Goal: Task Accomplishment & Management: Manage account settings

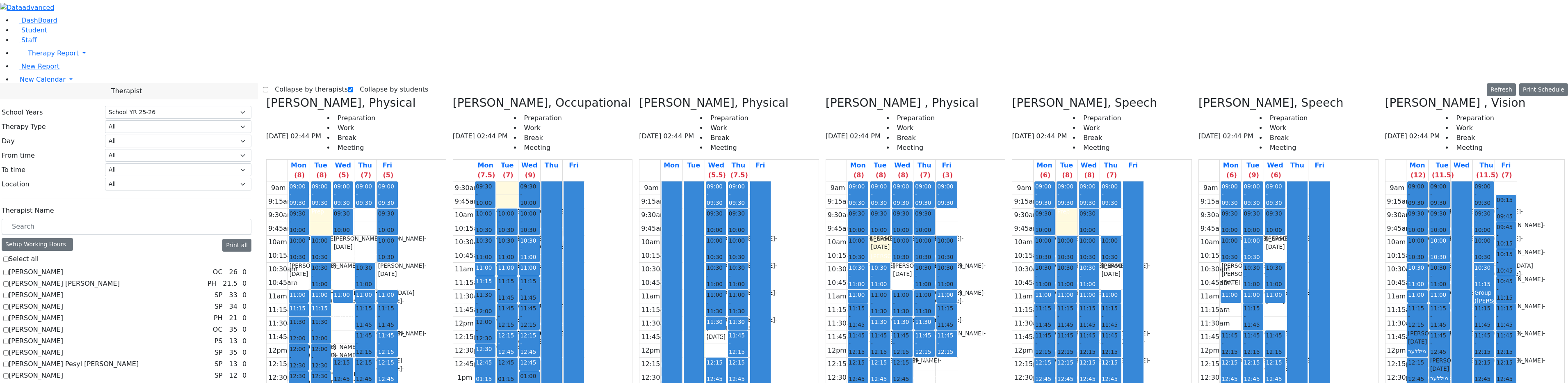
select select "212"
drag, startPoint x: 711, startPoint y: 55, endPoint x: 715, endPoint y: 61, distance: 7.2
click at [704, 182] on div at bounding box center [693, 343] width 20 height 324
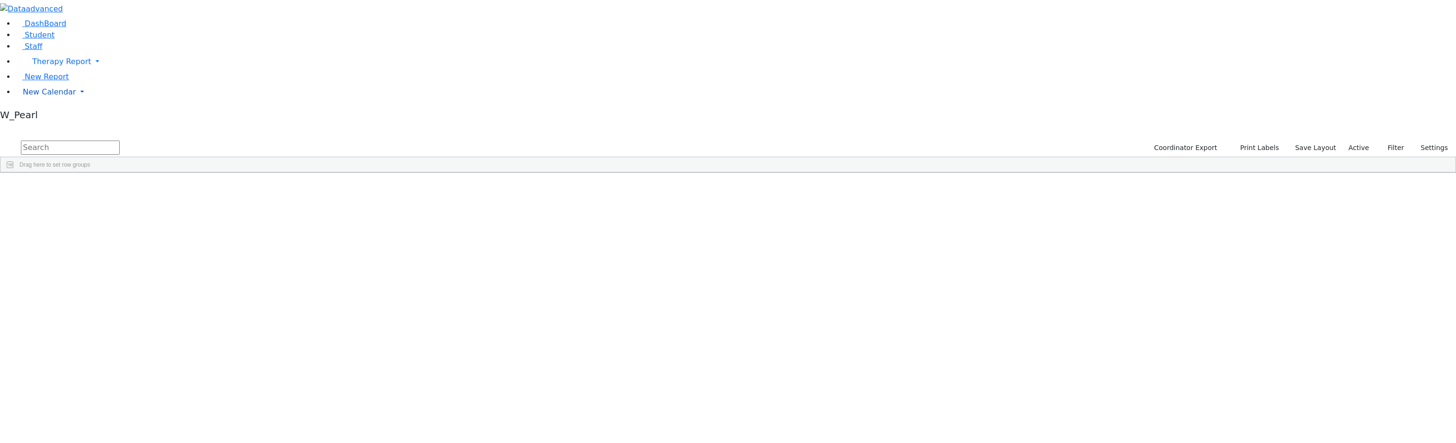
click at [31, 96] on span "New Calendar" at bounding box center [49, 91] width 53 height 9
click at [41, 115] on span "Calendar" at bounding box center [37, 110] width 34 height 9
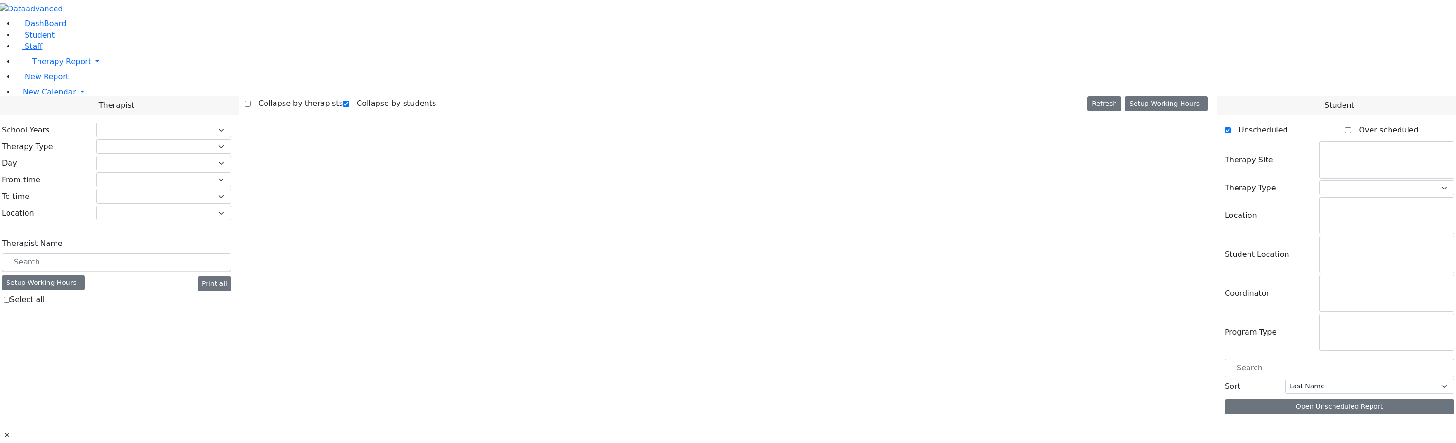
checkbox input "true"
select select "212"
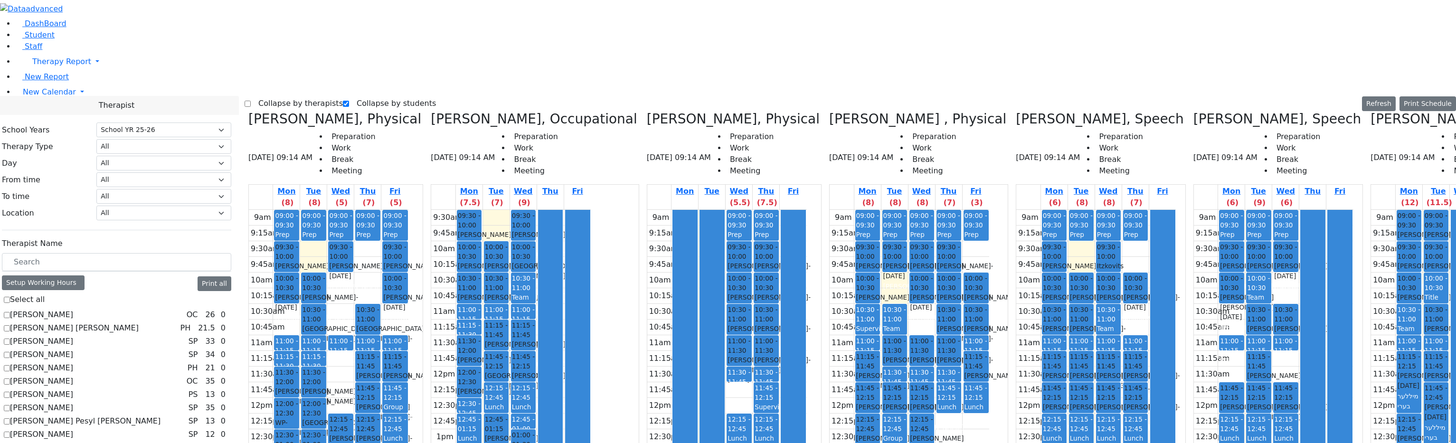
drag, startPoint x: 1182, startPoint y: 367, endPoint x: 1160, endPoint y: 303, distance: 67.7
click at [1194, 303] on tr "09:00 - 09:30 Prep 09:30 - 10:00 Katz Brucha - 01/25/2015 Kaganoff, Sarah 10:00…" at bounding box center [1274, 398] width 160 height 376
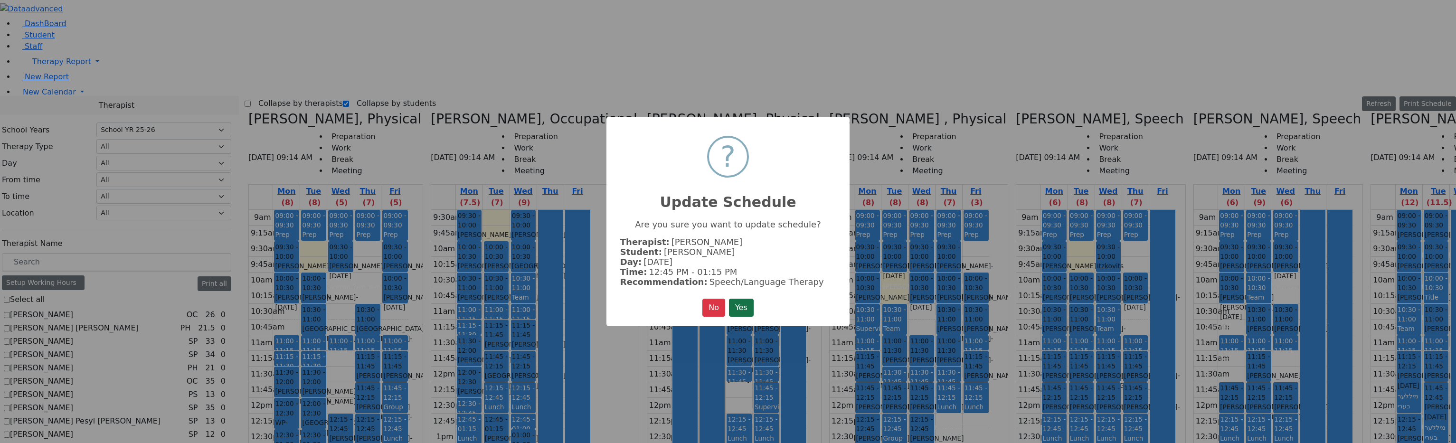
click at [748, 299] on button "Yes" at bounding box center [741, 308] width 25 height 18
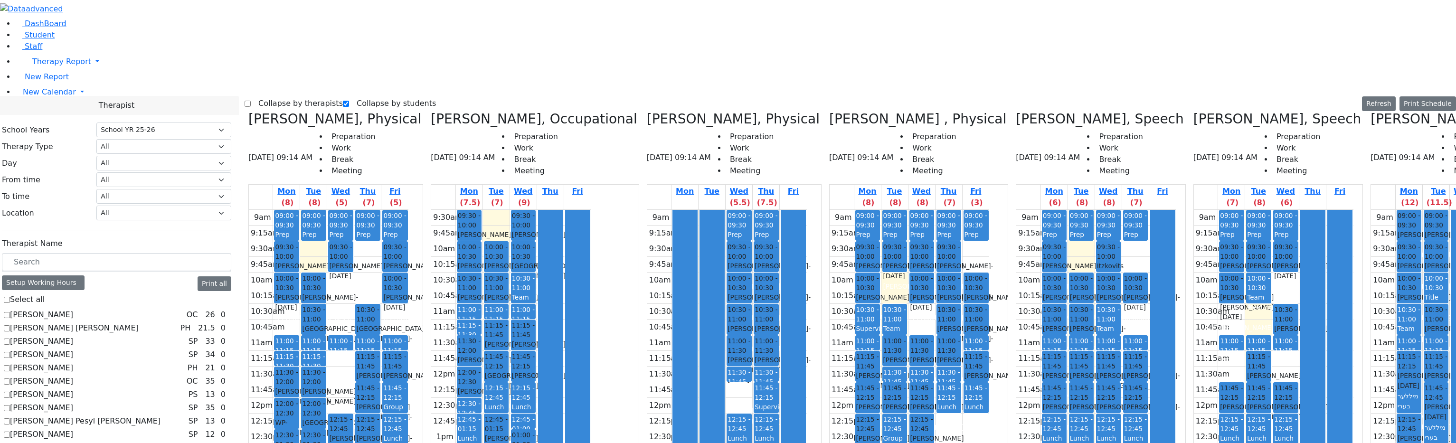
drag, startPoint x: 1185, startPoint y: 165, endPoint x: 1190, endPoint y: 364, distance: 199.1
click at [1245, 364] on div "09:00 - 09:30 Prep 09:30 - 10:00 Glancz Rachel - 11/04/2014 Kaganoff, Sarah Gra…" at bounding box center [1258, 398] width 27 height 376
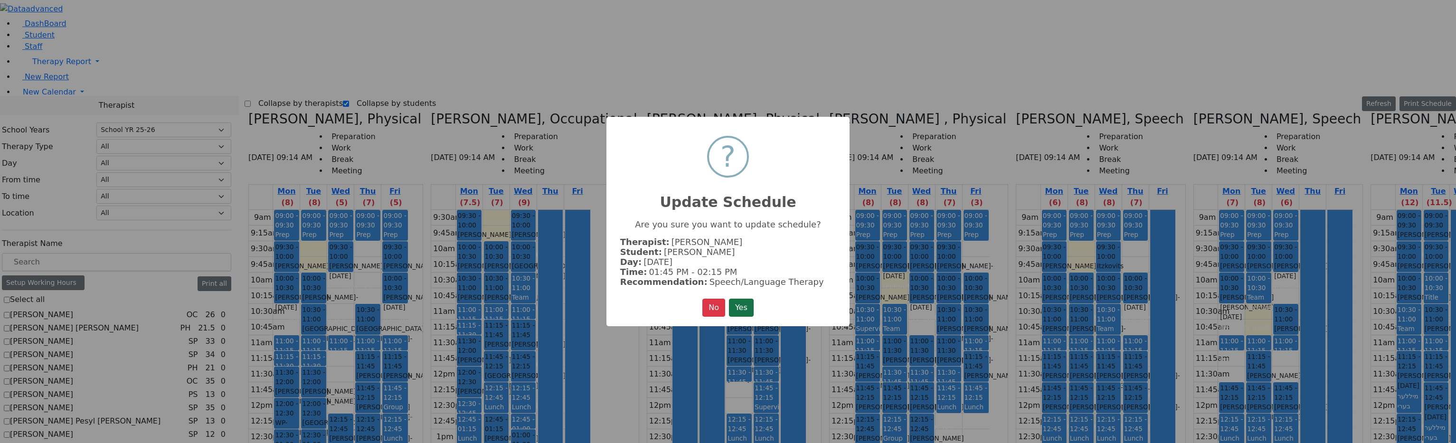
click at [741, 302] on button "Yes" at bounding box center [741, 308] width 25 height 18
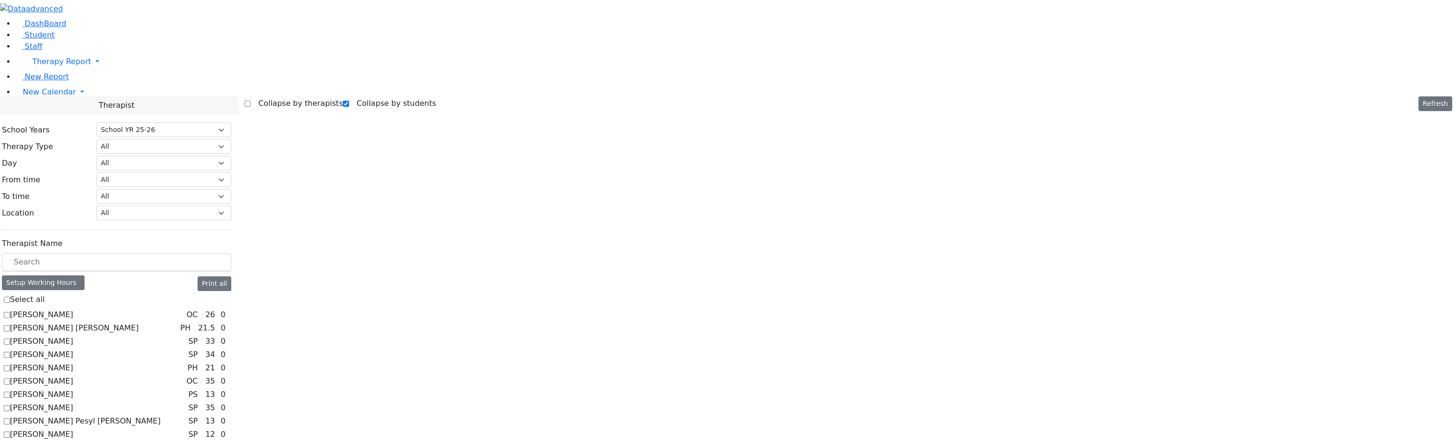
select select "212"
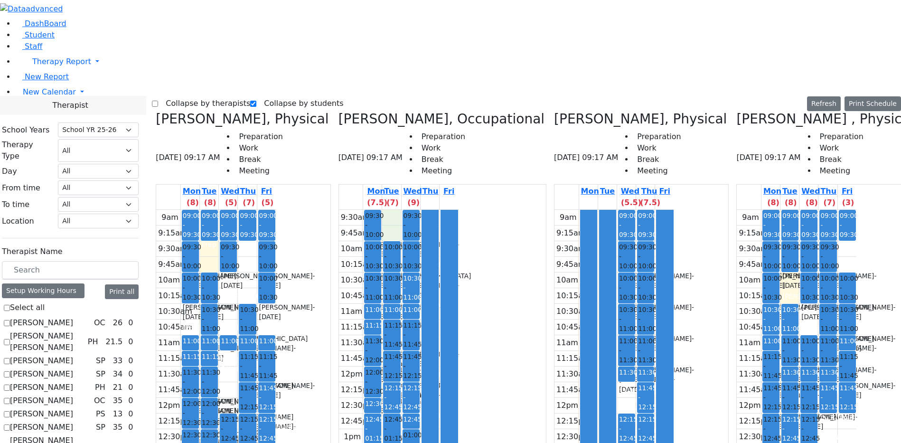
drag, startPoint x: 360, startPoint y: 65, endPoint x: 360, endPoint y: 75, distance: 10.5
click at [360, 210] on div "9:30am 9:45am 10am 10:15am 10:30am 10:45am 11am 11:15am 11:30am 11:45am 12pm 12…" at bounding box center [399, 382] width 120 height 345
click at [555, 226] on td "9:15am" at bounding box center [567, 234] width 24 height 16
drag, startPoint x: 421, startPoint y: 74, endPoint x: 420, endPoint y: 104, distance: 29.9
click at [441, 210] on div at bounding box center [449, 382] width 17 height 344
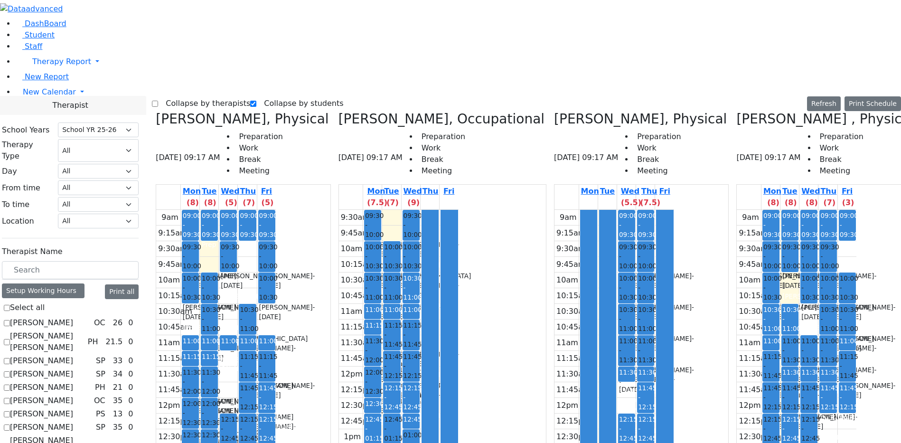
click at [441, 210] on div at bounding box center [449, 382] width 17 height 344
drag, startPoint x: 253, startPoint y: 146, endPoint x: 256, endPoint y: 131, distance: 15.0
click at [256, 210] on div "9am 9:15am 9:30am 9:45am 10am 10:15am 10:30am 10:45am 11am 11:15am 11:30am 11:4…" at bounding box center [216, 398] width 120 height 376
drag, startPoint x: 233, startPoint y: 91, endPoint x: 239, endPoint y: 105, distance: 15.1
click at [239, 210] on div "9am 9:15am 9:30am 9:45am 10am 10:15am 10:30am 10:45am 11am 11:15am 11:30am 11:4…" at bounding box center [216, 398] width 120 height 376
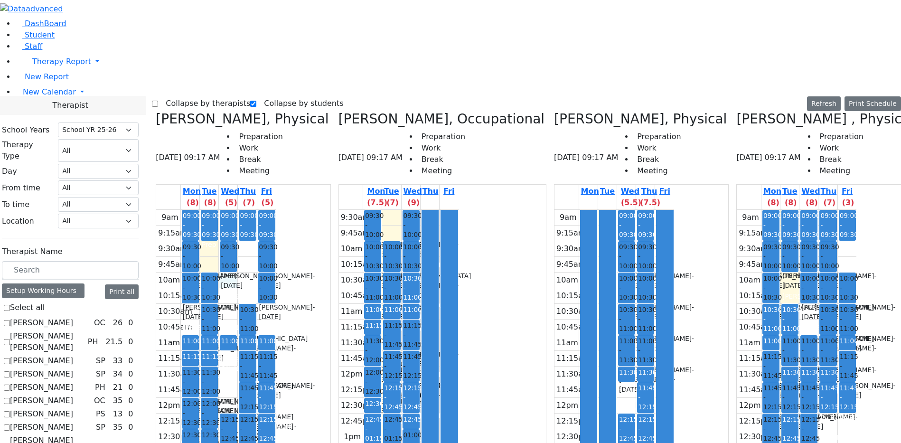
click at [264, 210] on div "9am 9:15am 9:30am 9:45am 10am 10:15am 10:30am 10:45am 11am 11:15am 11:30am 11:4…" at bounding box center [216, 398] width 120 height 376
drag, startPoint x: 266, startPoint y: 129, endPoint x: 273, endPoint y: 131, distance: 6.9
click at [271, 210] on div "9am 9:15am 9:30am 9:45am 10am 10:15am 10:30am 10:45am 11am 11:15am 11:30am 11:4…" at bounding box center [216, 398] width 120 height 376
click at [189, 96] on label "Collapse by therapists" at bounding box center [204, 103] width 92 height 15
click at [181, 96] on label "Collapse by therapists" at bounding box center [204, 103] width 92 height 15
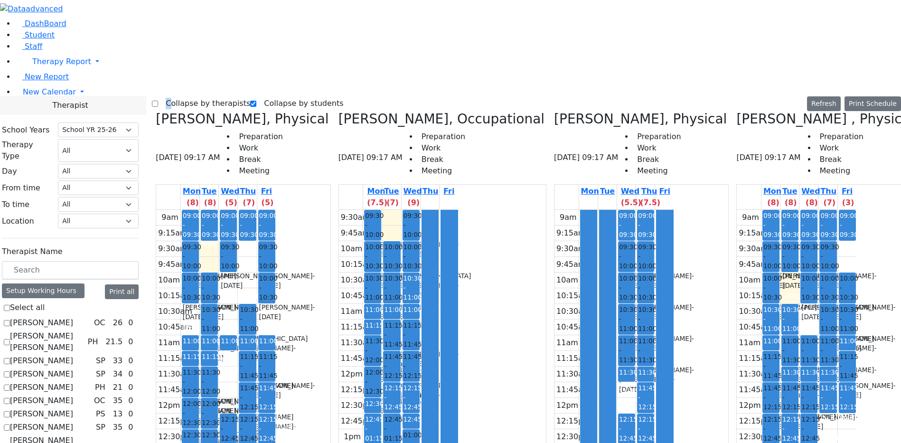
click at [158, 101] on input "Collapse by therapists" at bounding box center [155, 104] width 6 height 6
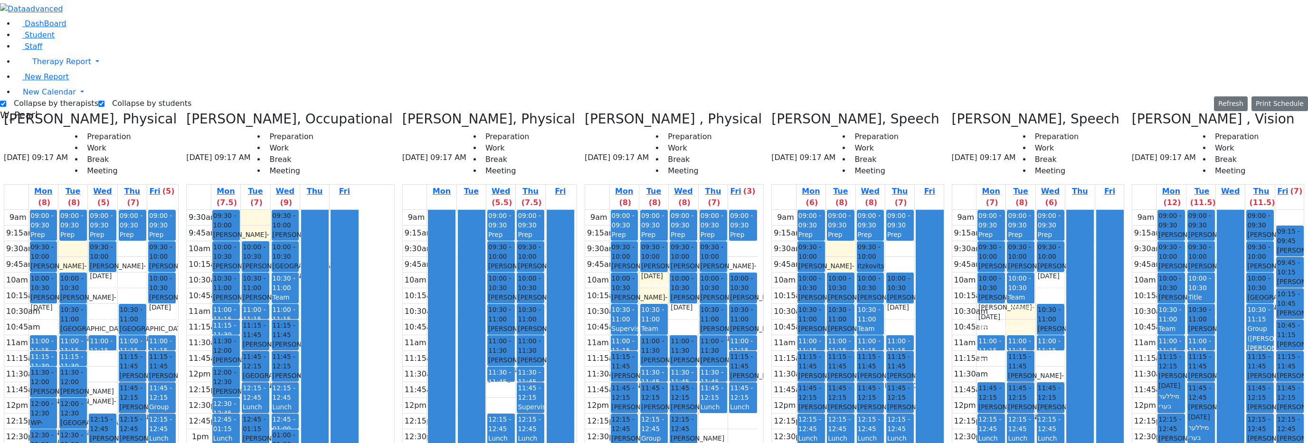
click at [177, 296] on div "9am 9:15am 9:30am 9:45am 10am 10:15am 10:30am 10:45am 11am 11:15am 11:30am 11:4…" at bounding box center [90, 398] width 172 height 376
click at [177, 210] on div "9am 9:15am 9:30am 9:45am 10am 10:15am 10:30am 10:45am 11am 11:15am 11:30am 11:4…" at bounding box center [90, 398] width 172 height 376
drag, startPoint x: 502, startPoint y: 246, endPoint x: 503, endPoint y: 256, distance: 9.5
click at [503, 256] on div "9am 9:15am 9:30am 9:45am 10am 10:15am 10:30am 10:45am 11am 11:15am 11:30am 11:4…" at bounding box center [489, 398] width 172 height 376
drag, startPoint x: 568, startPoint y: 261, endPoint x: 580, endPoint y: 308, distance: 48.4
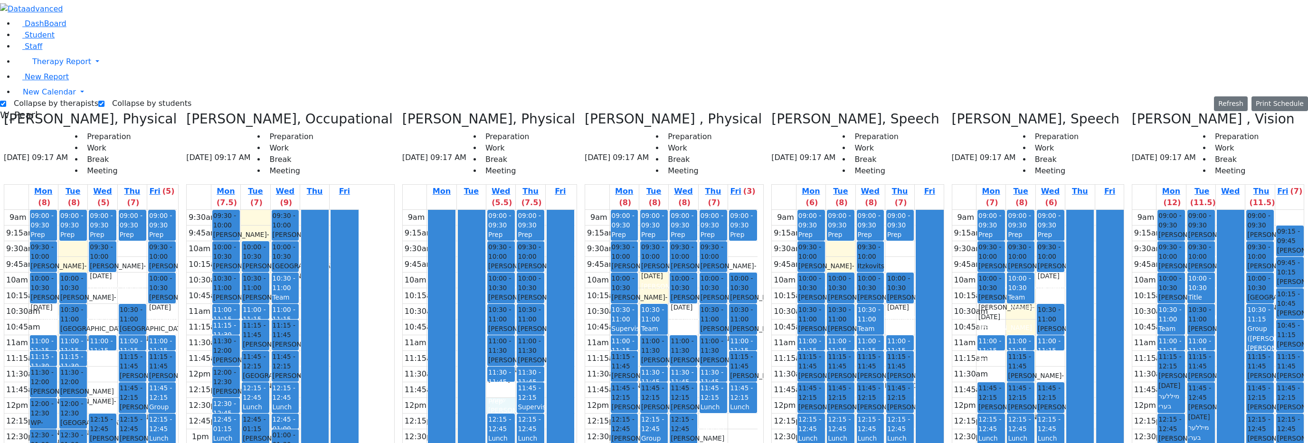
click at [579, 302] on div "Citer Yacov, Physical 09/30/2025 09:17 AM Preparation Work Break Meeting Mon (8…" at bounding box center [654, 348] width 1308 height 475
drag, startPoint x: 557, startPoint y: 352, endPoint x: 561, endPoint y: 235, distance: 117.4
click at [561, 235] on div at bounding box center [560, 397] width 27 height 375
drag, startPoint x: 484, startPoint y: 332, endPoint x: 290, endPoint y: 459, distance: 232.4
click at [290, 443] on html "Print Schedule Options Show Birthday Show Time Interval Show School Grad Pdf" at bounding box center [654, 310] width 1308 height 621
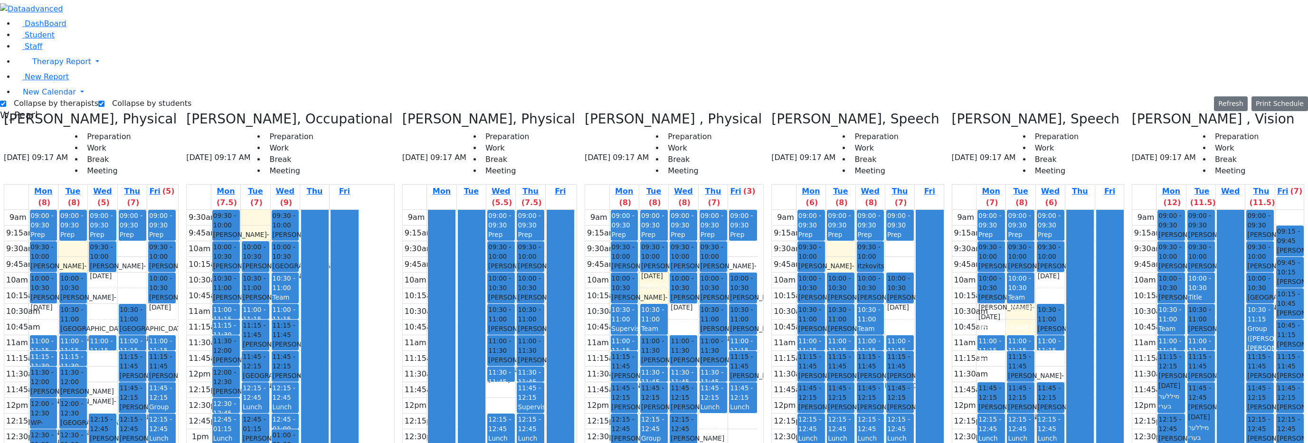
click at [328, 210] on div at bounding box center [315, 382] width 27 height 344
click at [533, 336] on span "11:00 - 11:30" at bounding box center [531, 345] width 26 height 19
click at [518, 324] on div "Gross Tovya - 02/07/2016" at bounding box center [531, 333] width 26 height 19
drag, startPoint x: 548, startPoint y: 157, endPoint x: 548, endPoint y: 166, distance: 8.6
click at [548, 210] on div at bounding box center [560, 397] width 27 height 375
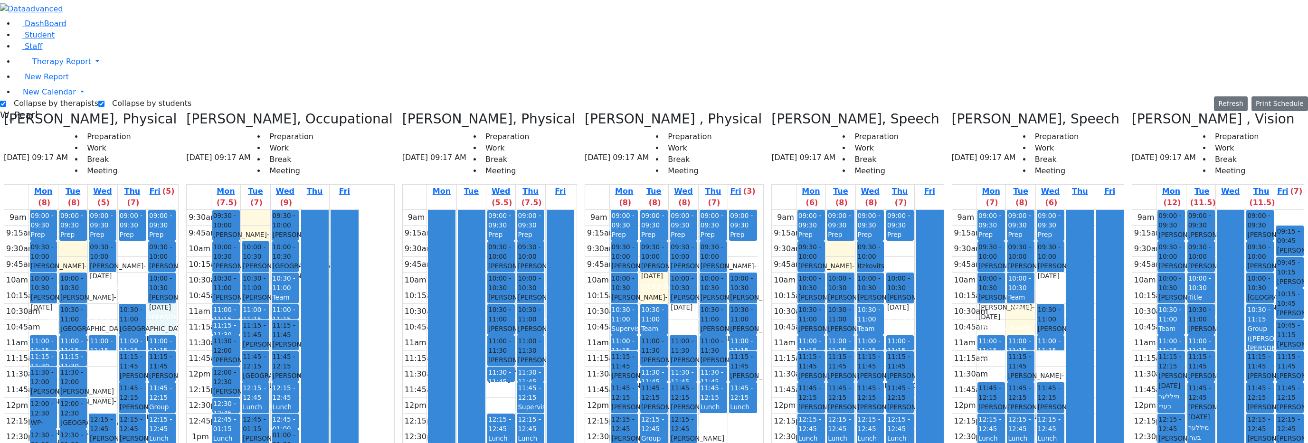
drag, startPoint x: 199, startPoint y: 156, endPoint x: 202, endPoint y: 165, distance: 9.6
click at [177, 210] on div "9am 9:15am 9:30am 9:45am 10am 10:15am 10:30am 10:45am 11am 11:15am 11:30am 11:4…" at bounding box center [90, 398] width 172 height 376
click at [167, 210] on div "9am 9:15am 9:30am 9:45am 10am 10:15am 10:30am 10:45am 11am 11:15am 11:30am 11:4…" at bounding box center [90, 398] width 172 height 376
drag, startPoint x: 142, startPoint y: 121, endPoint x: 144, endPoint y: 135, distance: 14.4
click at [144, 210] on div "9am 9:15am 9:30am 9:45am 10am 10:15am 10:30am 10:45am 11am 11:15am 11:30am 11:4…" at bounding box center [90, 398] width 172 height 376
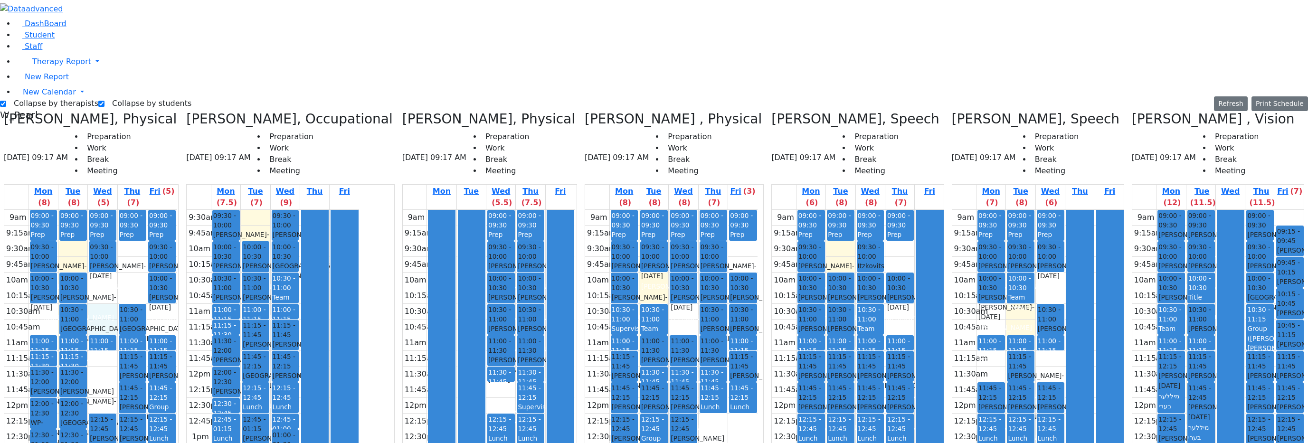
drag, startPoint x: 137, startPoint y: 151, endPoint x: 139, endPoint y: 164, distance: 13.0
click at [140, 210] on div "9am 9:15am 9:30am 9:45am 10am 10:15am 10:30am 10:45am 11am 11:15am 11:30am 11:4…" at bounding box center [90, 398] width 172 height 376
click at [160, 210] on div "9am 9:15am 9:30am 9:45am 10am 10:15am 10:30am 10:45am 11am 11:15am 11:30am 11:4…" at bounding box center [90, 398] width 172 height 376
drag, startPoint x: 160, startPoint y: 108, endPoint x: 163, endPoint y: 98, distance: 10.5
click at [163, 210] on div "9am 9:15am 9:30am 9:45am 10am 10:15am 10:30am 10:45am 11am 11:15am 11:30am 11:4…" at bounding box center [90, 398] width 172 height 376
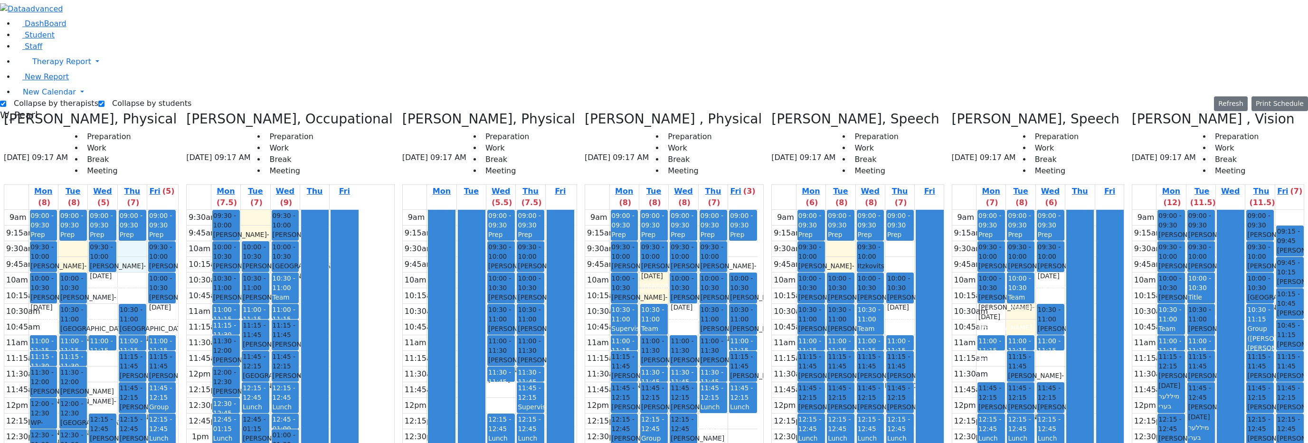
drag, startPoint x: 337, startPoint y: 158, endPoint x: 344, endPoint y: 65, distance: 93.3
click at [328, 210] on div at bounding box center [315, 382] width 27 height 344
drag, startPoint x: 284, startPoint y: 58, endPoint x: 284, endPoint y: 68, distance: 9.5
click at [284, 210] on div "9:30am 9:45am 10am 10:15am 10:30am 10:45am 11am 11:15am 11:30am 11:45am 12pm 12…" at bounding box center [273, 382] width 172 height 345
drag, startPoint x: 285, startPoint y: 74, endPoint x: 287, endPoint y: 80, distance: 6.0
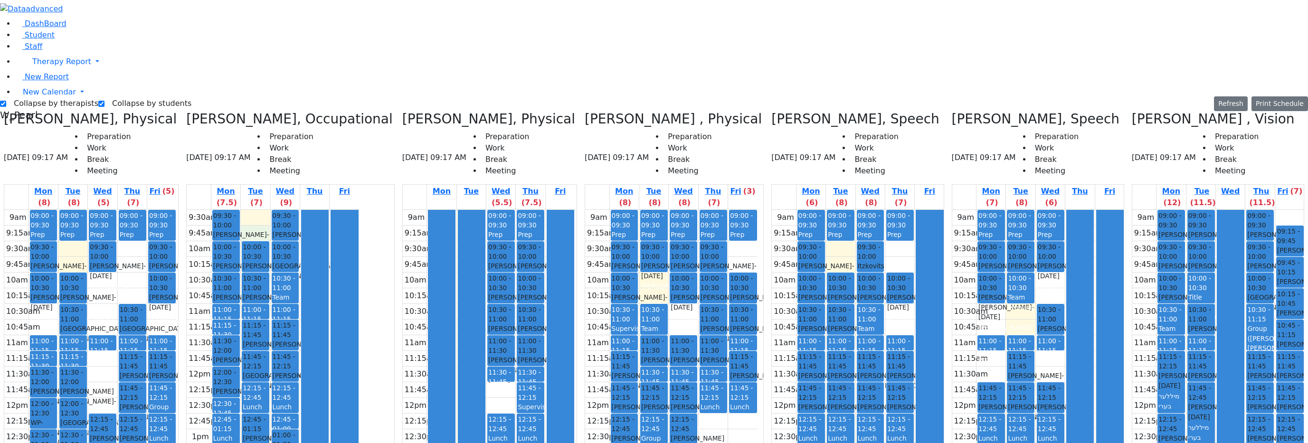
click at [287, 210] on div "9:30am 9:45am 10am 10:15am 10:30am 10:45am 11am 11:15am 11:30am 11:45am 12pm 12…" at bounding box center [273, 382] width 172 height 345
drag, startPoint x: 288, startPoint y: 75, endPoint x: 289, endPoint y: 66, distance: 8.7
drag, startPoint x: 341, startPoint y: 64, endPoint x: 345, endPoint y: 78, distance: 14.7
click at [328, 210] on div at bounding box center [315, 382] width 27 height 344
drag, startPoint x: 504, startPoint y: 229, endPoint x: 511, endPoint y: 226, distance: 7.7
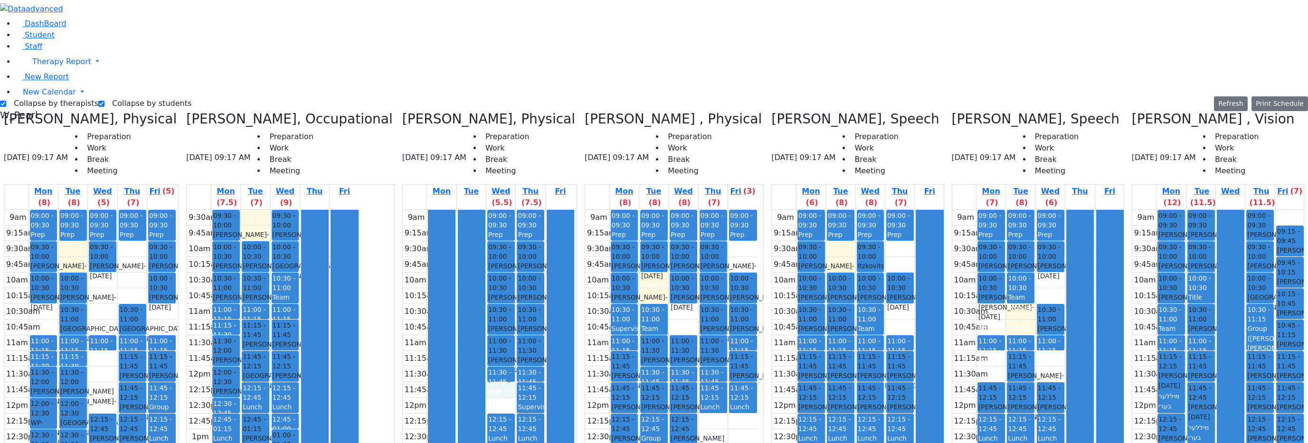
click at [505, 230] on div "9am 9:15am 9:30am 9:45am 10am 10:15am 10:30am 10:45am 11am 11:15am 11:30am 11:4…" at bounding box center [489, 398] width 172 height 376
drag, startPoint x: 507, startPoint y: 246, endPoint x: 507, endPoint y: 229, distance: 17.1
click at [507, 229] on div "9am 9:15am 9:30am 9:45am 10am 10:15am 10:30am 10:45am 11am 11:15am 11:30am 11:4…" at bounding box center [489, 398] width 172 height 376
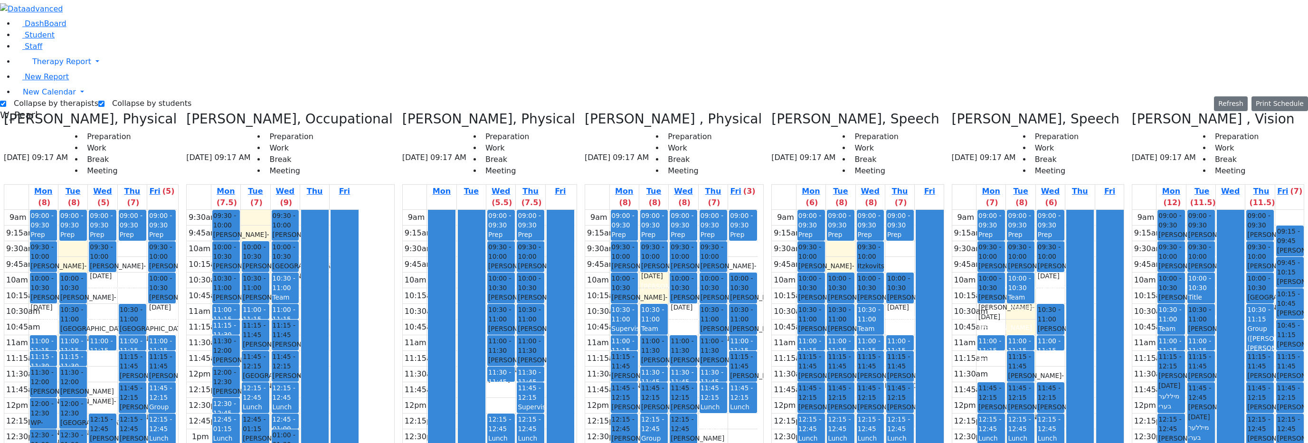
click at [526, 383] on div "11:45 - 12:15" at bounding box center [531, 392] width 26 height 19
drag, startPoint x: 522, startPoint y: 361, endPoint x: 528, endPoint y: 395, distance: 34.3
click at [529, 371] on div "9am 9:15am 9:30am 9:45am 10am 10:15am 10:30am 10:45am 11am 11:15am 11:30am 11:4…" at bounding box center [489, 398] width 172 height 376
drag, startPoint x: 492, startPoint y: 404, endPoint x: 505, endPoint y: 330, distance: 74.8
click at [505, 330] on div "9am 9:15am 9:30am 9:45am 10am 10:15am 10:30am 10:45am 11am 11:15am 11:30am 11:4…" at bounding box center [489, 398] width 172 height 376
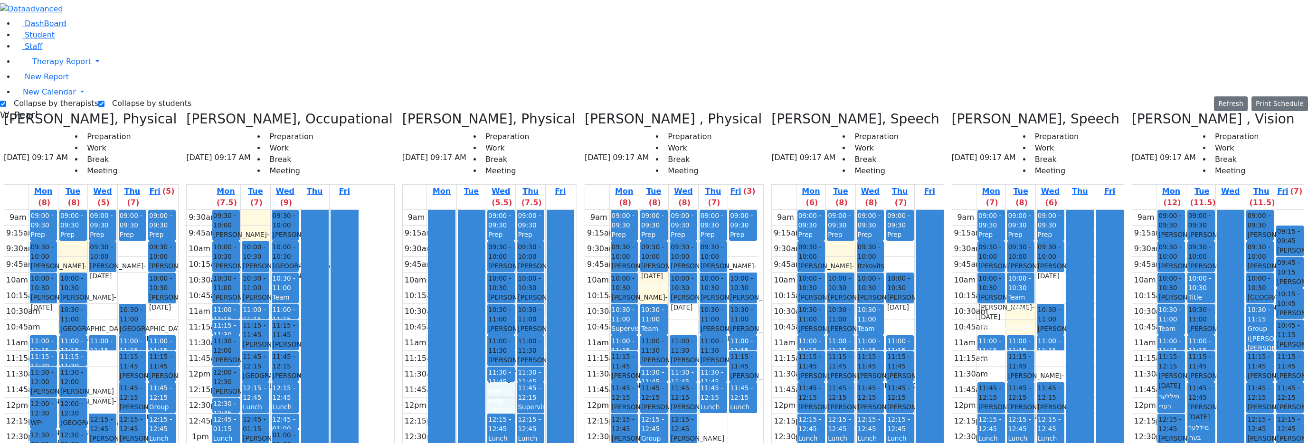
drag, startPoint x: 501, startPoint y: 235, endPoint x: 501, endPoint y: 243, distance: 7.6
click at [502, 249] on div "9am 9:15am 9:30am 9:45am 10am 10:15am 10:30am 10:45am 11am 11:15am 11:30am 11:4…" at bounding box center [489, 398] width 172 height 376
click at [511, 376] on div "9am 9:15am 9:30am 9:45am 10am 10:15am 10:30am 10:45am 11am 11:15am 11:30am 11:4…" at bounding box center [489, 398] width 172 height 376
click at [291, 210] on div "9:30am 9:45am 10am 10:15am 10:30am 10:45am 11am 11:15am 11:30am 11:45am 12pm 12…" at bounding box center [273, 382] width 172 height 345
click at [34, 96] on label "Collapse by therapists" at bounding box center [52, 103] width 92 height 15
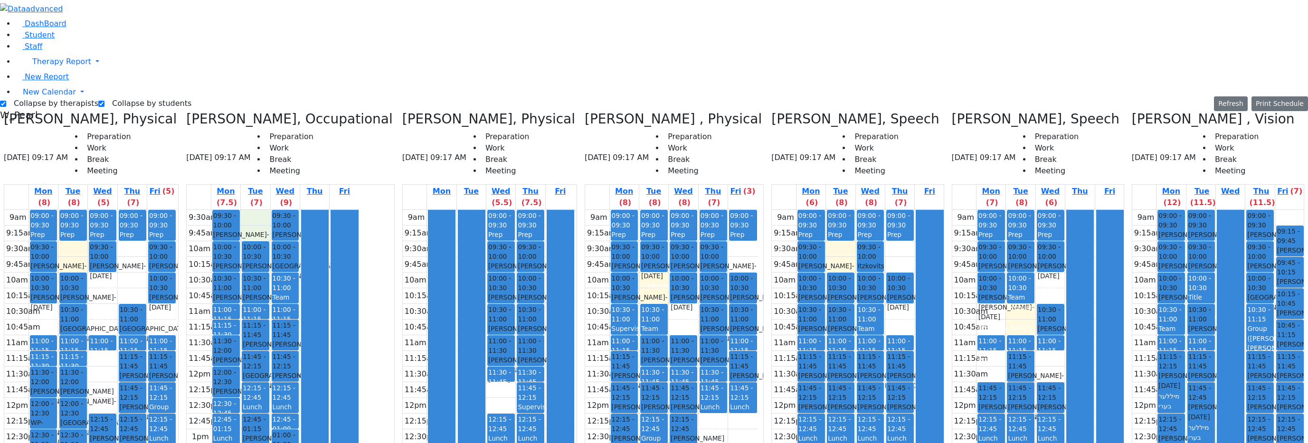
click at [6, 101] on input "Collapse by therapists" at bounding box center [3, 104] width 6 height 6
checkbox input "false"
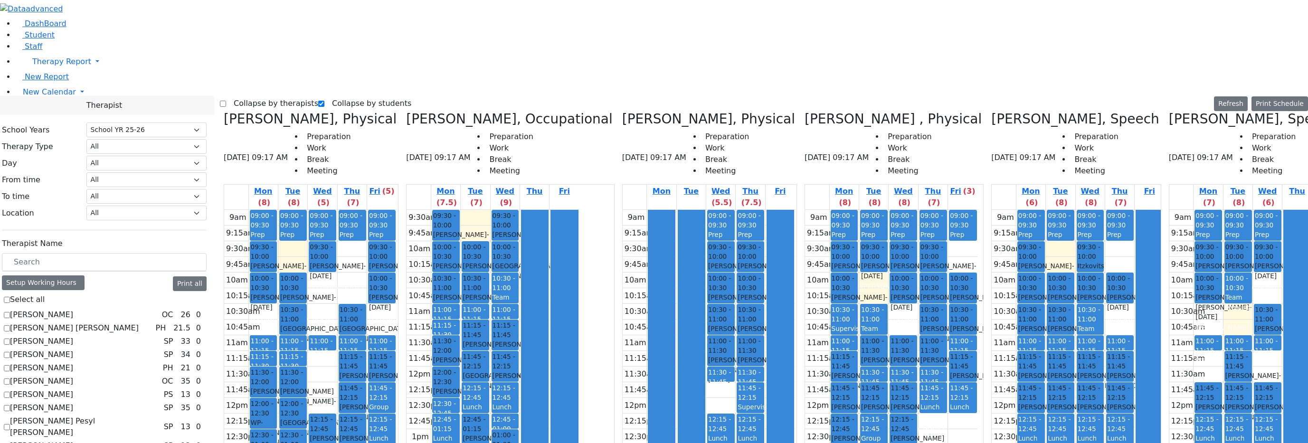
click at [40, 362] on label "[PERSON_NAME]" at bounding box center [41, 367] width 63 height 11
click at [10, 365] on input "[PERSON_NAME]" at bounding box center [7, 368] width 6 height 6
checkbox input "true"
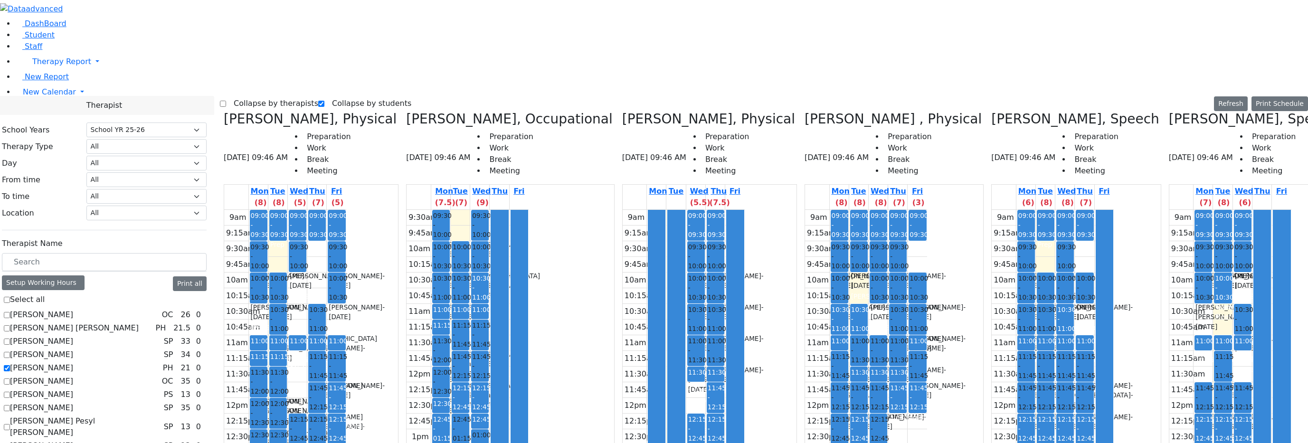
click at [254, 96] on label "Collapse by therapists" at bounding box center [272, 103] width 92 height 15
click at [226, 101] on input "Collapse by therapists" at bounding box center [223, 104] width 6 height 6
checkbox input "true"
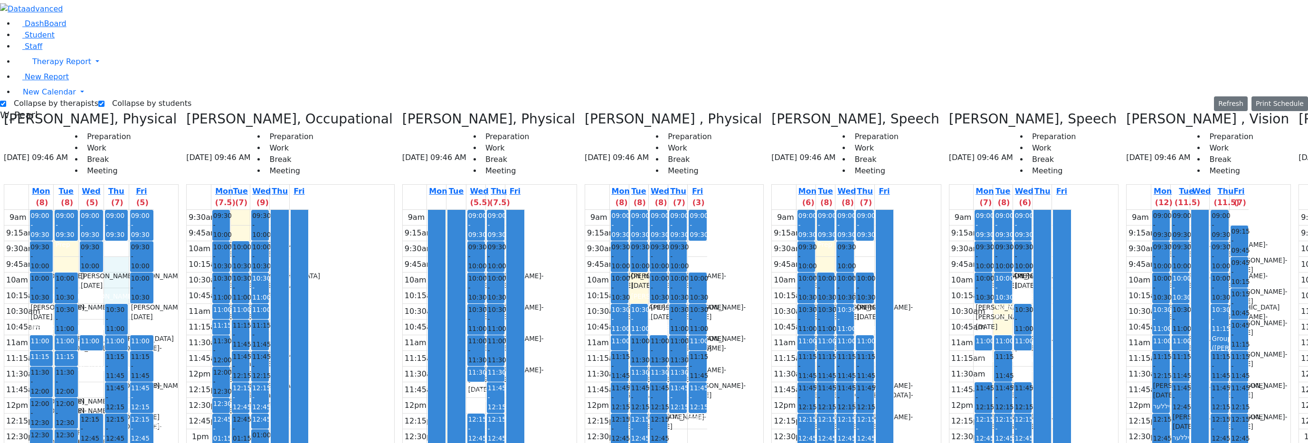
drag, startPoint x: 144, startPoint y: 95, endPoint x: 143, endPoint y: 108, distance: 12.4
click at [143, 210] on div "9am 9:15am 9:30am 9:45am 10am 10:15am 10:30am 10:45am 11am 11:15am 11:30am 11:4…" at bounding box center [79, 398] width 150 height 376
click at [105, 210] on div "9am 9:15am 9:30am 9:45am 10am 10:15am 10:30am 10:45am 11am 11:15am 11:30am 11:4…" at bounding box center [79, 398] width 150 height 376
drag, startPoint x: 123, startPoint y: 126, endPoint x: 123, endPoint y: 138, distance: 11.9
click at [123, 210] on div "9am 9:15am 9:30am 9:45am 10am 10:15am 10:30am 10:45am 11am 11:15am 11:30am 11:4…" at bounding box center [79, 398] width 150 height 376
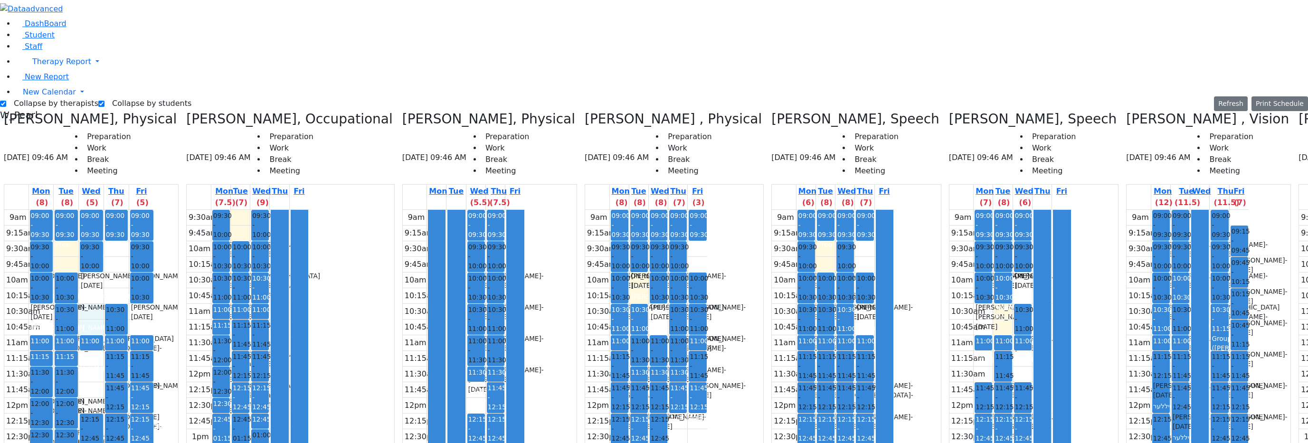
drag, startPoint x: 120, startPoint y: 151, endPoint x: 121, endPoint y: 168, distance: 16.6
click at [121, 210] on div "9am 9:15am 9:30am 9:45am 10am 10:15am 10:30am 10:45am 11am 11:15am 11:30am 11:4…" at bounding box center [79, 398] width 150 height 376
drag, startPoint x: 80, startPoint y: 168, endPoint x: 77, endPoint y: 158, distance: 9.9
click at [77, 210] on div "9am 9:15am 9:30am 9:45am 10am 10:15am 10:30am 10:45am 11am 11:15am 11:30am 11:4…" at bounding box center [79, 398] width 150 height 376
drag, startPoint x: 102, startPoint y: 107, endPoint x: 101, endPoint y: 96, distance: 11.0
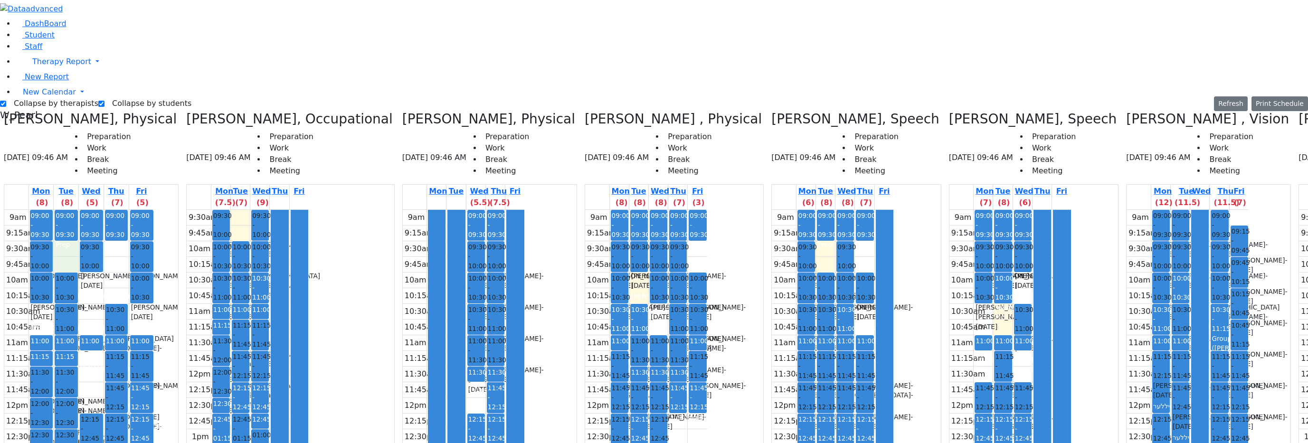
click at [101, 210] on div "9am 9:15am 9:30am 9:45am 10am 10:15am 10:30am 10:45am 11am 11:15am 11:30am 11:4…" at bounding box center [79, 398] width 150 height 376
drag, startPoint x: 120, startPoint y: 123, endPoint x: 123, endPoint y: 141, distance: 17.8
click at [123, 210] on div "9am 9:15am 9:30am 9:45am 10am 10:15am 10:30am 10:45am 11am 11:15am 11:30am 11:4…" at bounding box center [79, 398] width 150 height 376
drag, startPoint x: 122, startPoint y: 157, endPoint x: 124, endPoint y: 170, distance: 13.9
click at [124, 210] on div "9am 9:15am 9:30am 9:45am 10am 10:15am 10:30am 10:45am 11am 11:15am 11:30am 11:4…" at bounding box center [79, 398] width 150 height 376
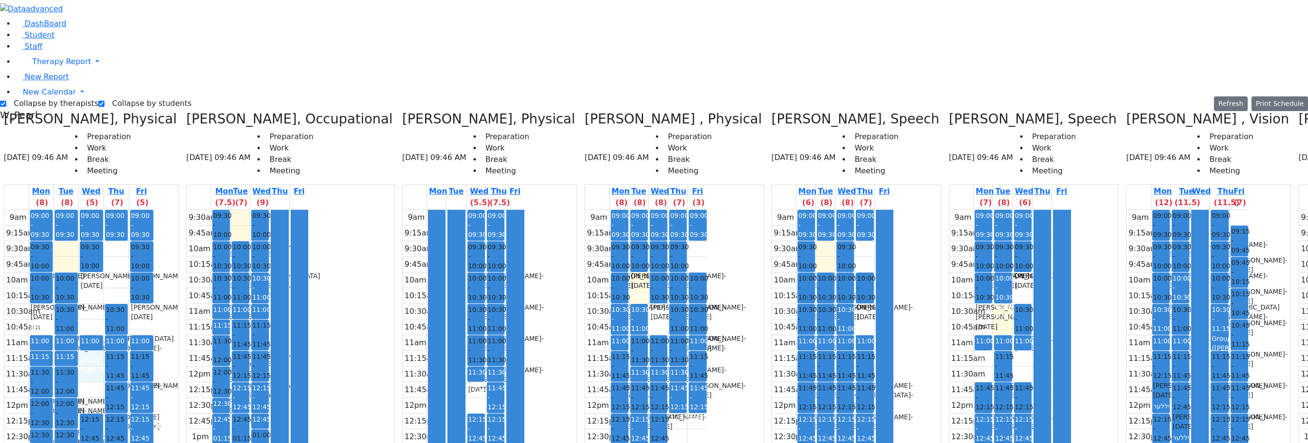
drag, startPoint x: 125, startPoint y: 208, endPoint x: 129, endPoint y: 216, distance: 8.7
click at [129, 216] on div "9am 9:15am 9:30am 9:45am 10am 10:15am 10:30am 10:45am 11am 11:15am 11:30am 11:4…" at bounding box center [79, 398] width 150 height 376
click at [129, 252] on div "9am 9:15am 9:30am 9:45am 10am 10:15am 10:30am 10:45am 11am 11:15am 11:30am 11:4…" at bounding box center [79, 398] width 150 height 376
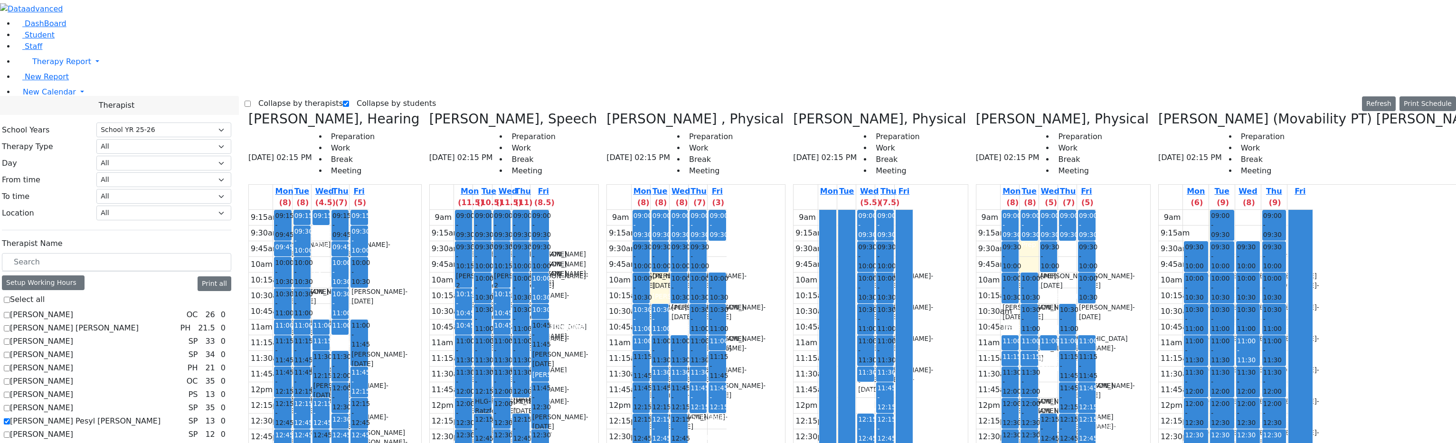
select select "212"
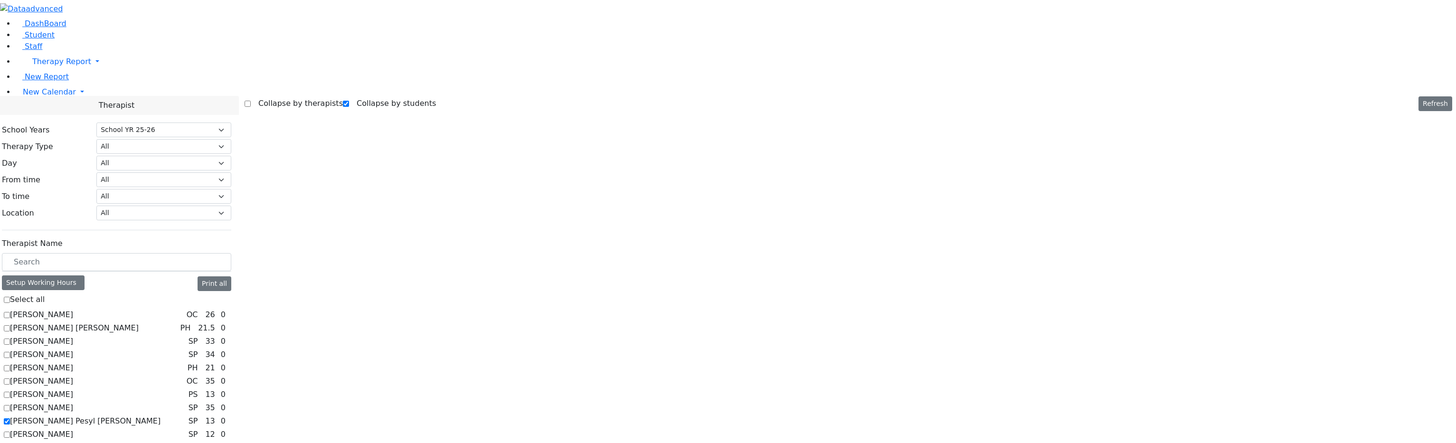
select select "212"
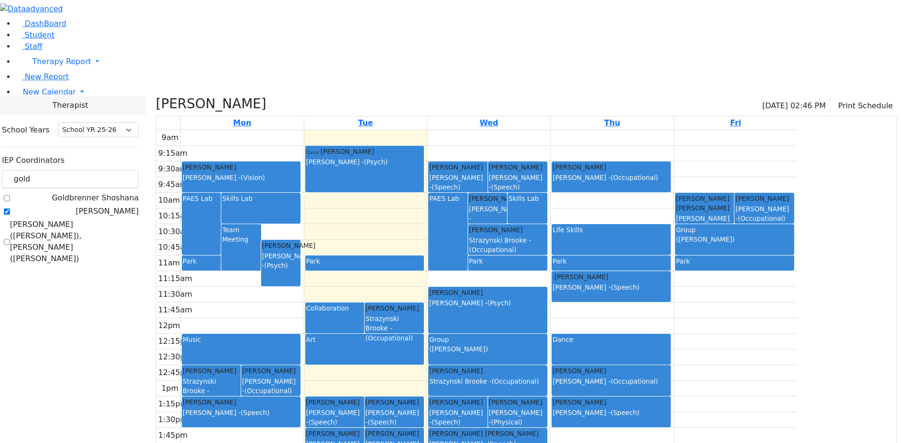
select select "212"
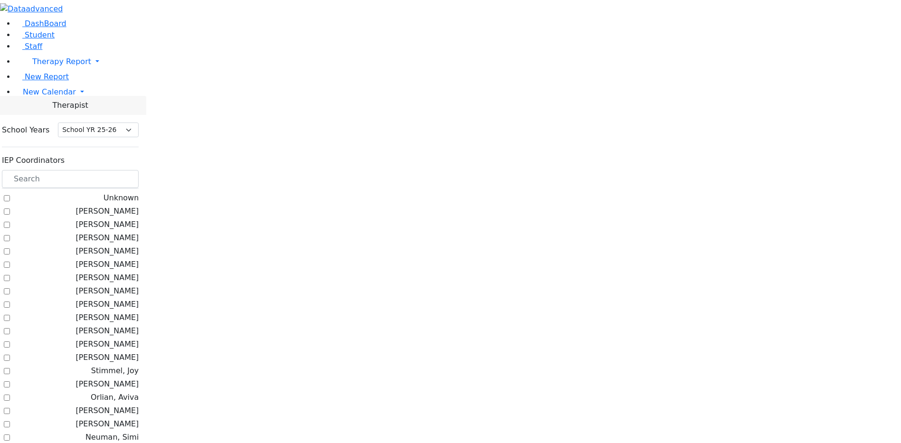
select select "212"
click at [130, 170] on input "text" at bounding box center [70, 179] width 137 height 18
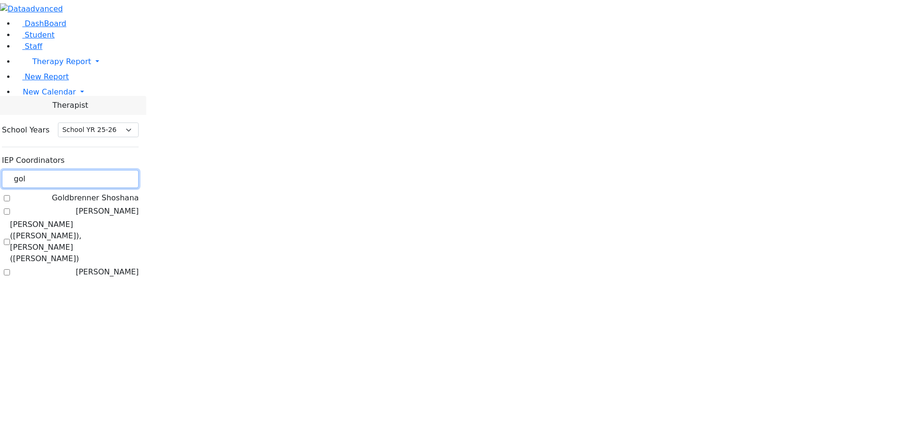
type input "gol"
click at [139, 206] on label "[PERSON_NAME]" at bounding box center [107, 211] width 63 height 11
click at [10, 208] on input "[PERSON_NAME]" at bounding box center [7, 211] width 6 height 6
checkbox input "true"
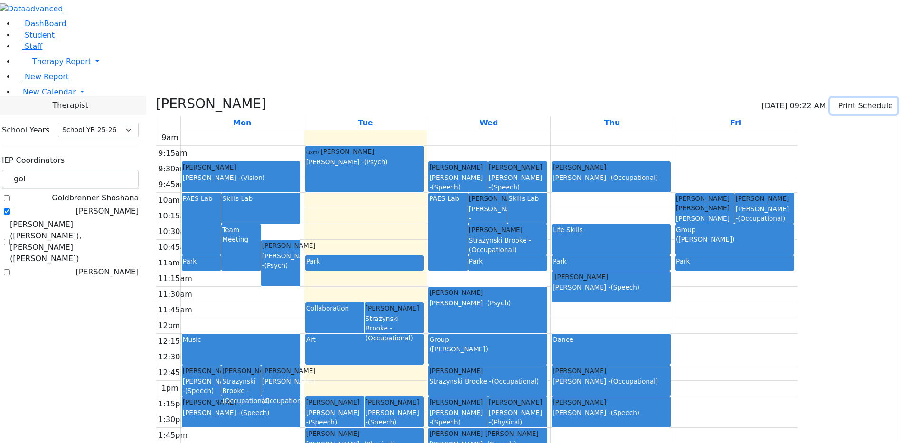
click at [833, 98] on button "Print Schedule" at bounding box center [864, 106] width 67 height 16
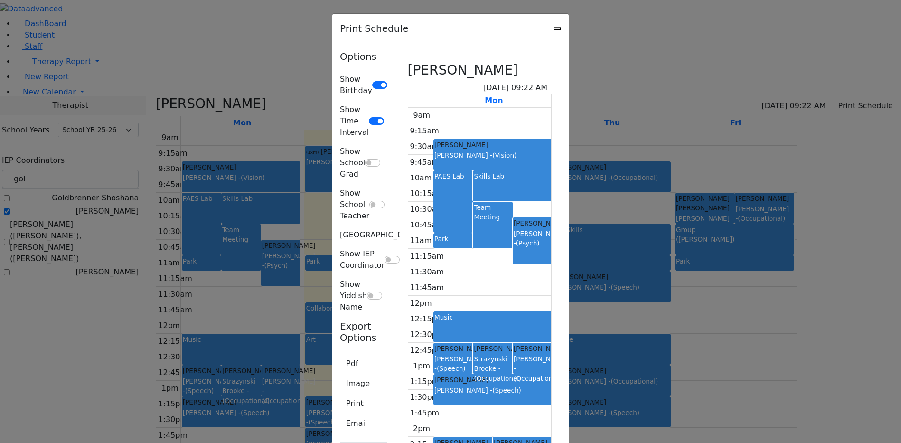
scroll to position [57, 0]
click at [340, 395] on button "Print" at bounding box center [355, 404] width 30 height 18
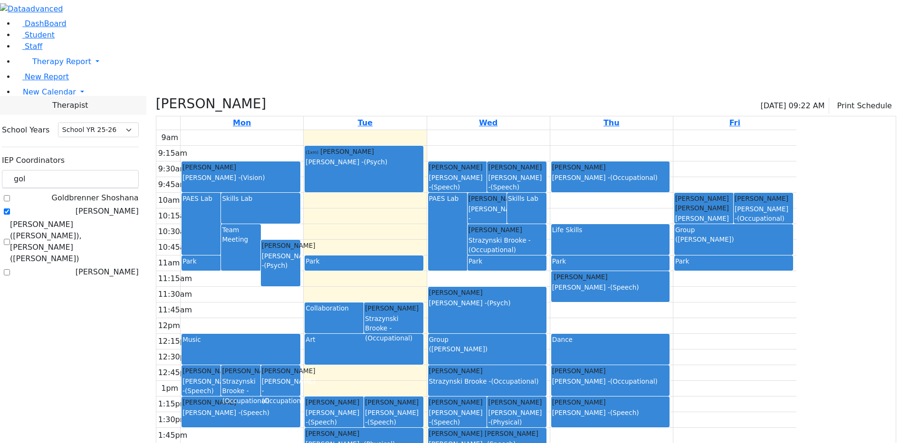
select select "212"
drag, startPoint x: 340, startPoint y: 55, endPoint x: 339, endPoint y: 72, distance: 17.1
click at [339, 130] on div "9am 9:15am 9:30am 9:45am 10am 10:15am 10:30am 10:45am 11am 11:15am 11:30am 11:4…" at bounding box center [476, 318] width 640 height 376
drag, startPoint x: 463, startPoint y: 119, endPoint x: 468, endPoint y: 131, distance: 13.4
click at [468, 131] on div "9am 9:15am 9:30am 9:45am 10am 10:15am 10:30am 10:45am 11am 11:15am 11:30am 11:4…" at bounding box center [476, 318] width 640 height 376
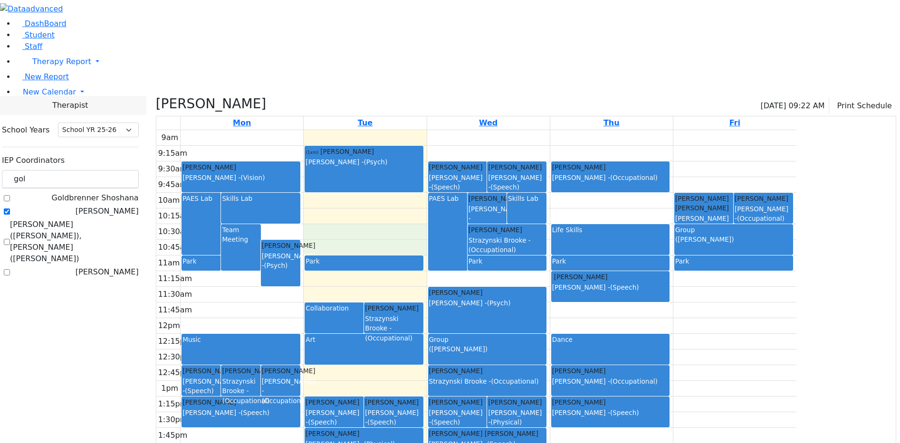
drag, startPoint x: 468, startPoint y: 148, endPoint x: 472, endPoint y: 166, distance: 18.8
click at [472, 166] on div "9am 9:15am 9:30am 9:45am 10am 10:15am 10:30am 10:45am 11am 11:15am 11:30am 11:4…" at bounding box center [476, 318] width 640 height 376
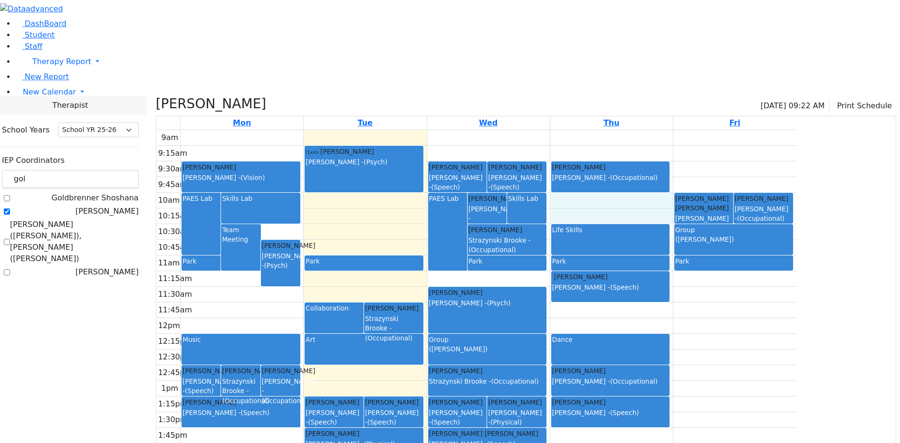
drag, startPoint x: 685, startPoint y: 117, endPoint x: 681, endPoint y: 124, distance: 8.7
click at [680, 131] on div "9am 9:15am 9:30am 9:45am 10am 10:15am 10:30am 10:45am 11am 11:15am 11:30am 11:4…" at bounding box center [476, 318] width 640 height 376
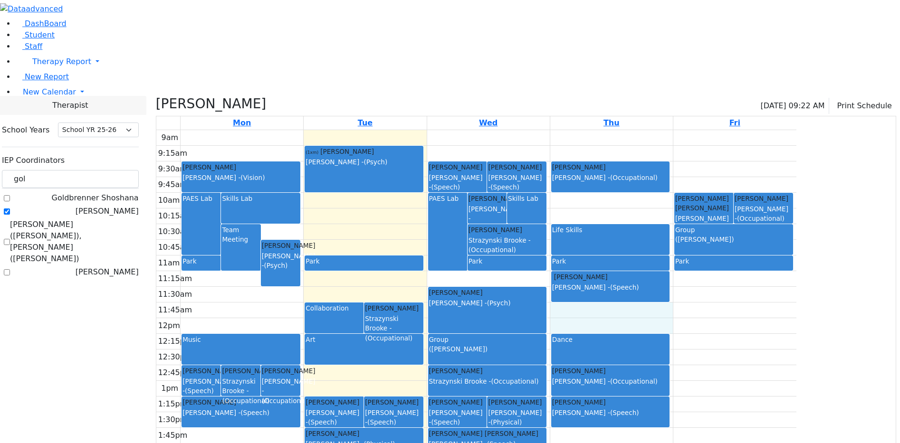
drag, startPoint x: 679, startPoint y: 231, endPoint x: 673, endPoint y: 235, distance: 6.6
click at [680, 248] on div "9am 9:15am 9:30am 9:45am 10am 10:15am 10:30am 10:45am 11am 11:15am 11:30am 11:4…" at bounding box center [476, 318] width 640 height 376
click at [619, 192] on div "9am 9:15am 9:30am 9:45am 10am 10:15am 10:30am 10:45am 11am 11:15am 11:30am 11:4…" at bounding box center [476, 318] width 640 height 376
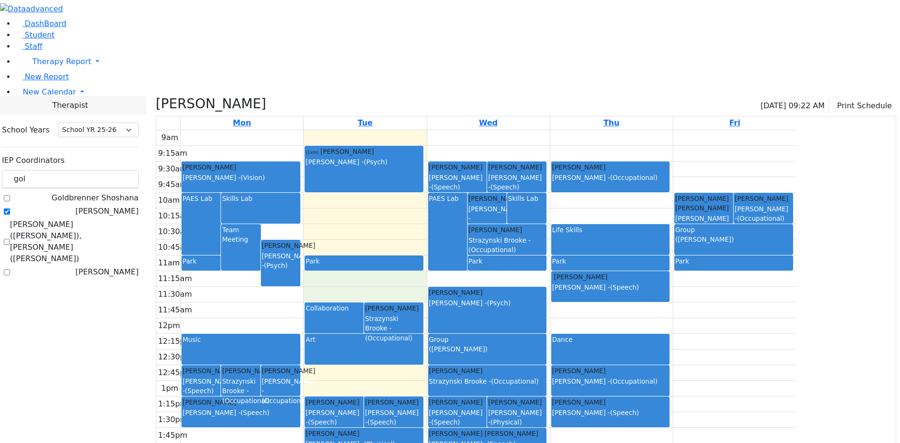
drag, startPoint x: 471, startPoint y: 197, endPoint x: 471, endPoint y: 203, distance: 5.7
click at [472, 211] on div "9am 9:15am 9:30am 9:45am 10am 10:15am 10:30am 10:45am 11am 11:15am 11:30am 11:4…" at bounding box center [476, 318] width 640 height 376
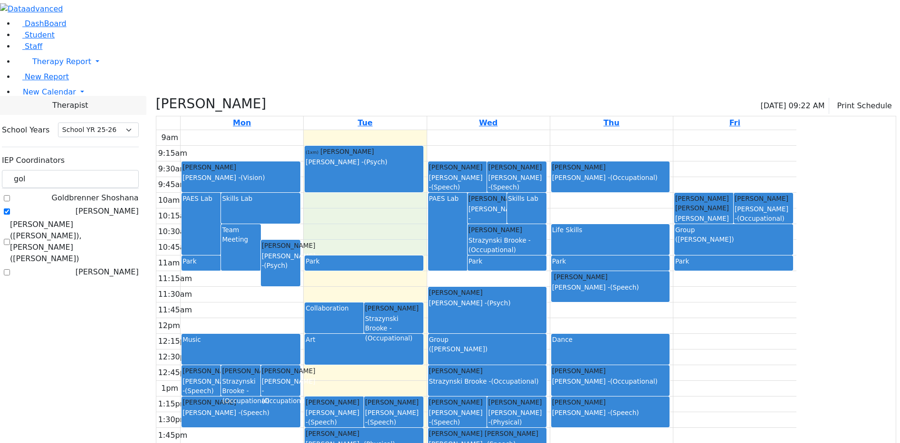
drag, startPoint x: 478, startPoint y: 161, endPoint x: 478, endPoint y: 119, distance: 42.7
click at [481, 130] on div "9am 9:15am 9:30am 9:45am 10am 10:15am 10:30am 10:45am 11am 11:15am 11:30am 11:4…" at bounding box center [476, 318] width 640 height 376
click at [376, 152] on div "9am 9:15am 9:30am 9:45am 10am 10:15am 10:30am 10:45am 11am 11:15am 11:30am 11:4…" at bounding box center [476, 318] width 640 height 376
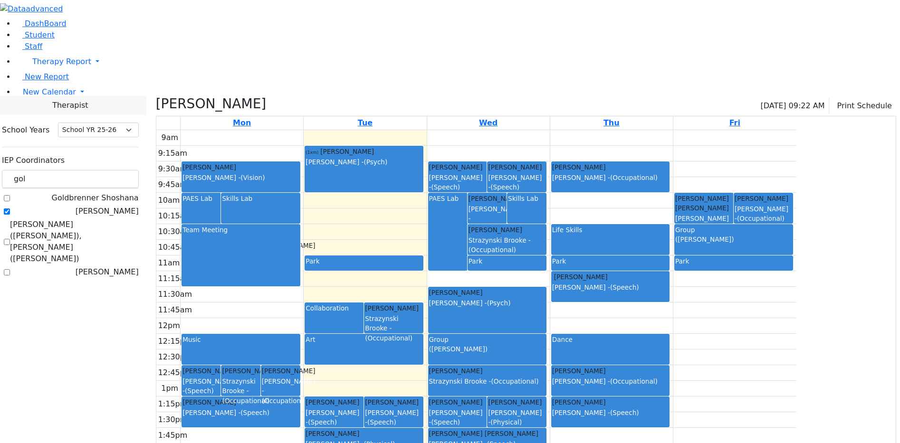
drag, startPoint x: 329, startPoint y: 187, endPoint x: 333, endPoint y: 199, distance: 12.8
click at [303, 199] on div "PAES Lab Team Meeting Katina Nachuma Stimmel Joy - (Psych) Skills Lab Park Grun…" at bounding box center [241, 318] width 123 height 376
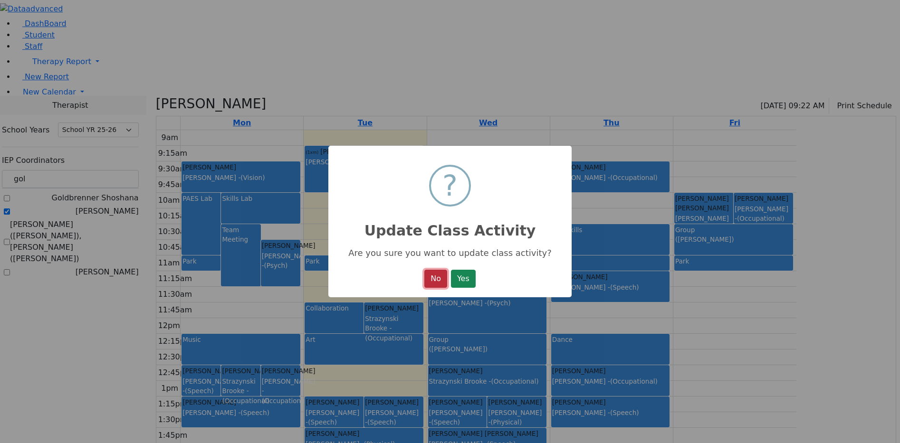
drag, startPoint x: 440, startPoint y: 276, endPoint x: 436, endPoint y: 271, distance: 6.8
click at [438, 275] on button "No" at bounding box center [435, 279] width 23 height 18
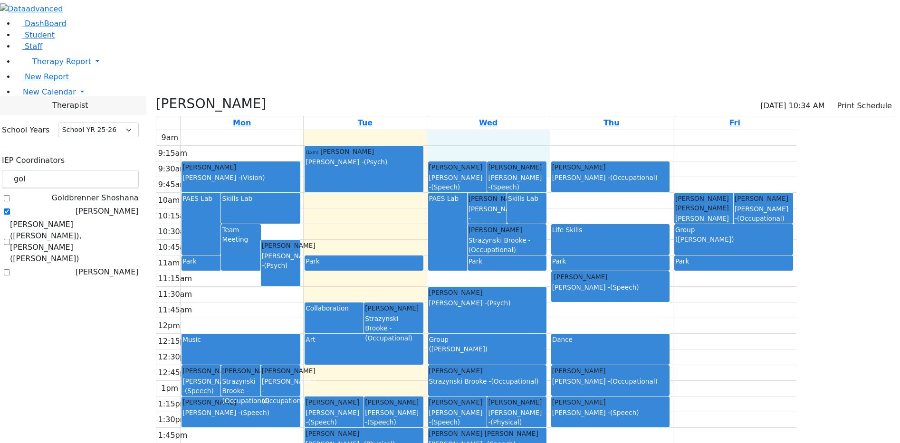
drag, startPoint x: 601, startPoint y: 58, endPoint x: 598, endPoint y: 78, distance: 20.2
click at [598, 130] on div "9am 9:15am 9:30am 9:45am 10am 10:15am 10:30am 10:45am 11am 11:15am 11:30am 11:4…" at bounding box center [476, 318] width 640 height 376
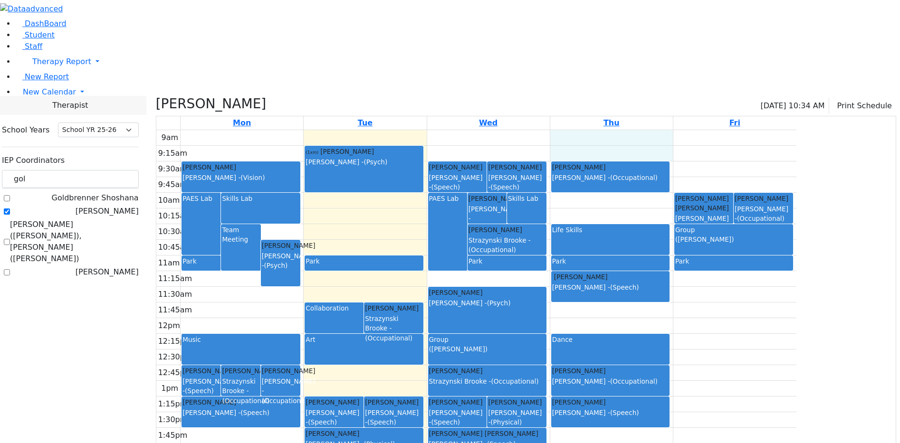
click at [682, 130] on div "9am 9:15am 9:30am 9:45am 10am 10:15am 10:30am 10:45am 11am 11:15am 11:30am 11:4…" at bounding box center [476, 318] width 640 height 376
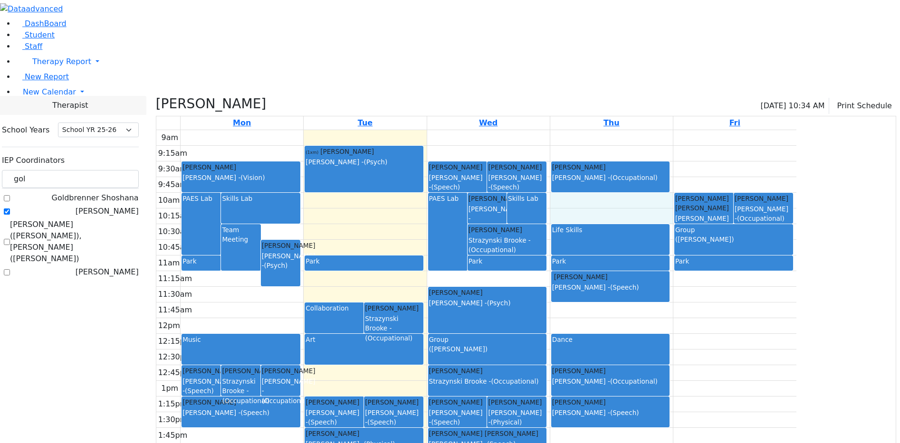
drag, startPoint x: 691, startPoint y: 119, endPoint x: 690, endPoint y: 125, distance: 5.8
click at [690, 132] on div "9am 9:15am 9:30am 9:45am 10am 10:15am 10:30am 10:45am 11am 11:15am 11:30am 11:4…" at bounding box center [476, 318] width 640 height 376
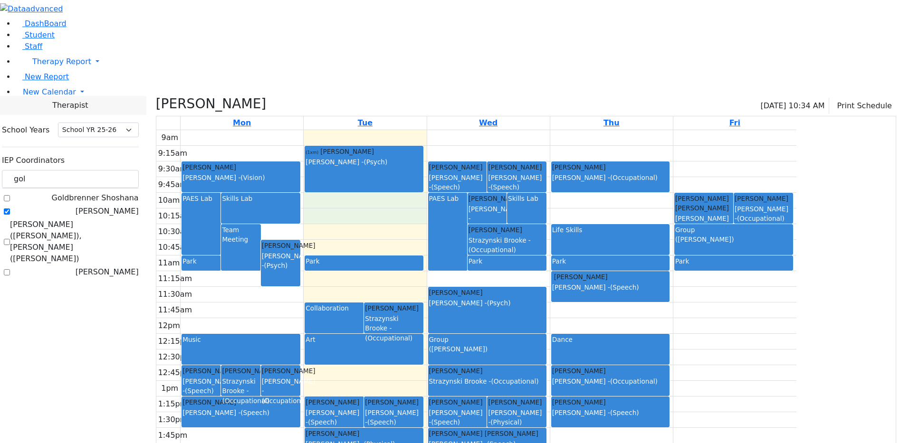
click at [495, 135] on div "9am 9:15am 9:30am 9:45am 10am 10:15am 10:30am 10:45am 11am 11:15am 11:30am 11:4…" at bounding box center [476, 318] width 640 height 376
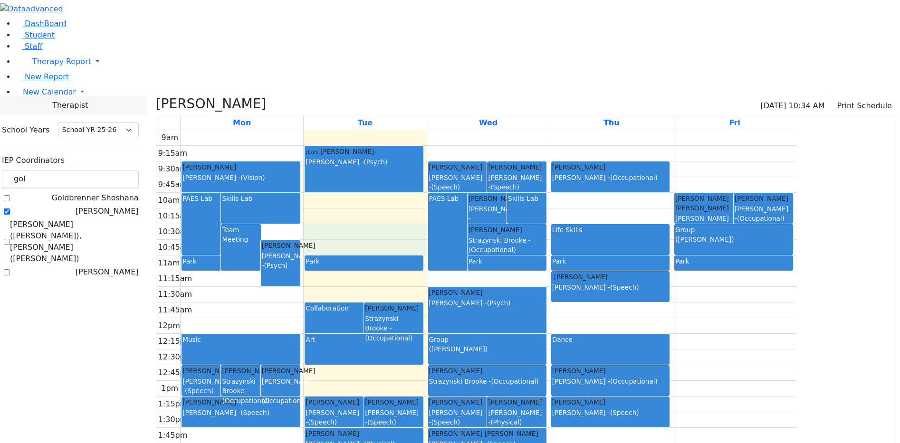
drag, startPoint x: 492, startPoint y: 151, endPoint x: 494, endPoint y: 161, distance: 11.0
click at [494, 161] on div "9am 9:15am 9:30am 9:45am 10am 10:15am 10:30am 10:45am 11am 11:15am 11:30am 11:4…" at bounding box center [476, 318] width 640 height 376
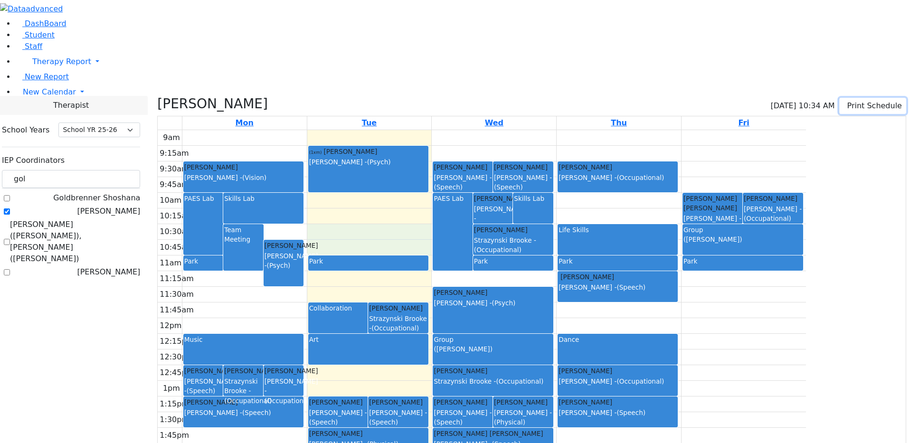
click at [852, 98] on button "Print Schedule" at bounding box center [872, 106] width 67 height 16
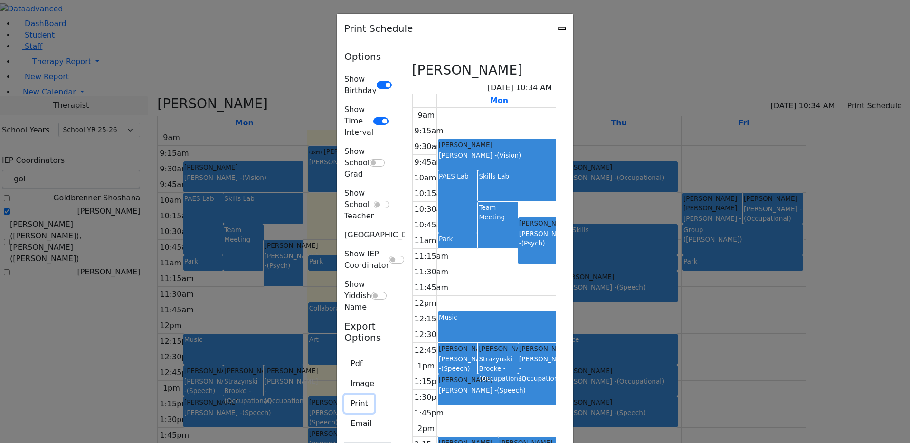
click at [344, 395] on button "Print" at bounding box center [359, 404] width 30 height 18
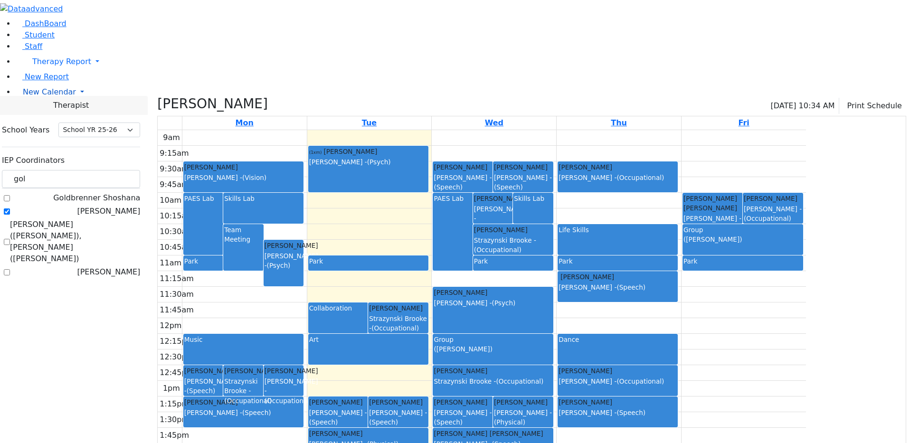
click at [32, 96] on span "New Calendar" at bounding box center [49, 91] width 53 height 9
click at [30, 115] on span "Calendar" at bounding box center [37, 110] width 34 height 9
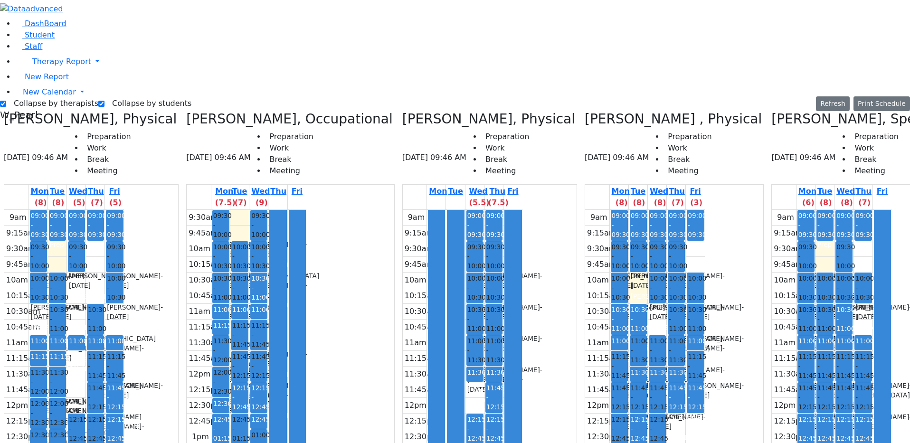
click at [585, 437] on div "Mon (8) Tue (8) Wed (8) Thu (7) Fri (3) 9am 9:15am 9:30am 9:45am 10am 10:15am 1…" at bounding box center [674, 385] width 179 height 402
drag, startPoint x: 803, startPoint y: 332, endPoint x: 810, endPoint y: 339, distance: 9.7
drag, startPoint x: 816, startPoint y: 330, endPoint x: 821, endPoint y: 340, distance: 11.0
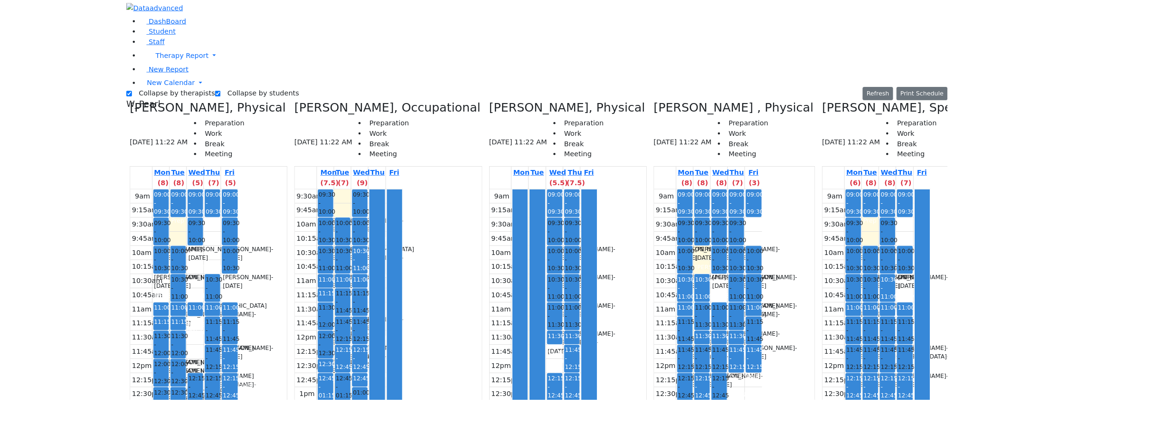
scroll to position [0, 0]
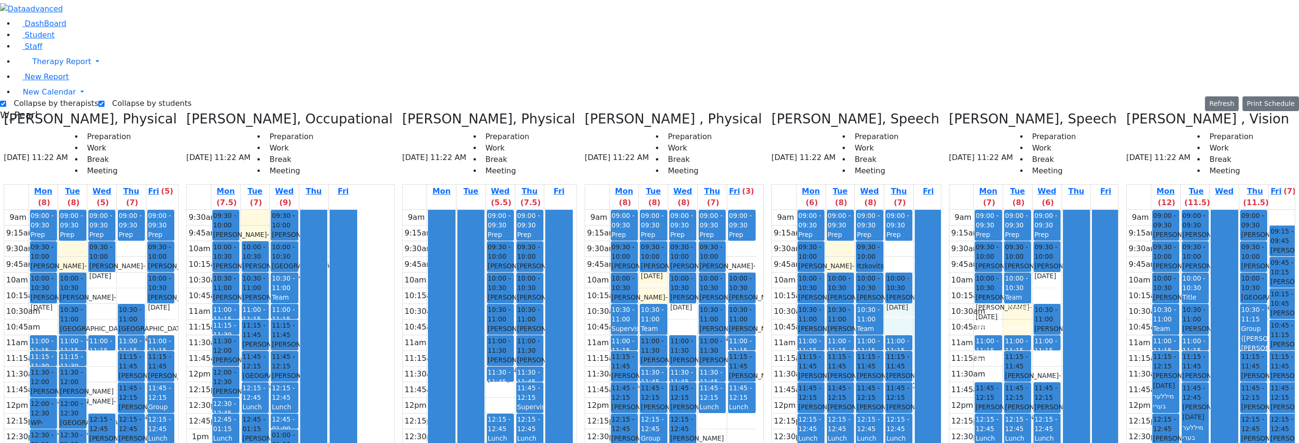
drag, startPoint x: 873, startPoint y: 158, endPoint x: 877, endPoint y: 171, distance: 13.5
click at [877, 210] on div "9am 9:15am 9:30am 9:45am 10am 10:15am 10:30am 10:45am 11am 11:15am 11:30am 11:4…" at bounding box center [857, 398] width 171 height 376
drag, startPoint x: 822, startPoint y: 94, endPoint x: 823, endPoint y: 101, distance: 6.7
click at [823, 210] on div "9am 9:15am 9:30am 9:45am 10am 10:15am 10:30am 10:45am 11am 11:15am 11:30am 11:4…" at bounding box center [857, 398] width 171 height 376
click at [100, 210] on div "9am 9:15am 9:30am 9:45am 10am 10:15am 10:30am 10:45am 11am 11:15am 11:30am 11:4…" at bounding box center [89, 398] width 171 height 376
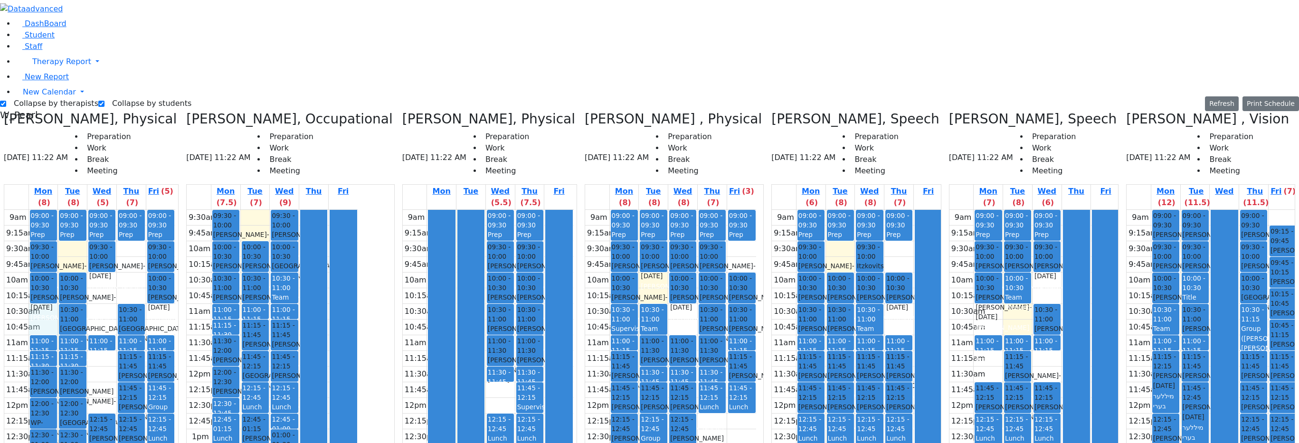
drag, startPoint x: 74, startPoint y: 154, endPoint x: 75, endPoint y: 169, distance: 14.7
click at [76, 210] on div "9am 9:15am 9:30am 9:45am 10am 10:15am 10:30am 10:45am 11am 11:15am 11:30am 11:4…" at bounding box center [89, 398] width 171 height 376
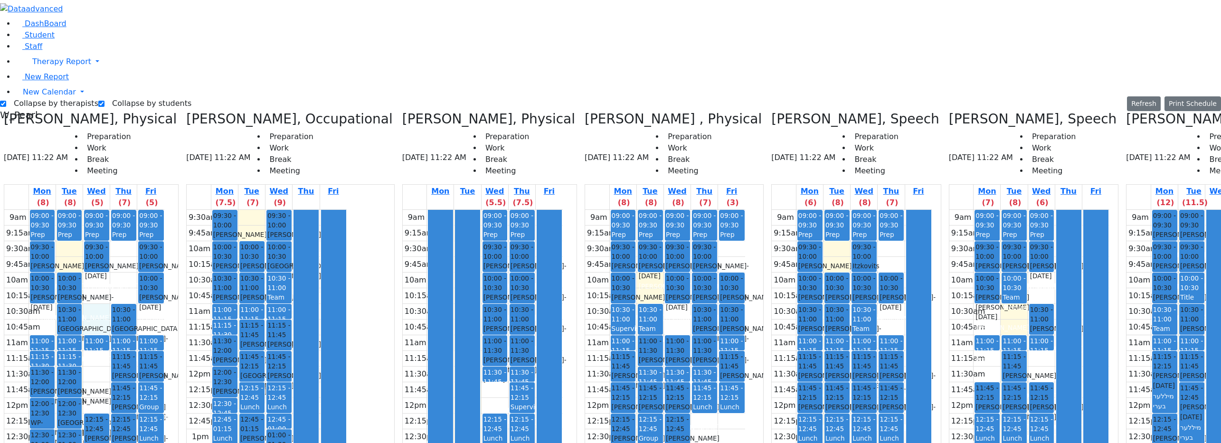
drag, startPoint x: 139, startPoint y: 153, endPoint x: 137, endPoint y: 163, distance: 10.1
click at [135, 210] on div "9am 9:15am 9:30am 9:45am 10am 10:15am 10:30am 10:45am 11am 11:15am 11:30am 11:4…" at bounding box center [84, 398] width 160 height 376
drag, startPoint x: 137, startPoint y: 141, endPoint x: 131, endPoint y: 129, distance: 13.2
click at [131, 210] on div "9am 9:15am 9:30am 9:45am 10am 10:15am 10:30am 10:45am 11am 11:15am 11:30am 11:4…" at bounding box center [84, 398] width 160 height 376
click at [155, 210] on div "9am 9:15am 9:30am 9:45am 10am 10:15am 10:30am 10:45am 11am 11:15am 11:30am 11:4…" at bounding box center [84, 398] width 160 height 376
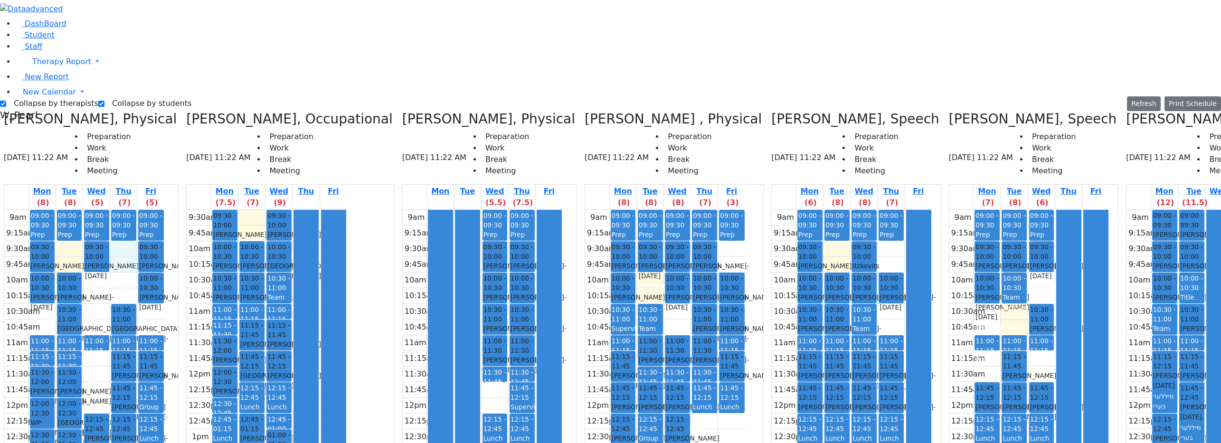
drag, startPoint x: 155, startPoint y: 93, endPoint x: 156, endPoint y: 104, distance: 11.4
click at [156, 210] on div "9am 9:15am 9:30am 9:45am 10am 10:15am 10:30am 10:45am 11am 11:15am 11:30am 11:4…" at bounding box center [84, 398] width 160 height 376
drag, startPoint x: 98, startPoint y: 92, endPoint x: 101, endPoint y: 106, distance: 14.4
click at [101, 210] on div "9am 9:15am 9:30am 9:45am 10am 10:15am 10:30am 10:45am 11am 11:15am 11:30am 11:4…" at bounding box center [84, 398] width 160 height 376
drag, startPoint x: 128, startPoint y: 126, endPoint x: 130, endPoint y: 140, distance: 13.9
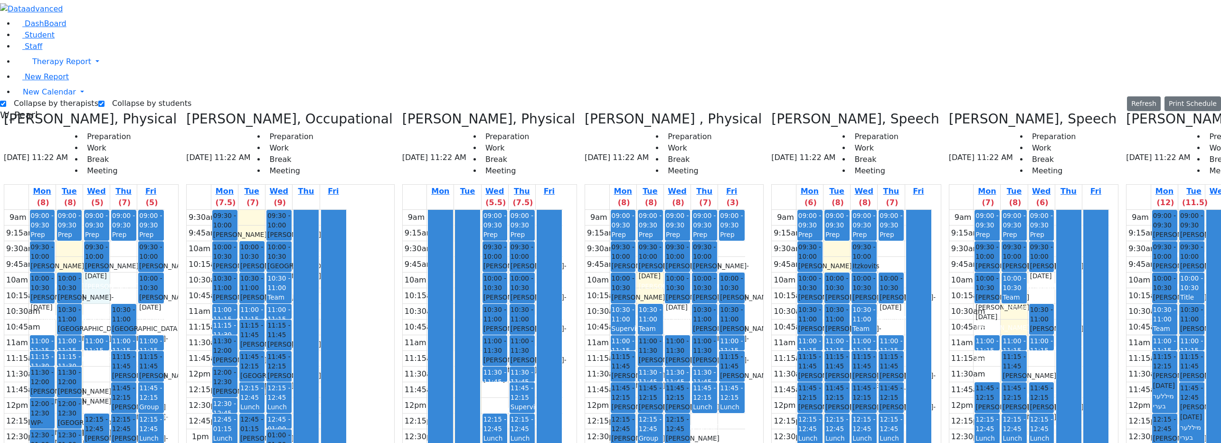
click at [130, 210] on div "9am 9:15am 9:30am 9:45am 10am 10:15am 10:30am 10:45am 11am 11:15am 11:30am 11:4…" at bounding box center [84, 398] width 160 height 376
drag, startPoint x: 129, startPoint y: 159, endPoint x: 130, endPoint y: 168, distance: 9.0
click at [130, 210] on div "9am 9:15am 9:30am 9:45am 10am 10:15am 10:30am 10:45am 11am 11:15am 11:30am 11:4…" at bounding box center [84, 398] width 160 height 376
drag, startPoint x: 81, startPoint y: 155, endPoint x: 84, endPoint y: 164, distance: 9.0
click at [85, 210] on div "9am 9:15am 9:30am 9:45am 10am 10:15am 10:30am 10:45am 11am 11:15am 11:30am 11:4…" at bounding box center [84, 398] width 160 height 376
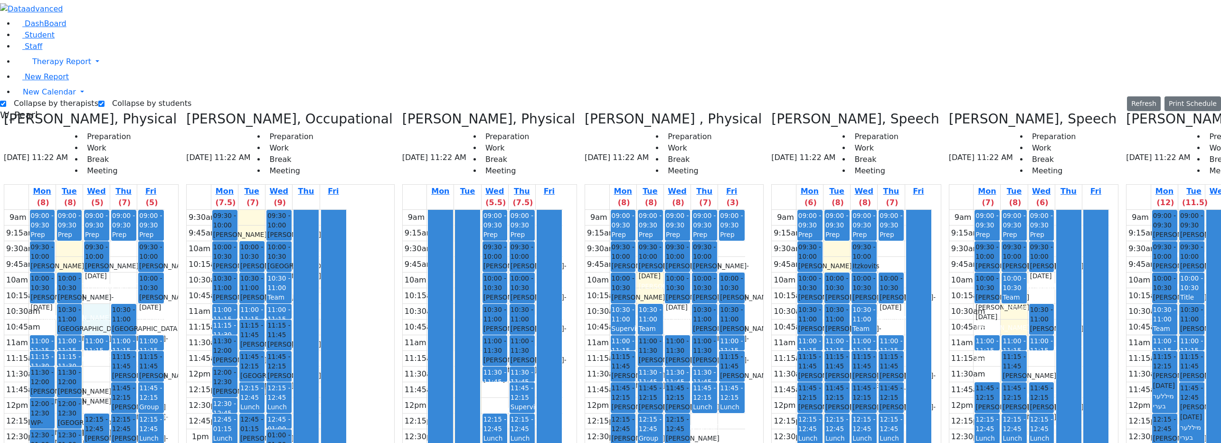
drag, startPoint x: 127, startPoint y: 154, endPoint x: 129, endPoint y: 171, distance: 17.2
click at [129, 210] on div "9am 9:15am 9:30am 9:45am 10am 10:15am 10:30am 10:45am 11am 11:15am 11:30am 11:4…" at bounding box center [84, 398] width 160 height 376
drag, startPoint x: 186, startPoint y: 395, endPoint x: 180, endPoint y: 407, distance: 13.6
click at [164, 407] on div "9am 9:15am 9:30am 9:45am 10am 10:15am 10:30am 10:45am 11am 11:15am 11:30am 11:4…" at bounding box center [84, 398] width 160 height 376
click at [164, 419] on div "9am 9:15am 9:30am 9:45am 10am 10:15am 10:30am 10:45am 11am 11:15am 11:30am 11:4…" at bounding box center [84, 398] width 160 height 376
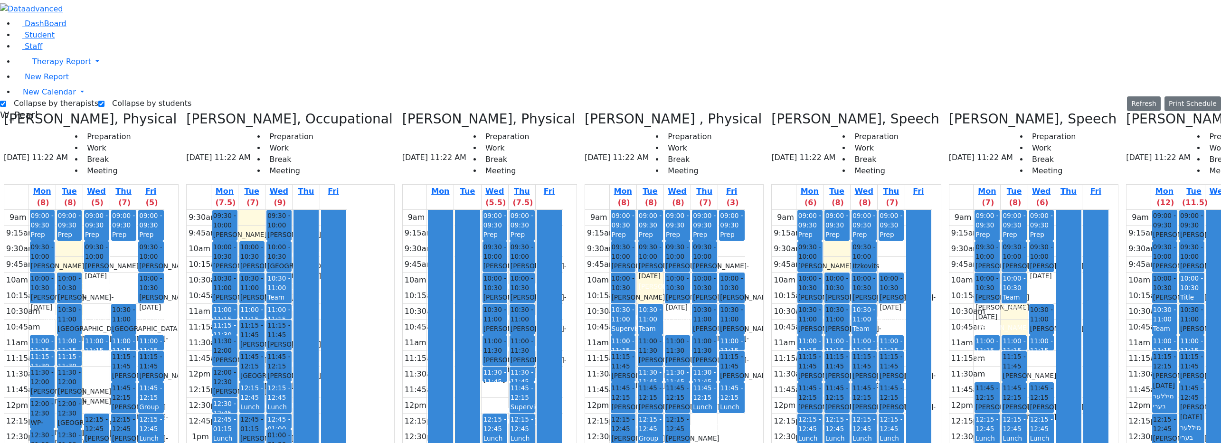
drag, startPoint x: 182, startPoint y: 412, endPoint x: 183, endPoint y: 396, distance: 16.2
click at [164, 346] on div "9am 9:15am 9:30am 9:45am 10am 10:15am 10:30am 10:45am 11am 11:15am 11:30am 11:4…" at bounding box center [84, 398] width 160 height 376
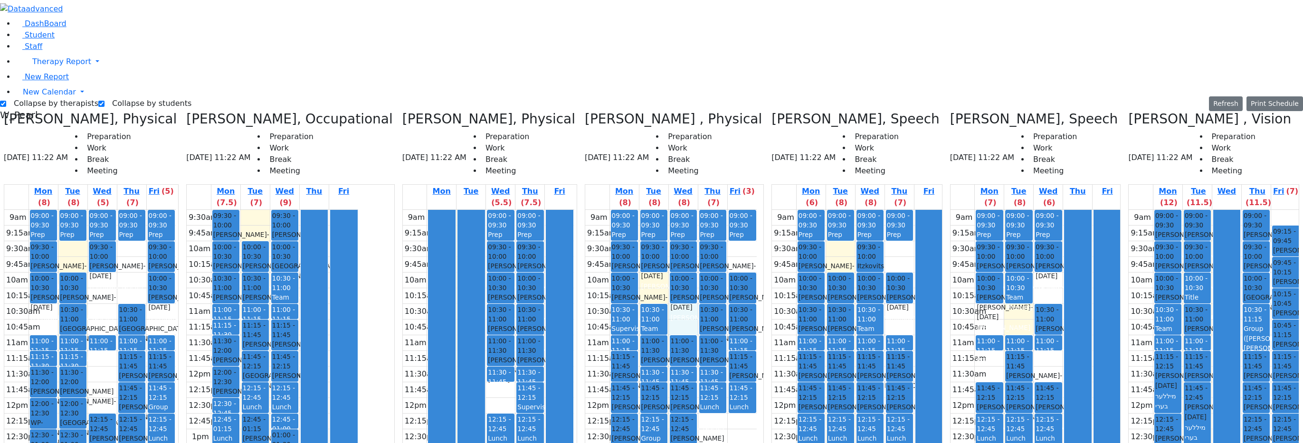
drag, startPoint x: 678, startPoint y: 159, endPoint x: 675, endPoint y: 169, distance: 10.3
click at [677, 210] on div "9am 9:15am 9:30am 9:45am 10am 10:15am 10:30am 10:45am 11am 11:15am 11:30am 11:4…" at bounding box center [670, 398] width 171 height 376
drag, startPoint x: 642, startPoint y: 125, endPoint x: 645, endPoint y: 139, distance: 14.2
click at [644, 210] on div "9am 9:15am 9:30am 9:45am 10am 10:15am 10:30am 10:45am 11am 11:15am 11:30am 11:4…" at bounding box center [670, 398] width 171 height 376
drag, startPoint x: 674, startPoint y: 157, endPoint x: 659, endPoint y: 155, distance: 15.8
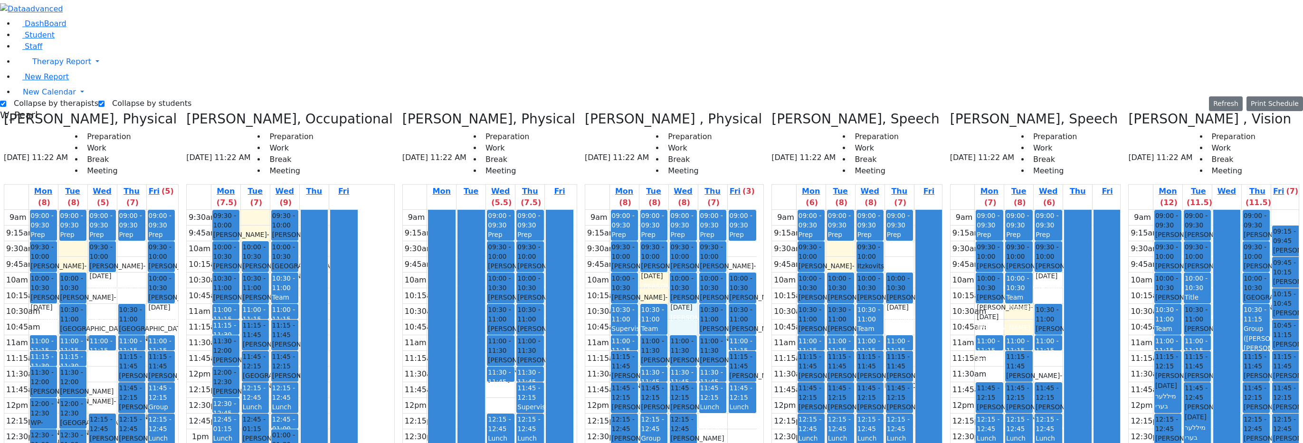
click at [673, 210] on div "9am 9:15am 9:30am 9:45am 10am 10:15am 10:30am 10:45am 11am 11:15am 11:30am 11:4…" at bounding box center [670, 398] width 171 height 376
drag, startPoint x: 642, startPoint y: 126, endPoint x: 644, endPoint y: 140, distance: 14.4
click at [644, 210] on div "9am 9:15am 9:30am 9:45am 10am 10:15am 10:30am 10:45am 11am 11:15am 11:30am 11:4…" at bounding box center [670, 398] width 171 height 376
drag, startPoint x: 678, startPoint y: 159, endPoint x: 676, endPoint y: 167, distance: 7.7
click at [678, 210] on div "9am 9:15am 9:30am 9:45am 10am 10:15am 10:30am 10:45am 11am 11:15am 11:30am 11:4…" at bounding box center [670, 398] width 171 height 376
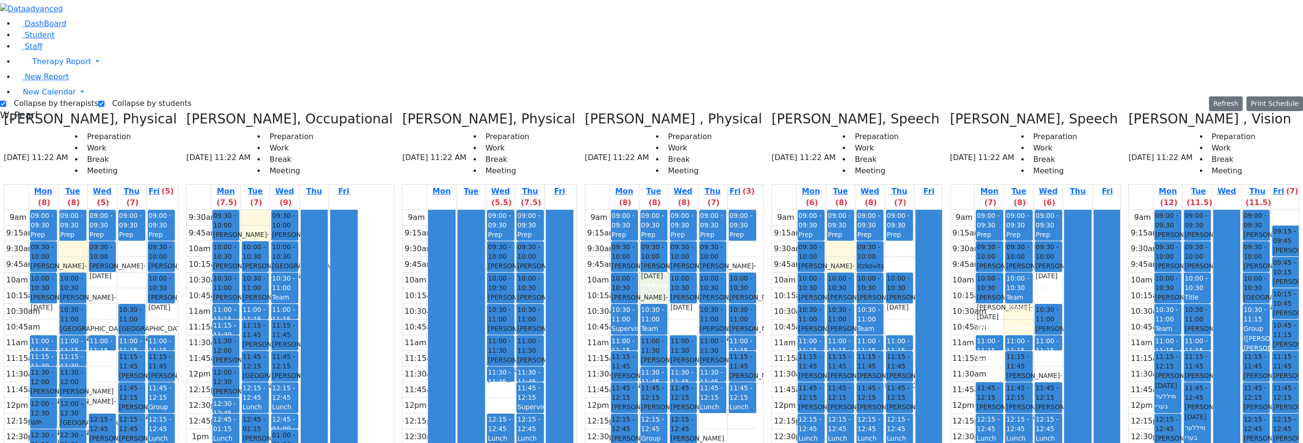
drag, startPoint x: 638, startPoint y: 122, endPoint x: 648, endPoint y: 140, distance: 20.6
click at [645, 210] on div "9am 9:15am 9:30am 9:45am 10am 10:15am 10:30am 10:45am 11am 11:15am 11:30am 11:4…" at bounding box center [670, 398] width 171 height 376
drag, startPoint x: 679, startPoint y: 156, endPoint x: 676, endPoint y: 169, distance: 13.2
click at [676, 210] on div "9am 9:15am 9:30am 9:45am 10am 10:15am 10:30am 10:45am 11am 11:15am 11:30am 11:4…" at bounding box center [670, 398] width 171 height 376
drag, startPoint x: 672, startPoint y: 159, endPoint x: 674, endPoint y: 168, distance: 9.7
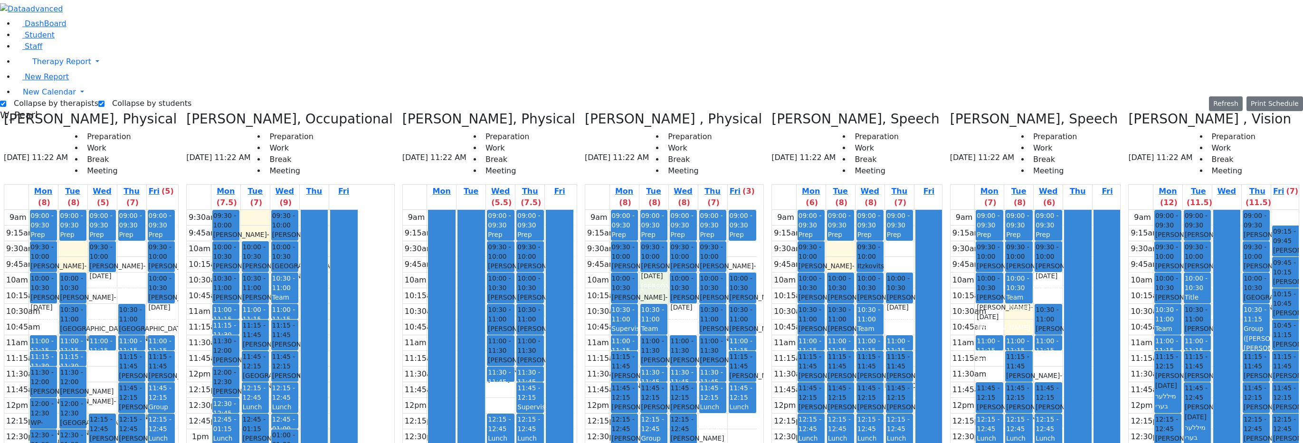
drag, startPoint x: 649, startPoint y: 123, endPoint x: 655, endPoint y: 141, distance: 18.5
click at [654, 210] on div "9am 9:15am 9:30am 9:45am 10am 10:15am 10:30am 10:45am 11am 11:15am 11:30am 11:4…" at bounding box center [670, 398] width 171 height 376
click at [673, 210] on div "9am 9:15am 9:30am 9:45am 10am 10:15am 10:30am 10:45am 11am 11:15am 11:30am 11:4…" at bounding box center [670, 398] width 171 height 376
click at [644, 210] on div "9am 9:15am 9:30am 9:45am 10am 10:15am 10:30am 10:45am 11am 11:15am 11:30am 11:4…" at bounding box center [670, 398] width 171 height 376
click at [677, 210] on div "9am 9:15am 9:30am 9:45am 10am 10:15am 10:30am 10:45am 11am 11:15am 11:30am 11:4…" at bounding box center [670, 398] width 171 height 376
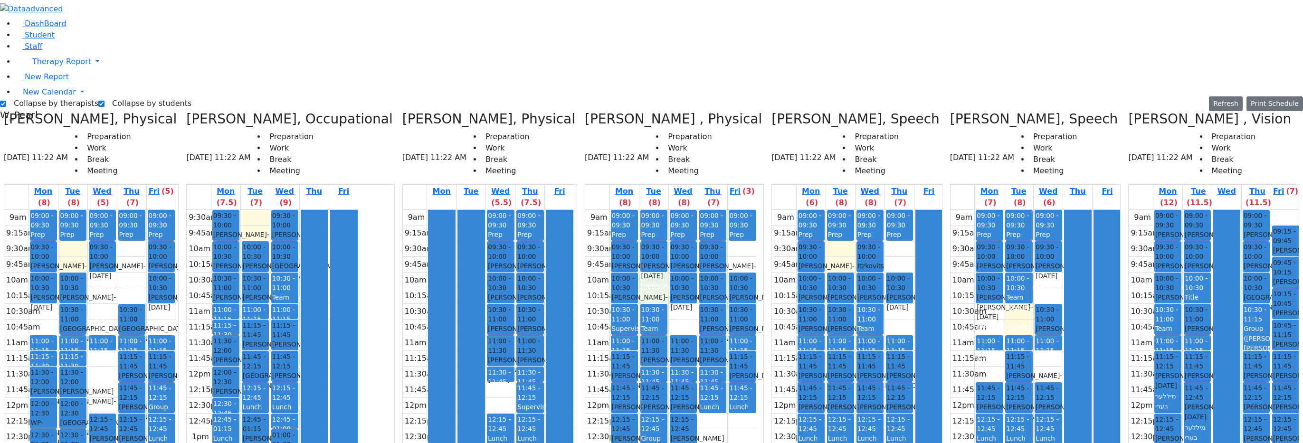
drag, startPoint x: 651, startPoint y: 135, endPoint x: 650, endPoint y: 131, distance: 4.8
click at [649, 210] on div "9am 9:15am 9:30am 9:45am 10am 10:15am 10:30am 10:45am 11am 11:15am 11:30am 11:4…" at bounding box center [670, 398] width 171 height 376
drag, startPoint x: 673, startPoint y: 163, endPoint x: 671, endPoint y: 171, distance: 8.4
click at [671, 210] on div "9am 9:15am 9:30am 9:45am 10am 10:15am 10:30am 10:45am 11am 11:15am 11:30am 11:4…" at bounding box center [670, 398] width 171 height 376
drag, startPoint x: 637, startPoint y: 124, endPoint x: 640, endPoint y: 142, distance: 18.2
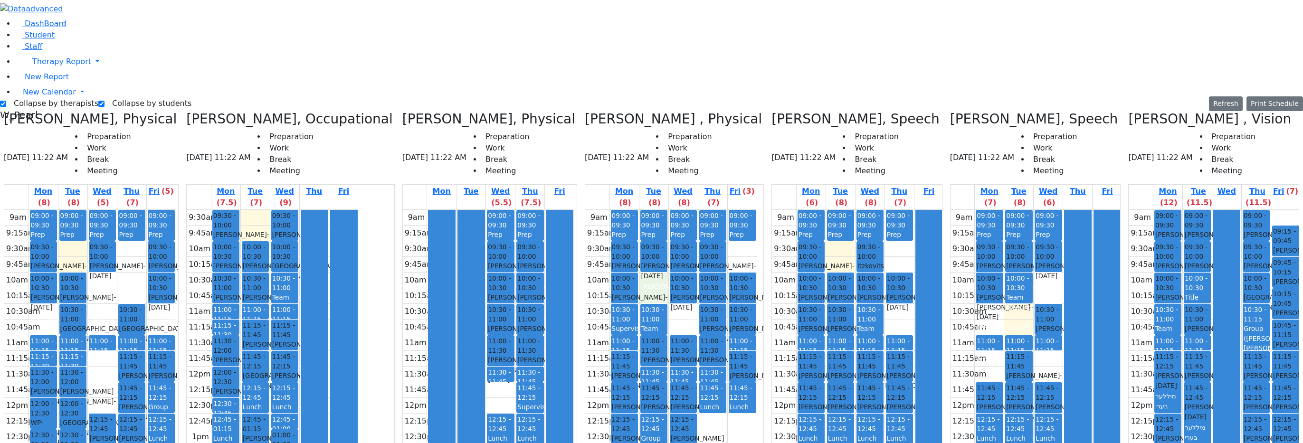
click at [640, 210] on div "9am 9:15am 9:30am 9:45am 10am 10:15am 10:30am 10:45am 11am 11:15am 11:30am 11:4…" at bounding box center [670, 398] width 171 height 376
click at [899, 300] on div "9am 9:15am 9:30am 9:45am 10am 10:15am 10:30am 10:45am 11am 11:15am 11:30am 11:4…" at bounding box center [1035, 398] width 171 height 376
drag, startPoint x: 971, startPoint y: 211, endPoint x: 975, endPoint y: 197, distance: 15.5
click at [899, 210] on div "9am 9:15am 9:30am 9:45am 10am 10:15am 10:30am 10:45am 11am 11:15am 11:30am 11:4…" at bounding box center [1035, 398] width 171 height 376
drag, startPoint x: 1034, startPoint y: 207, endPoint x: 1036, endPoint y: 215, distance: 8.8
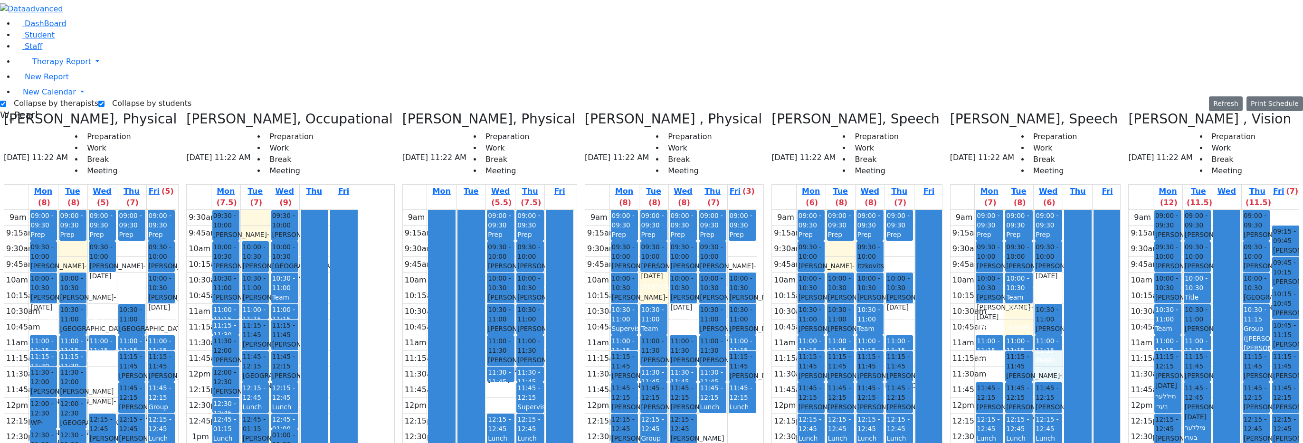
click at [899, 215] on div "9am 9:15am 9:30am 9:45am 10am 10:15am 10:30am 10:45am 11am 11:15am 11:30am 11:4…" at bounding box center [1035, 398] width 171 height 376
drag, startPoint x: 980, startPoint y: 213, endPoint x: 980, endPoint y: 202, distance: 10.5
click at [899, 210] on div "9am 9:15am 9:30am 9:45am 10am 10:15am 10:30am 10:45am 11am 11:15am 11:30am 11:4…" at bounding box center [1035, 398] width 171 height 376
drag, startPoint x: 1035, startPoint y: 205, endPoint x: 1036, endPoint y: 215, distance: 9.6
click at [899, 215] on div "9am 9:15am 9:30am 9:45am 10am 10:15am 10:30am 10:45am 11am 11:15am 11:30am 11:4…" at bounding box center [1035, 398] width 171 height 376
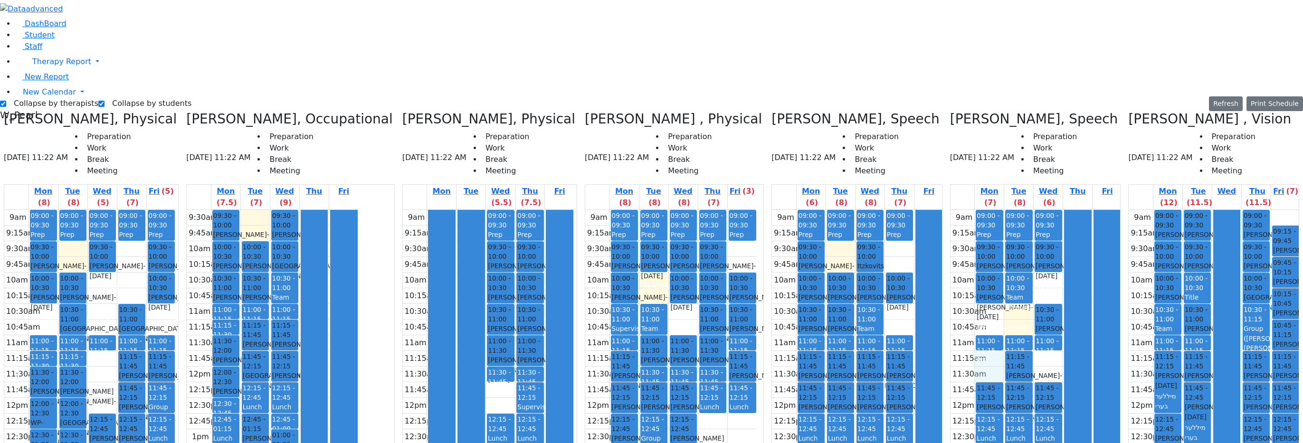
drag, startPoint x: 971, startPoint y: 201, endPoint x: 1011, endPoint y: 206, distance: 40.2
click at [899, 218] on div "9am 9:15am 9:30am 9:45am 10am 10:15am 10:30am 10:45am 11am 11:15am 11:30am 11:4…" at bounding box center [1035, 398] width 171 height 376
drag, startPoint x: 1043, startPoint y: 200, endPoint x: 1030, endPoint y: 214, distance: 19.1
click at [899, 214] on div "9am 9:15am 9:30am 9:45am 10am 10:15am 10:30am 10:45am 11am 11:15am 11:30am 11:4…" at bounding box center [1035, 398] width 171 height 376
click at [899, 219] on div "9am 9:15am 9:30am 9:45am 10am 10:15am 10:30am 10:45am 11am 11:15am 11:30am 11:4…" at bounding box center [1035, 398] width 171 height 376
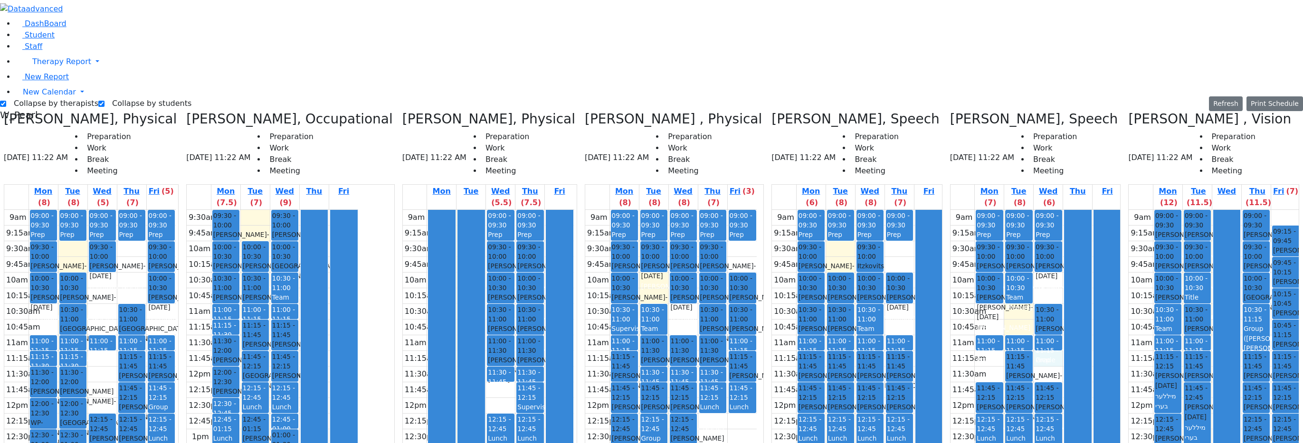
click at [899, 215] on div "9am 9:15am 9:30am 9:45am 10am 10:15am 10:30am 10:45am 11am 11:15am 11:30am 11:4…" at bounding box center [1035, 398] width 171 height 376
drag, startPoint x: 986, startPoint y: 200, endPoint x: 1032, endPoint y: 205, distance: 46.4
click at [899, 217] on div "9am 9:15am 9:30am 9:45am 10am 10:15am 10:30am 10:45am 11am 11:15am 11:30am 11:4…" at bounding box center [1035, 398] width 171 height 376
drag, startPoint x: 1034, startPoint y: 210, endPoint x: 1027, endPoint y: 219, distance: 11.5
click at [899, 219] on div "9am 9:15am 9:30am 9:45am 10am 10:15am 10:30am 10:45am 11am 11:15am 11:30am 11:4…" at bounding box center [1035, 398] width 171 height 376
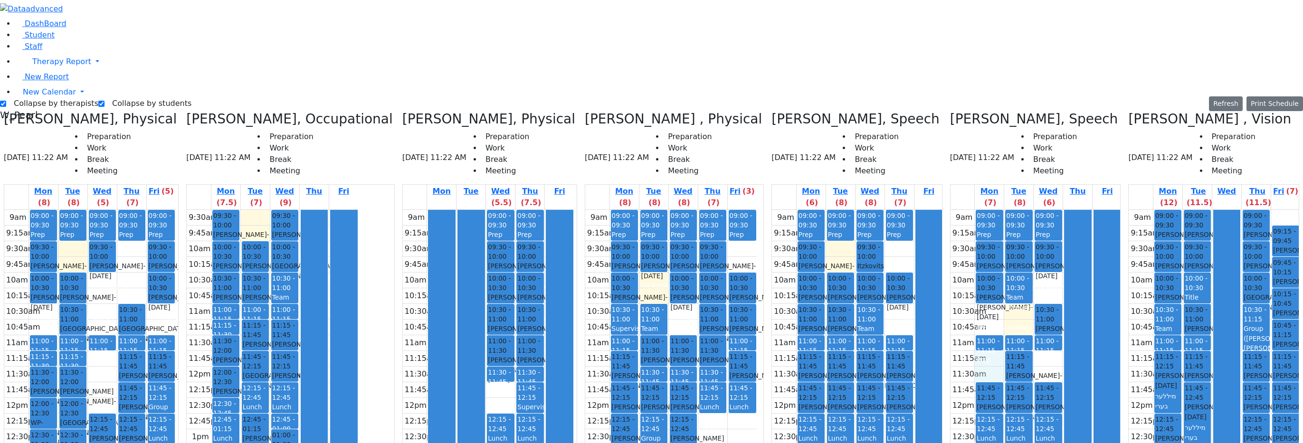
drag, startPoint x: 980, startPoint y: 201, endPoint x: 1000, endPoint y: 214, distance: 24.1
click at [899, 219] on div "9am 9:15am 9:30am 9:45am 10am 10:15am 10:30am 10:45am 11am 11:15am 11:30am 11:4…" at bounding box center [1035, 398] width 171 height 376
drag, startPoint x: 1038, startPoint y: 204, endPoint x: 1034, endPoint y: 222, distance: 18.0
click at [899, 222] on div "9am 9:15am 9:30am 9:45am 10am 10:15am 10:30am 10:45am 11am 11:15am 11:30am 11:4…" at bounding box center [1035, 398] width 171 height 376
drag, startPoint x: 976, startPoint y: 157, endPoint x: 1000, endPoint y: 165, distance: 24.8
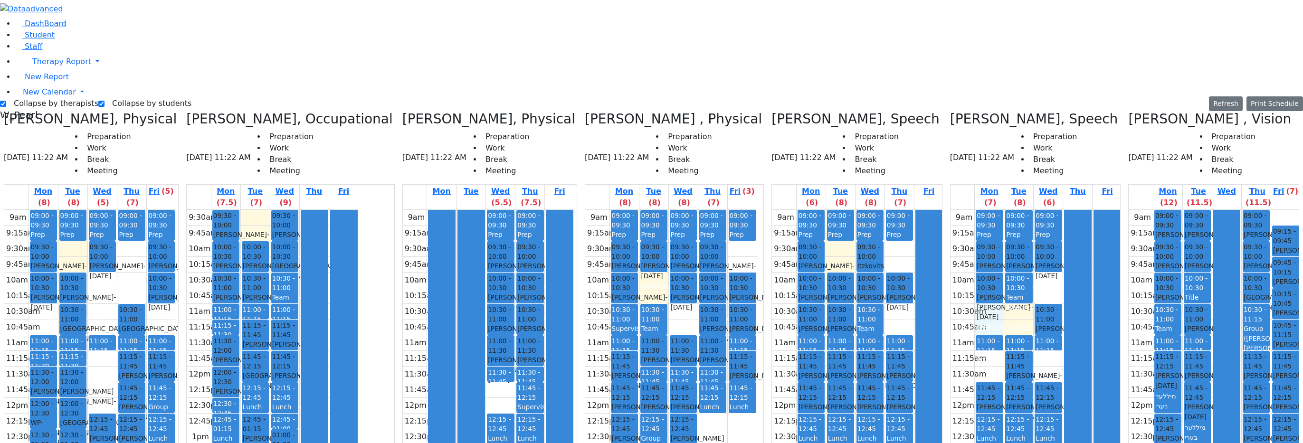
click at [899, 210] on div "9am 9:15am 9:30am 9:45am 10am 10:15am 10:30am 10:45am 11am 11:15am 11:30am 11:4…" at bounding box center [1035, 398] width 171 height 376
drag, startPoint x: 1030, startPoint y: 142, endPoint x: 1032, endPoint y: 128, distance: 14.9
click at [899, 210] on div "9am 9:15am 9:30am 9:45am 10am 10:15am 10:30am 10:45am 11am 11:15am 11:30am 11:4…" at bounding box center [1035, 398] width 171 height 376
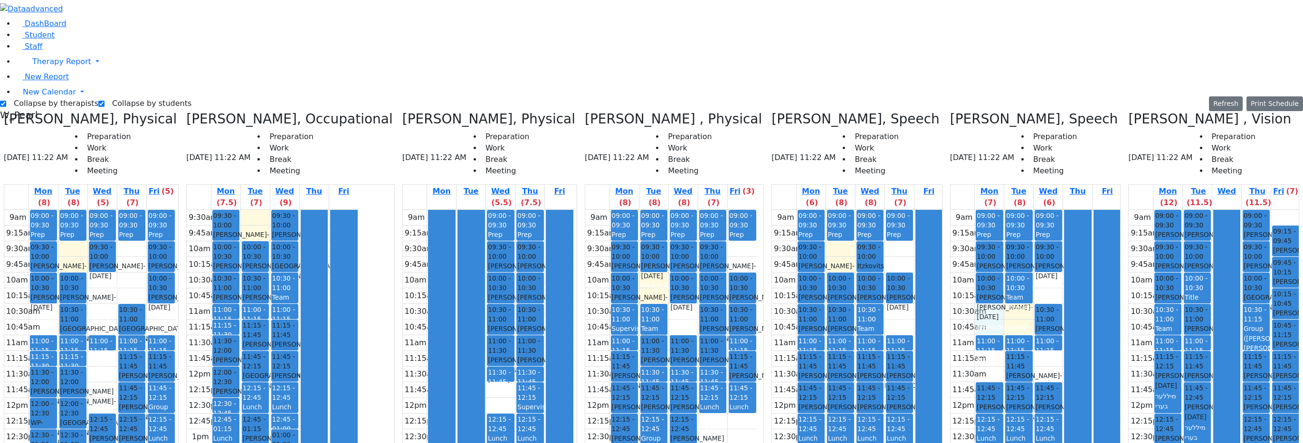
click at [899, 210] on div "9am 9:15am 9:30am 9:45am 10am 10:15am 10:30am 10:45am 11am 11:15am 11:30am 11:4…" at bounding box center [1035, 398] width 171 height 376
drag, startPoint x: 1004, startPoint y: 161, endPoint x: 1000, endPoint y: 166, distance: 6.7
click at [899, 210] on div "9am 9:15am 9:30am 9:45am 10am 10:15am 10:30am 10:45am 11am 11:15am 11:30am 11:4…" at bounding box center [1035, 398] width 171 height 376
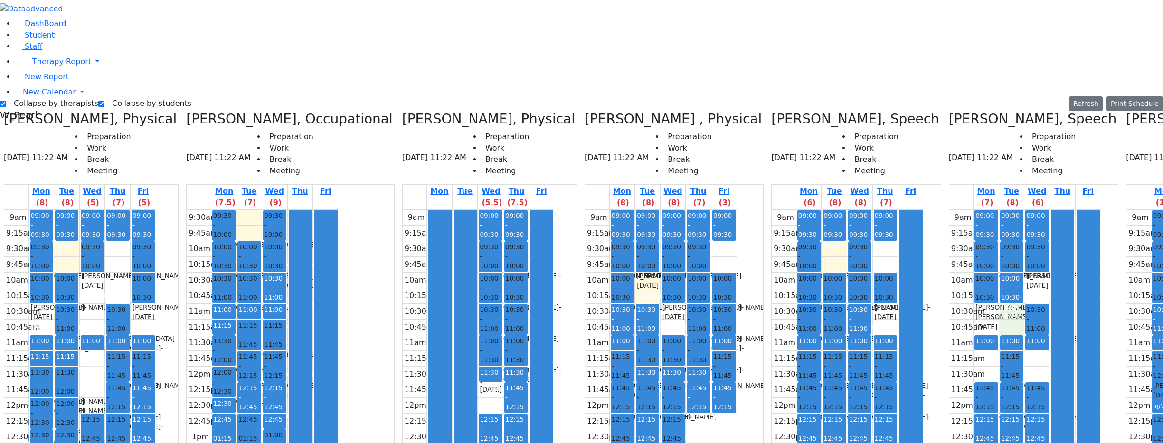
click at [38, 96] on label "Collapse by therapists" at bounding box center [52, 103] width 92 height 15
click at [6, 101] on input "Collapse by therapists" at bounding box center [3, 104] width 6 height 6
checkbox input "false"
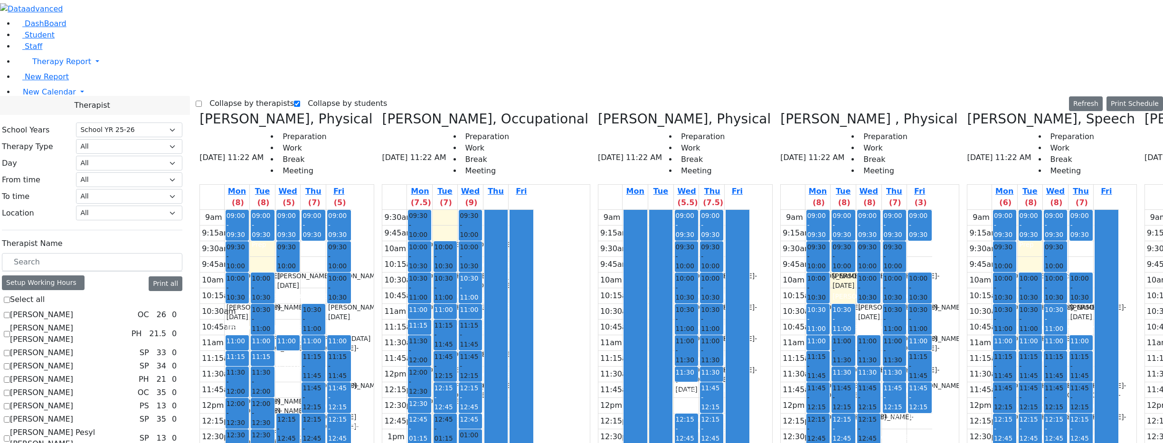
scroll to position [95, 0]
drag, startPoint x: 581, startPoint y: 11, endPoint x: 579, endPoint y: 4, distance: 7.3
click at [580, 96] on div "Collapse by therapists Collapse by students Refresh Setup Working Hours Print S…" at bounding box center [679, 103] width 967 height 15
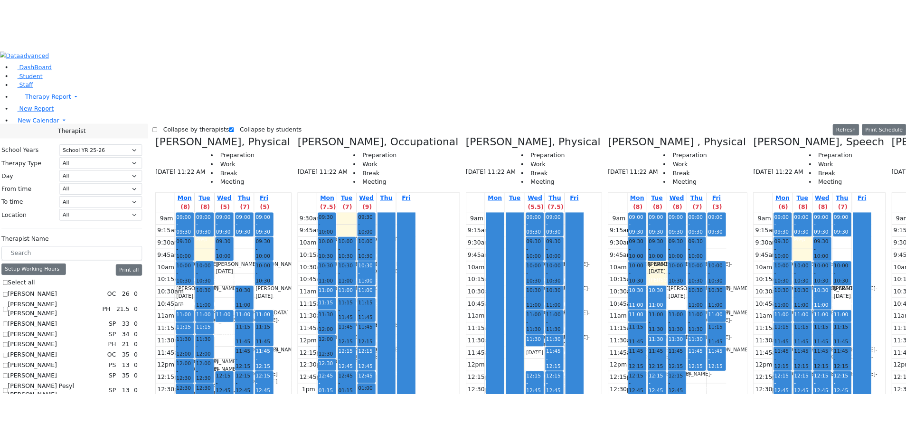
scroll to position [665, 0]
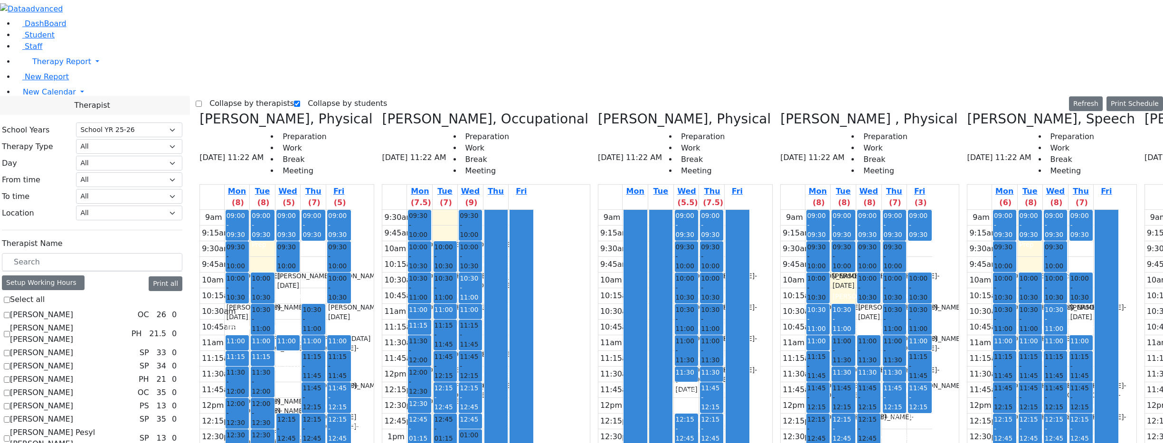
checkbox input "true"
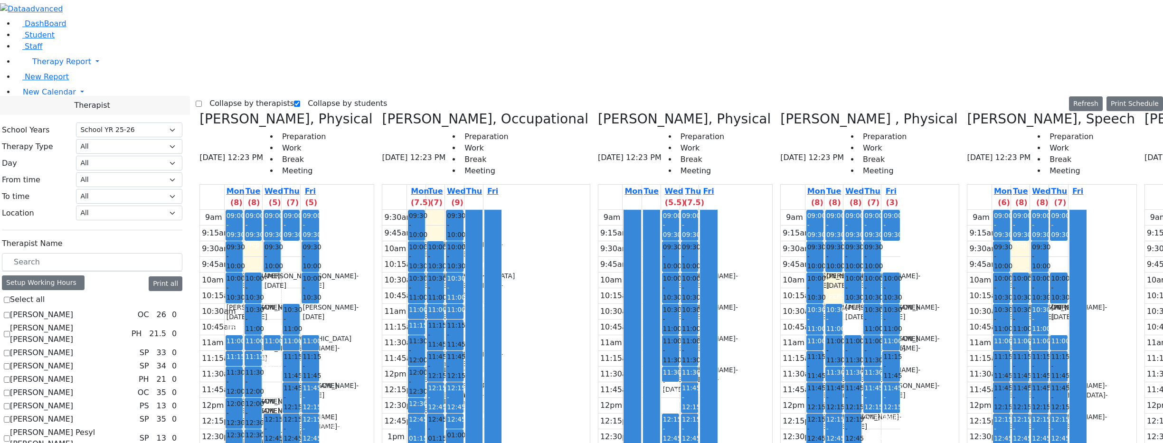
click at [230, 96] on label "Collapse by therapists" at bounding box center [248, 103] width 92 height 15
click at [202, 101] on input "Collapse by therapists" at bounding box center [199, 104] width 6 height 6
checkbox input "true"
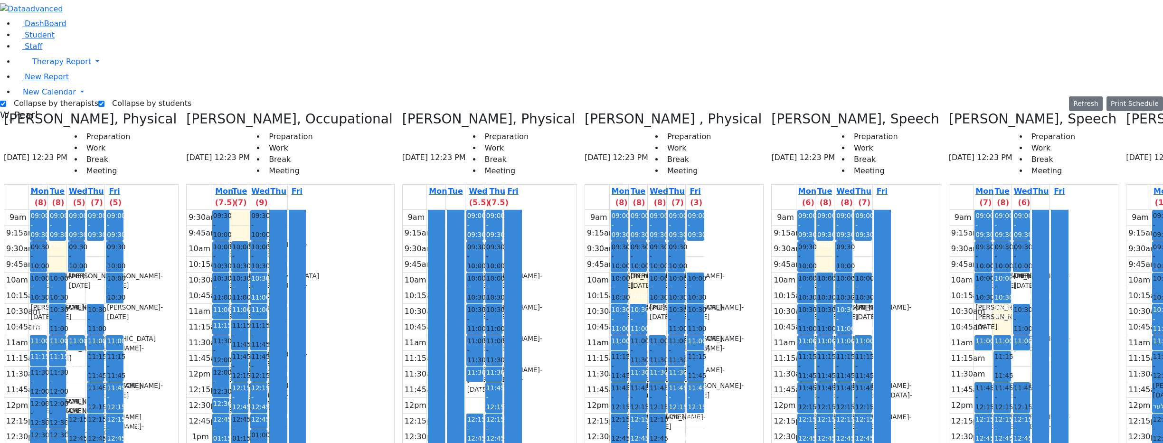
drag, startPoint x: 1118, startPoint y: 200, endPoint x: 1115, endPoint y: 217, distance: 17.1
drag, startPoint x: 1139, startPoint y: 240, endPoint x: 1139, endPoint y: 248, distance: 8.1
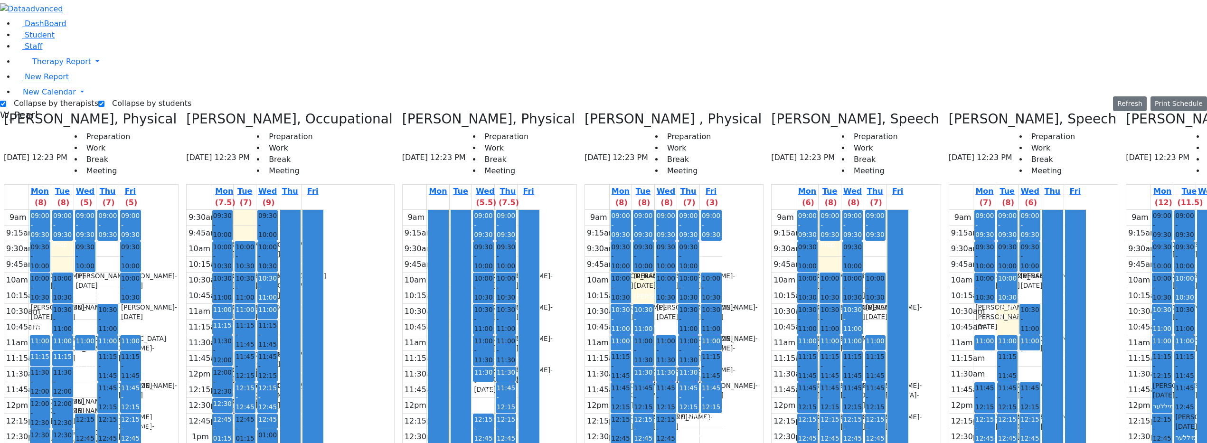
drag, startPoint x: 654, startPoint y: 292, endPoint x: 655, endPoint y: 307, distance: 15.7
click at [772, 307] on div "9am 9:15am 9:30am 9:45am 10am 10:15am 10:30am 10:45am 11am 11:15am 11:30am 11:4…" at bounding box center [840, 398] width 137 height 376
click at [772, 210] on div "9am 9:15am 9:30am 9:45am 10am 10:15am 10:30am 10:45am 11am 11:15am 11:30am 11:4…" at bounding box center [840, 398] width 137 height 376
drag, startPoint x: 723, startPoint y: 156, endPoint x: 722, endPoint y: 164, distance: 8.2
click at [899, 111] on icon at bounding box center [949, 119] width 0 height 16
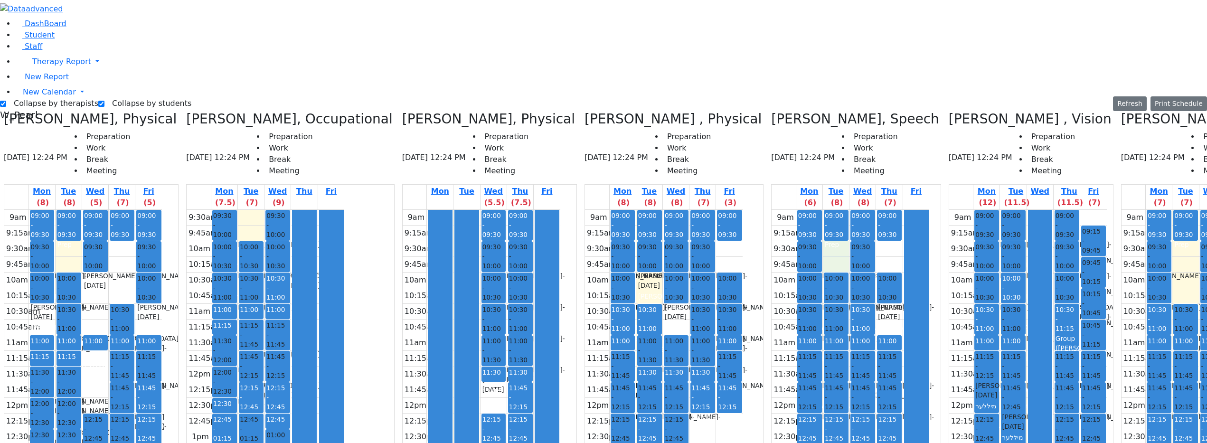
drag, startPoint x: 769, startPoint y: 97, endPoint x: 826, endPoint y: 92, distance: 57.7
click at [775, 210] on div "9am 9:15am 9:30am 9:45am 10am 10:15am 10:30am 10:45am 11am 11:15am 11:30am 11:4…" at bounding box center [851, 398] width 158 height 376
drag, startPoint x: 957, startPoint y: 76, endPoint x: 956, endPoint y: 82, distance: 6.3
click at [899, 210] on div at bounding box center [1041, 397] width 24 height 375
drag, startPoint x: 152, startPoint y: 95, endPoint x: 157, endPoint y: 128, distance: 33.2
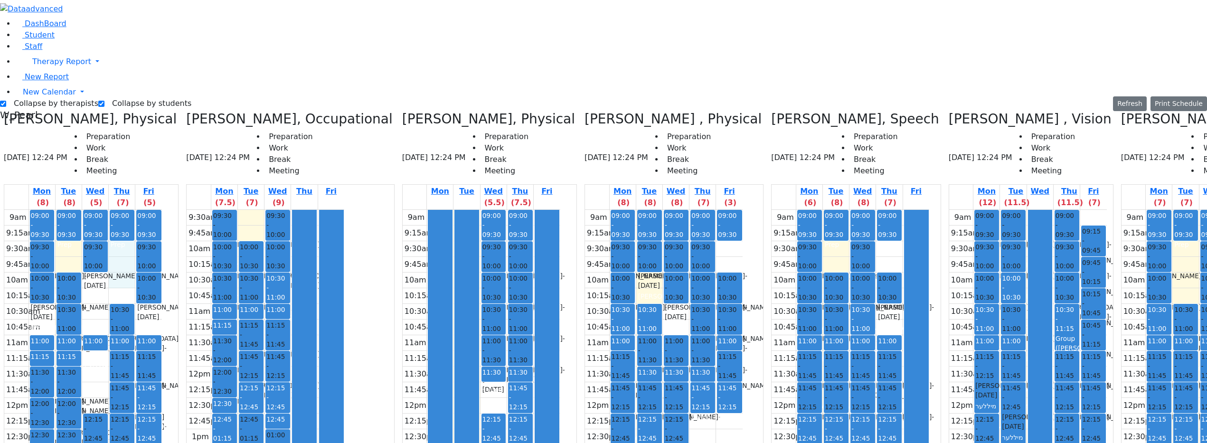
click at [157, 210] on div "9am 9:15am 9:30am 9:45am 10am 10:15am 10:30am 10:45am 11am 11:15am 11:30am 11:4…" at bounding box center [83, 398] width 158 height 376
drag, startPoint x: 177, startPoint y: 157, endPoint x: 180, endPoint y: 169, distance: 12.3
click at [162, 210] on div "9am 9:15am 9:30am 9:45am 10am 10:15am 10:30am 10:45am 11am 11:15am 11:30am 11:4…" at bounding box center [83, 398] width 158 height 376
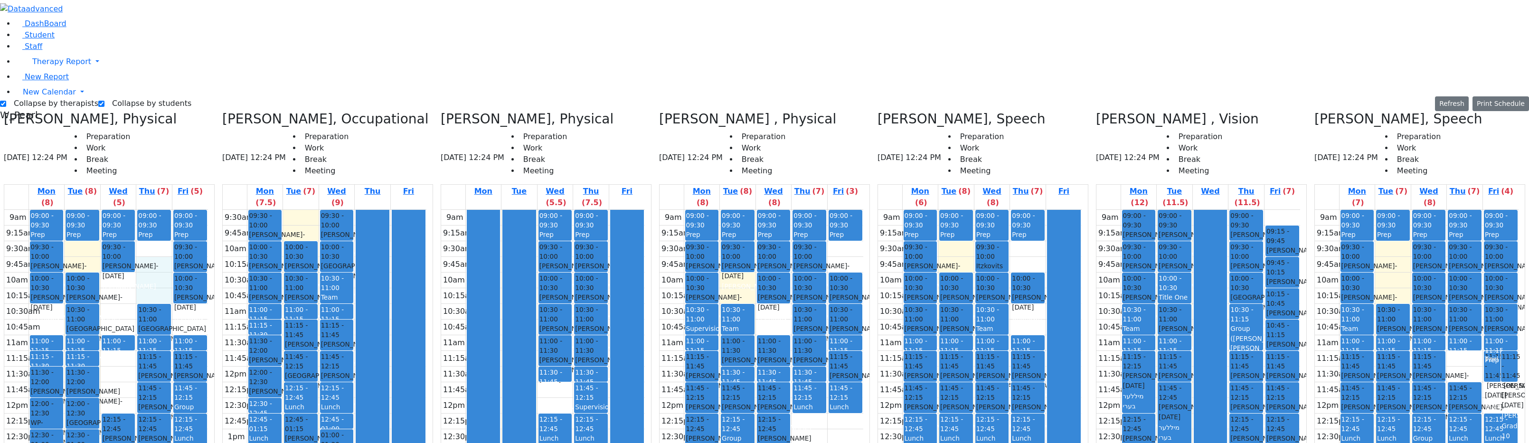
drag, startPoint x: 196, startPoint y: 104, endPoint x: 189, endPoint y: 138, distance: 34.5
click at [189, 210] on div "9am 9:15am 9:30am 9:45am 10am 10:15am 10:30am 10:45am 11am 11:15am 11:30am 11:4…" at bounding box center [106, 398] width 204 height 376
drag, startPoint x: 189, startPoint y: 137, endPoint x: 186, endPoint y: 100, distance: 37.6
drag, startPoint x: 218, startPoint y: 160, endPoint x: 224, endPoint y: 174, distance: 15.5
click at [208, 210] on div "9am 9:15am 9:30am 9:45am 10am 10:15am 10:30am 10:45am 11am 11:15am 11:30am 11:4…" at bounding box center [106, 398] width 204 height 376
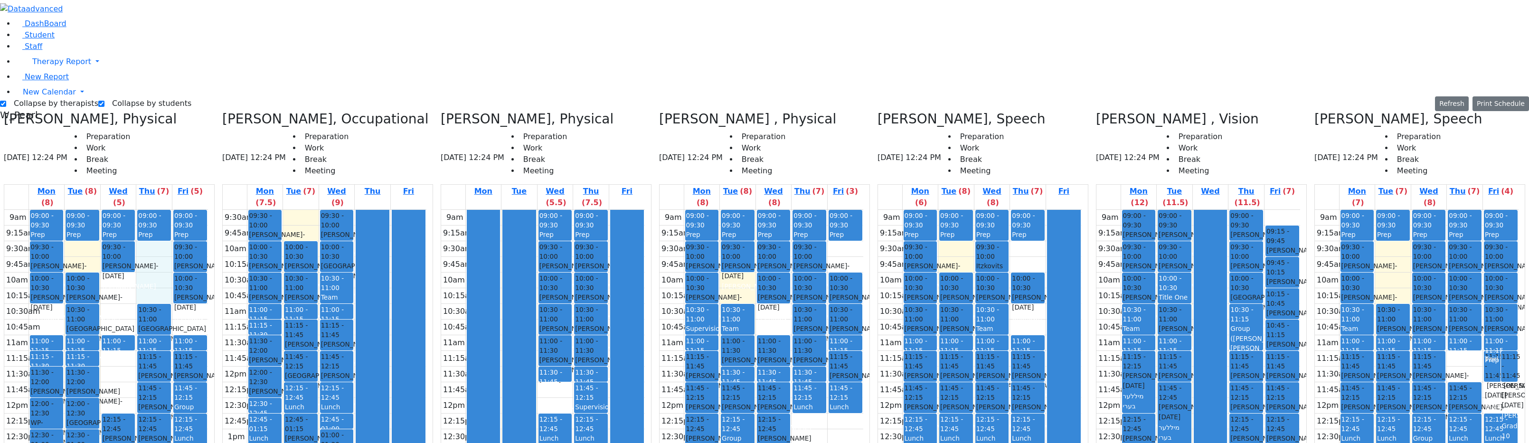
drag, startPoint x: 184, startPoint y: 96, endPoint x: 173, endPoint y: 135, distance: 40.0
click at [188, 210] on div "9am 9:15am 9:30am 9:45am 10am 10:15am 10:30am 10:45am 11am 11:15am 11:30am 11:4…" at bounding box center [106, 398] width 204 height 376
drag, startPoint x: 152, startPoint y: 131, endPoint x: 151, endPoint y: 170, distance: 39.9
click at [151, 210] on div "9am 9:15am 9:30am 9:45am 10am 10:15am 10:30am 10:45am 11am 11:15am 11:30am 11:4…" at bounding box center [106, 398] width 204 height 376
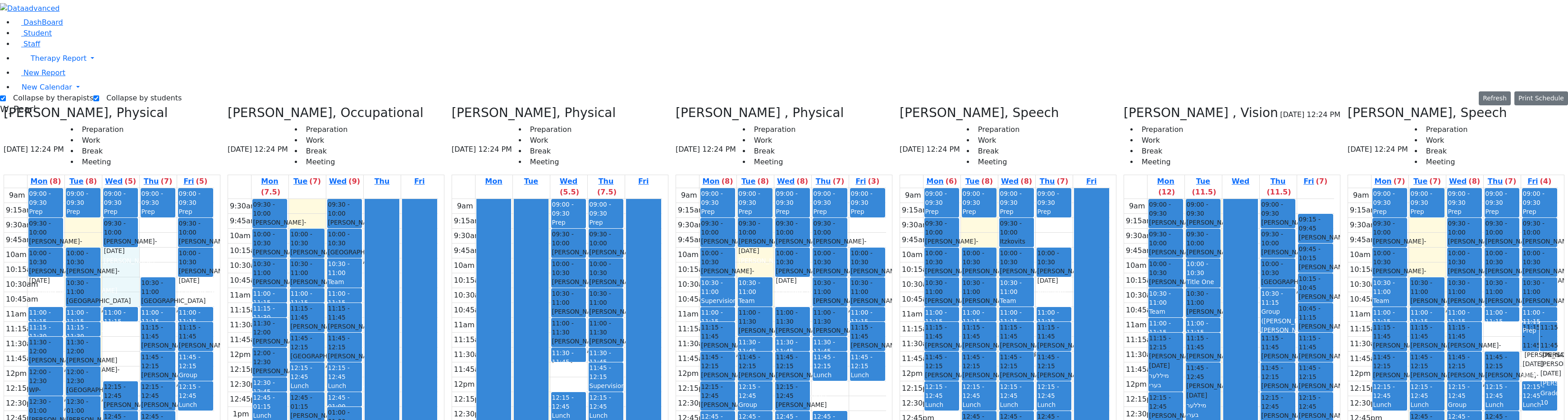
click at [853, 278] on span "[GEOGRAPHIC_DATA]" at bounding box center [1294, 282] width 65 height 9
drag, startPoint x: 1246, startPoint y: 117, endPoint x: 1250, endPoint y: 139, distance: 22.4
click at [853, 199] on div at bounding box center [1241, 376] width 34 height 356
drag, startPoint x: 1244, startPoint y: 162, endPoint x: 1240, endPoint y: 168, distance: 7.2
click at [853, 199] on div at bounding box center [1241, 376] width 34 height 356
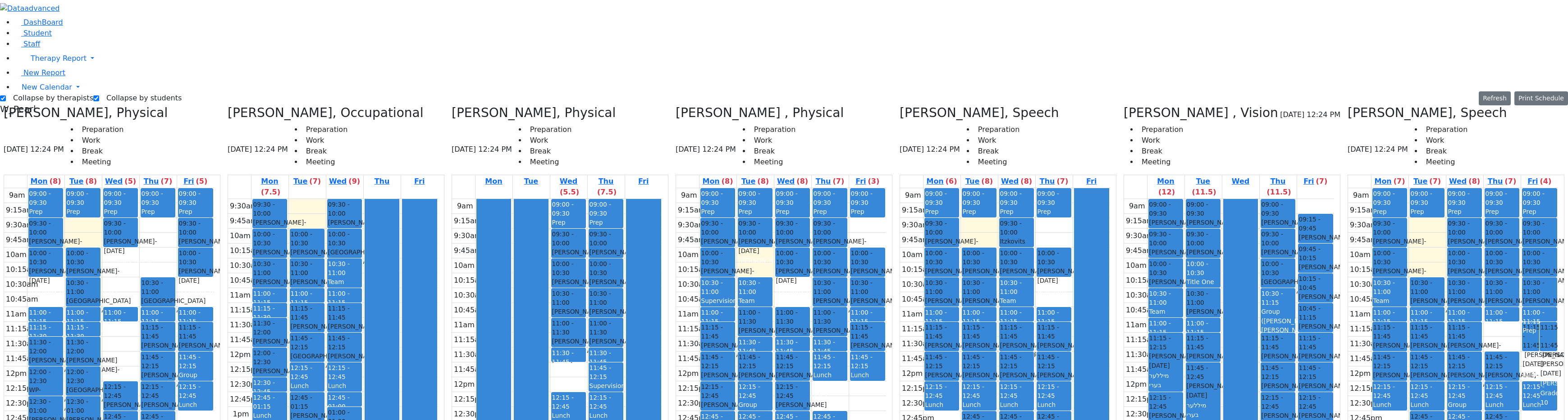
drag, startPoint x: 1241, startPoint y: 133, endPoint x: 1242, endPoint y: 143, distance: 10.0
click at [853, 199] on div at bounding box center [1241, 376] width 34 height 356
drag, startPoint x: 1252, startPoint y: 113, endPoint x: 1252, endPoint y: 130, distance: 17.0
click at [853, 199] on div at bounding box center [1241, 376] width 34 height 356
drag, startPoint x: 1250, startPoint y: 119, endPoint x: 1249, endPoint y: 134, distance: 15.0
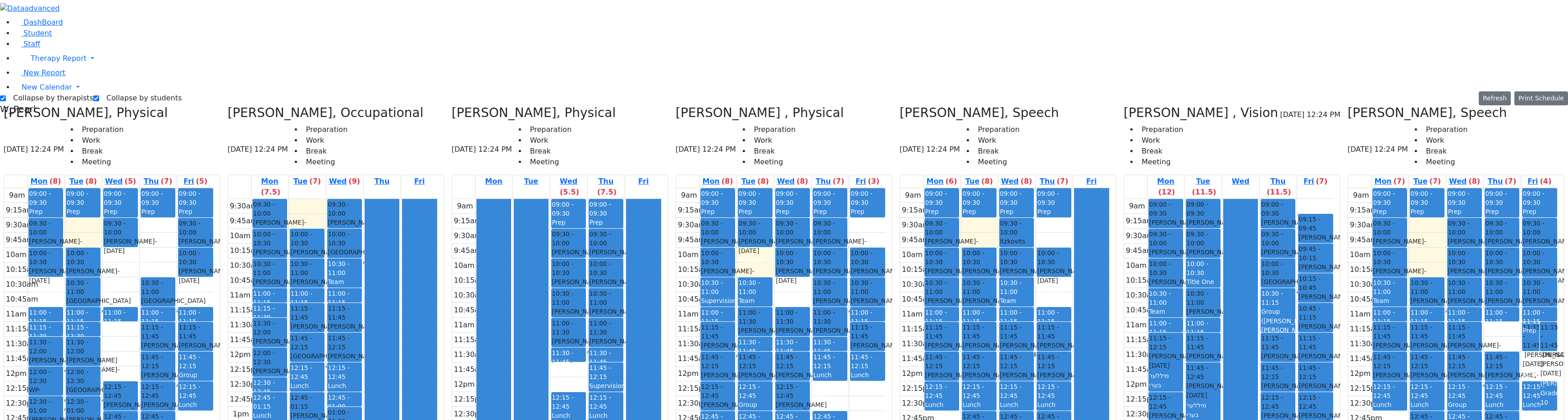
click at [853, 199] on div at bounding box center [1241, 376] width 34 height 356
drag, startPoint x: 1247, startPoint y: 124, endPoint x: 1247, endPoint y: 132, distance: 8.0
click at [853, 199] on div at bounding box center [1241, 376] width 34 height 356
drag, startPoint x: 1243, startPoint y: 112, endPoint x: 1241, endPoint y: 133, distance: 21.1
click at [853, 199] on div at bounding box center [1241, 376] width 34 height 356
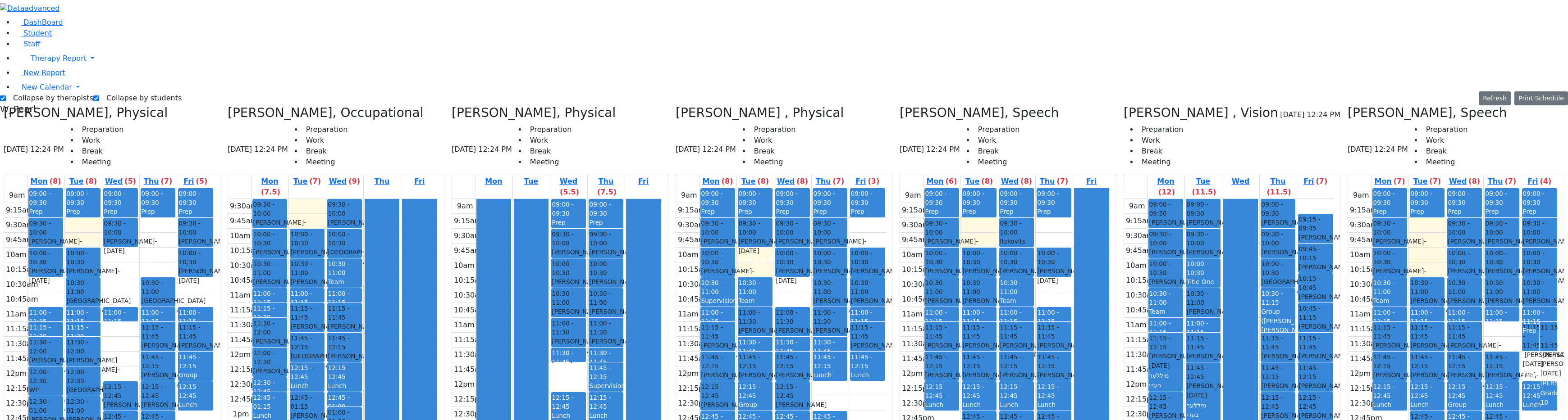
drag, startPoint x: 1241, startPoint y: 133, endPoint x: 1241, endPoint y: 137, distance: 4.0
click at [853, 199] on div at bounding box center [1241, 376] width 34 height 356
drag, startPoint x: 1240, startPoint y: 160, endPoint x: 1240, endPoint y: 165, distance: 5.0
click at [853, 199] on div at bounding box center [1241, 376] width 34 height 356
click at [853, 261] on div "10am" at bounding box center [1136, 265] width 25 height 10
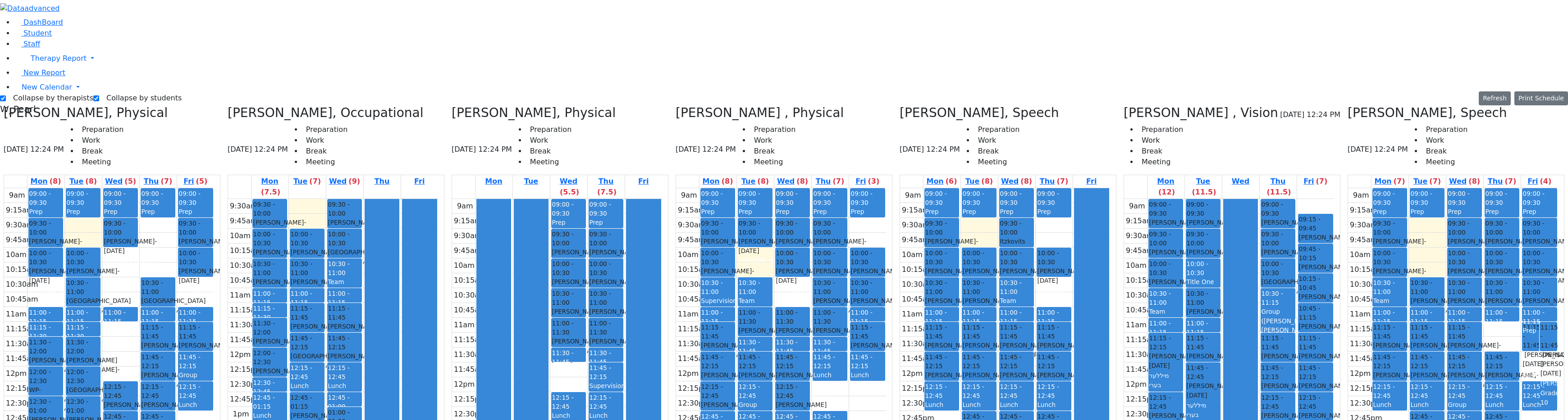
drag, startPoint x: 1138, startPoint y: 119, endPoint x: 1148, endPoint y: 118, distance: 10.0
click at [853, 199] on tbody "9am 9:15am 9:30am 9:45am 10am 10:15am 10:30am 10:45am 11am 11:15am 11:30am 11:4…" at bounding box center [1228, 377] width 210 height 356
click at [853, 246] on div "9:45am" at bounding box center [1135, 250] width 23 height 10
click at [853, 279] on span "- 08/04/2009" at bounding box center [1176, 286] width 53 height 16
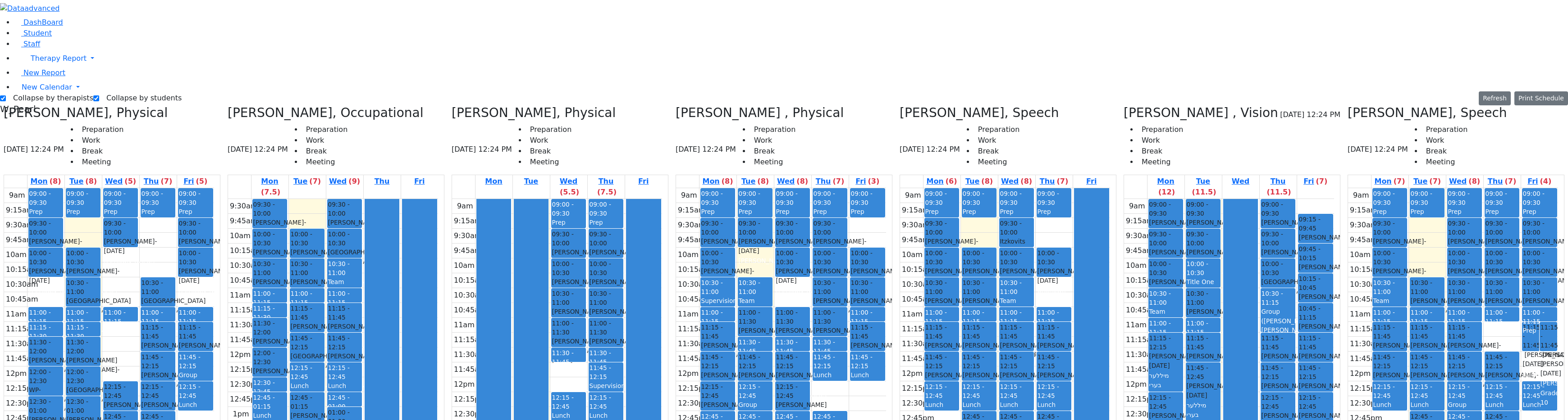
click at [853, 393] on span "12:15 - 12:45" at bounding box center [1166, 402] width 33 height 18
drag, startPoint x: 1231, startPoint y: 222, endPoint x: 1229, endPoint y: 231, distance: 9.2
click at [853, 232] on div at bounding box center [1241, 376] width 34 height 356
click at [853, 189] on div "9am 9:15am 9:30am 9:45am 10am 10:15am 10:30am 10:45am 11am 11:15am 11:30am 11:4…" at bounding box center [1452, 367] width 210 height 356
drag, startPoint x: 1413, startPoint y: 89, endPoint x: 1418, endPoint y: 107, distance: 18.7
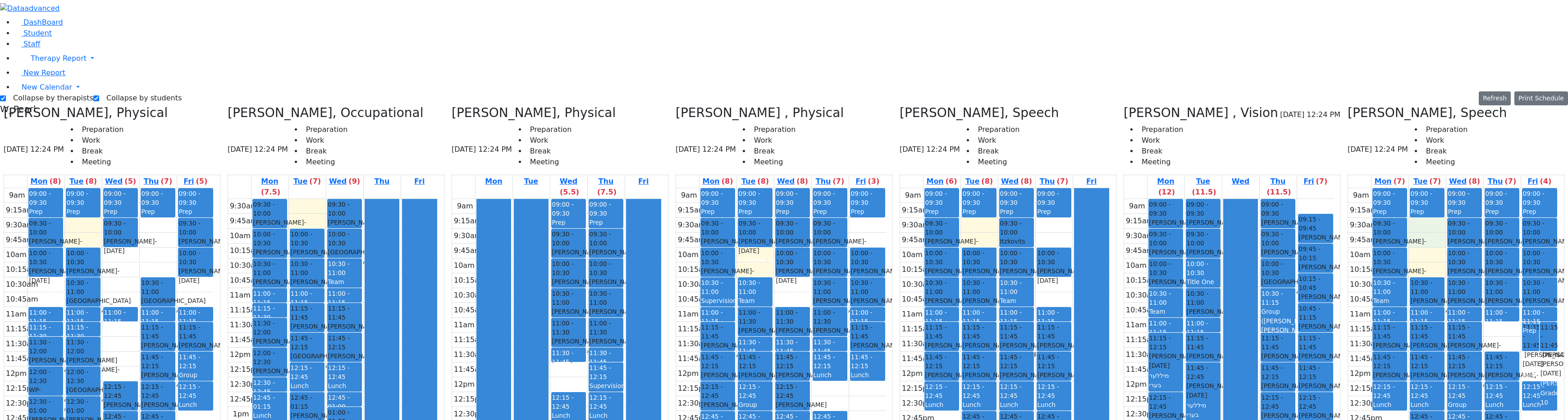
click at [853, 189] on div "9am 9:15am 9:30am 9:45am 10am 10:15am 10:30am 10:45am 11am 11:15am 11:30am 11:4…" at bounding box center [1452, 367] width 210 height 356
drag, startPoint x: 1314, startPoint y: 303, endPoint x: 1326, endPoint y: 328, distance: 27.7
click at [853, 328] on div "9am 9:15am 9:30am 9:45am 10am 10:15am 10:30am 10:45am 11am 11:15am 11:30am 11:4…" at bounding box center [1228, 377] width 210 height 356
drag, startPoint x: 1324, startPoint y: 280, endPoint x: 1331, endPoint y: 304, distance: 25.0
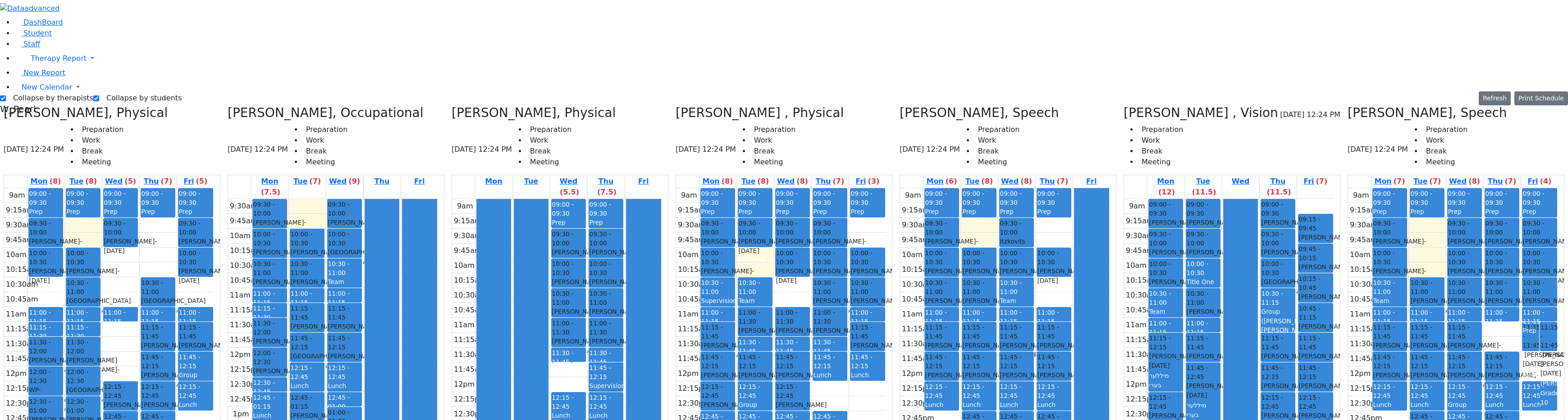
click at [853, 305] on div "9am 9:15am 9:30am 9:45am 10am 10:15am 10:30am 10:45am 11am 11:15am 11:30am 11:4…" at bounding box center [1228, 377] width 210 height 356
drag, startPoint x: 1328, startPoint y: 319, endPoint x: 1328, endPoint y: 332, distance: 13.0
click at [853, 332] on div "9am 9:15am 9:30am 9:45am 10am 10:15am 10:30am 10:45am 11am 11:15am 11:30am 11:4…" at bounding box center [1228, 377] width 210 height 356
drag, startPoint x: 1327, startPoint y: 338, endPoint x: 1325, endPoint y: 283, distance: 55.0
click at [853, 283] on div "9am 9:15am 9:30am 9:45am 10am 10:15am 10:30am 10:45am 11am 11:15am 11:30am 11:4…" at bounding box center [1228, 377] width 210 height 356
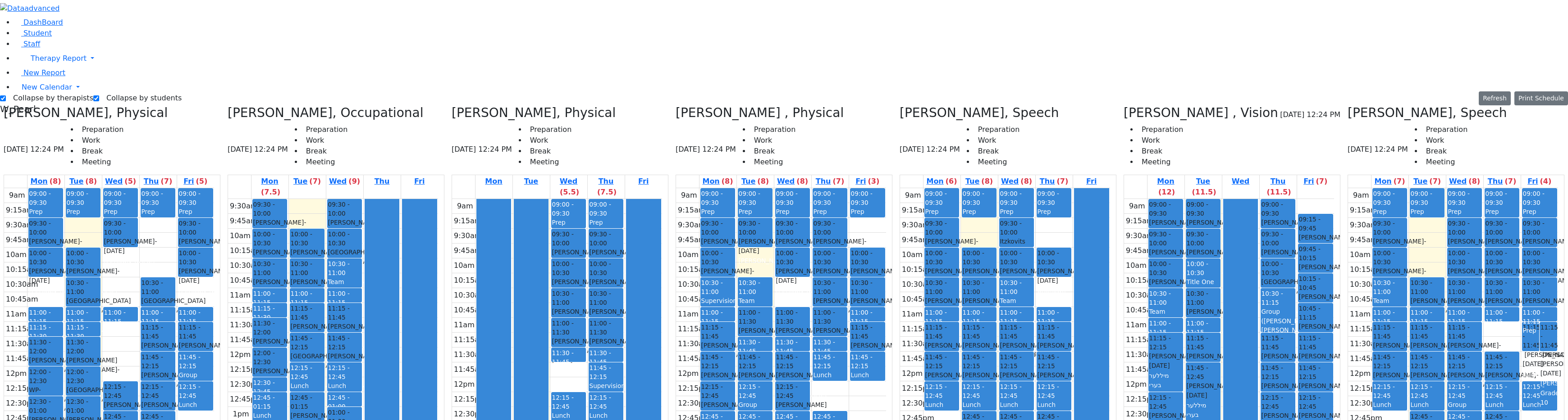
drag, startPoint x: 1324, startPoint y: 313, endPoint x: 1324, endPoint y: 343, distance: 30.0
drag, startPoint x: 1323, startPoint y: 339, endPoint x: 1318, endPoint y: 285, distance: 54.2
drag, startPoint x: 1204, startPoint y: 398, endPoint x: 1256, endPoint y: 404, distance: 52.3
click at [853, 398] on div "9am 9:15am 9:30am 9:45am 10am 10:15am 10:30am 10:45am 11am 11:15am 11:30am 11:4…" at bounding box center [1228, 377] width 210 height 356
click at [853, 404] on div "9am 9:15am 9:30am 9:45am 10am 10:15am 10:30am 10:45am 11am 11:15am 11:30am 11:4…" at bounding box center [1228, 377] width 210 height 356
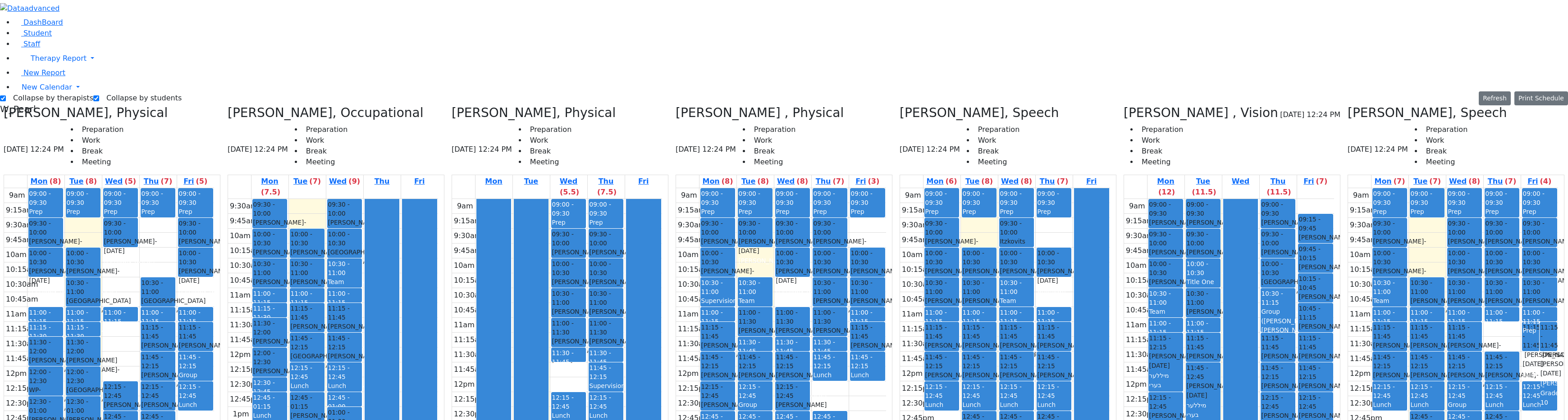
drag, startPoint x: 1255, startPoint y: 389, endPoint x: 1249, endPoint y: 350, distance: 39.5
click at [853, 350] on div at bounding box center [1241, 376] width 34 height 356
drag, startPoint x: 1237, startPoint y: 117, endPoint x: 1264, endPoint y: 154, distance: 45.8
click at [853, 199] on div at bounding box center [1241, 376] width 34 height 356
click at [853, 287] on div "Kaufman Joel - 06/03/2013" at bounding box center [1278, 296] width 33 height 18
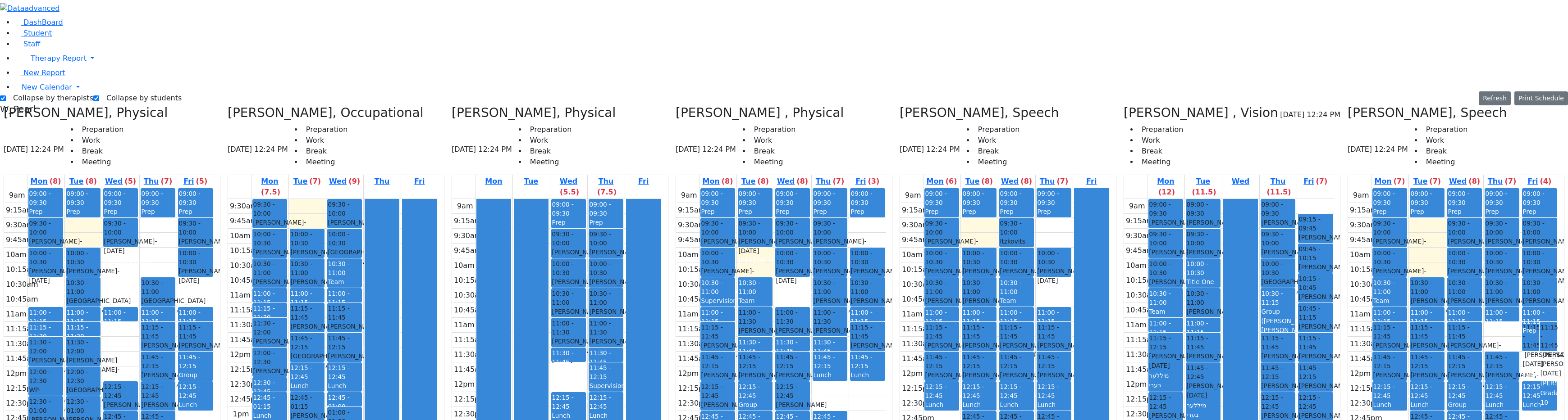
drag, startPoint x: 1258, startPoint y: 114, endPoint x: 1254, endPoint y: 111, distance: 5.0
click at [853, 199] on div at bounding box center [1241, 376] width 34 height 356
click at [853, 199] on div "9am 9:15am 9:30am 9:45am 10am 10:15am 10:30am 10:45am 11am 11:15am 11:30am 11:4…" at bounding box center [1228, 377] width 210 height 356
click at [853, 315] on div "9am 9:15am 9:30am 9:45am 10am 10:15am 10:30am 10:45am 11am 11:15am 11:30am 11:4…" at bounding box center [1228, 377] width 210 height 356
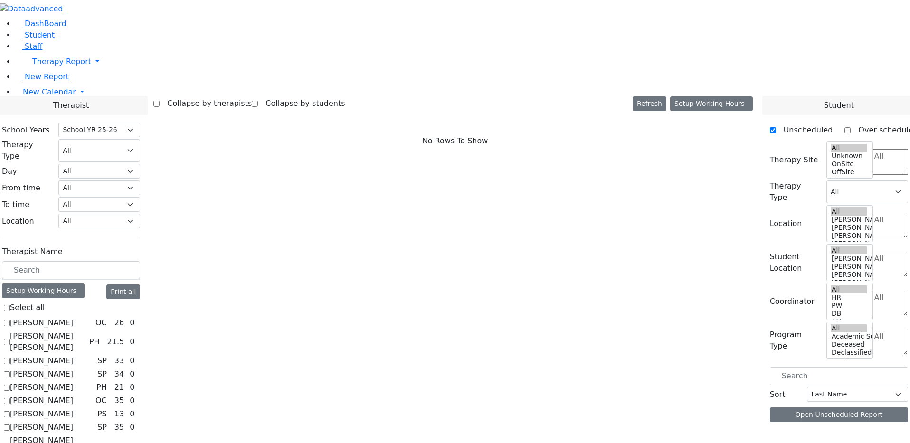
select select "212"
click at [73, 317] on label "[PERSON_NAME]" at bounding box center [41, 322] width 63 height 11
click at [10, 320] on input "[PERSON_NAME]" at bounding box center [7, 323] width 6 height 6
checkbox input "true"
select select "1"
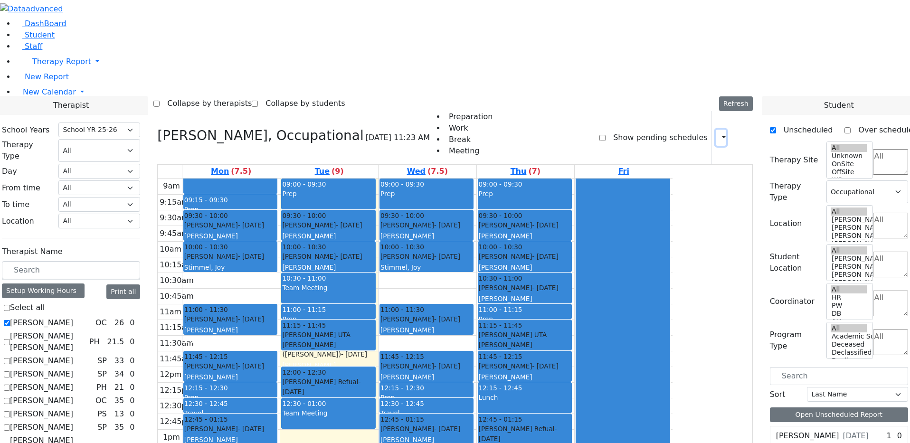
click at [720, 130] on button "button" at bounding box center [721, 138] width 10 height 16
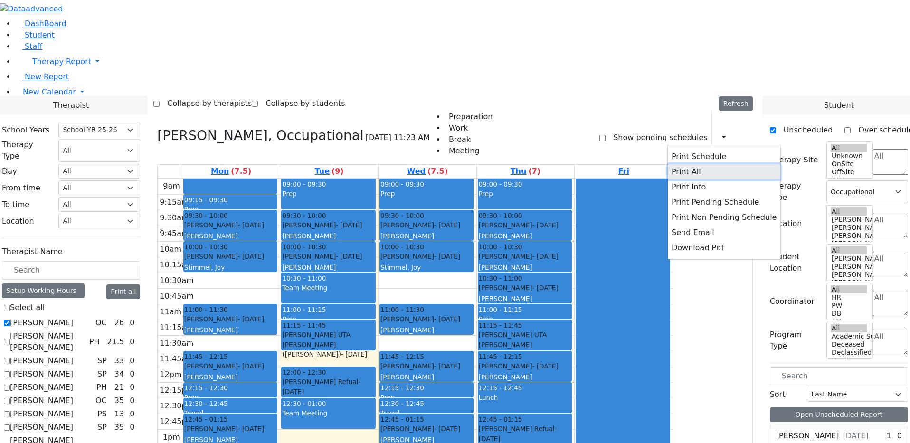
click at [682, 164] on button "Print All" at bounding box center [724, 171] width 113 height 15
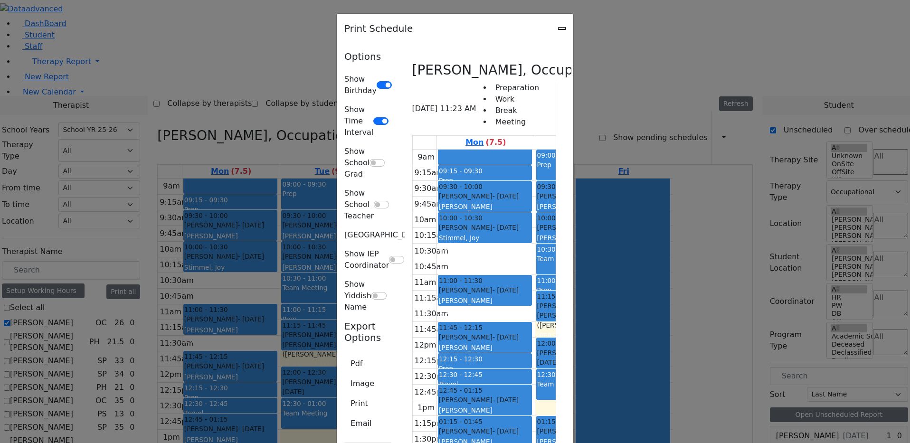
click at [573, 28] on div "Print Schedule" at bounding box center [455, 28] width 237 height 29
click at [562, 28] on icon "Close" at bounding box center [562, 28] width 0 height 0
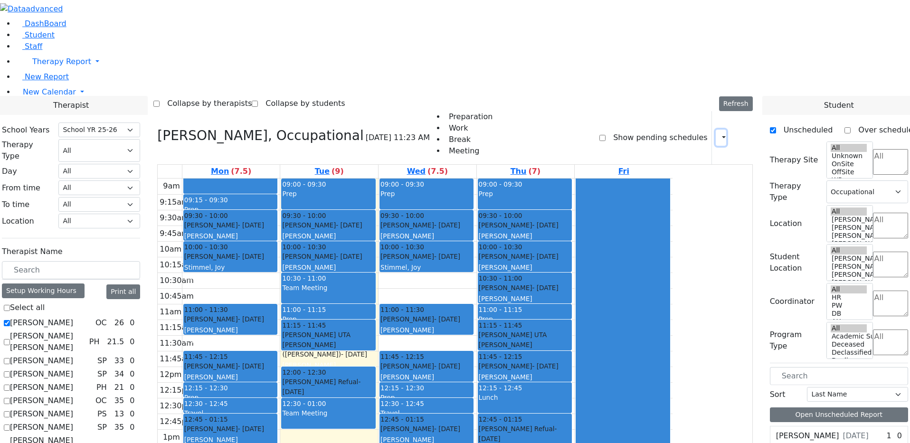
click at [718, 130] on button "button" at bounding box center [721, 138] width 10 height 16
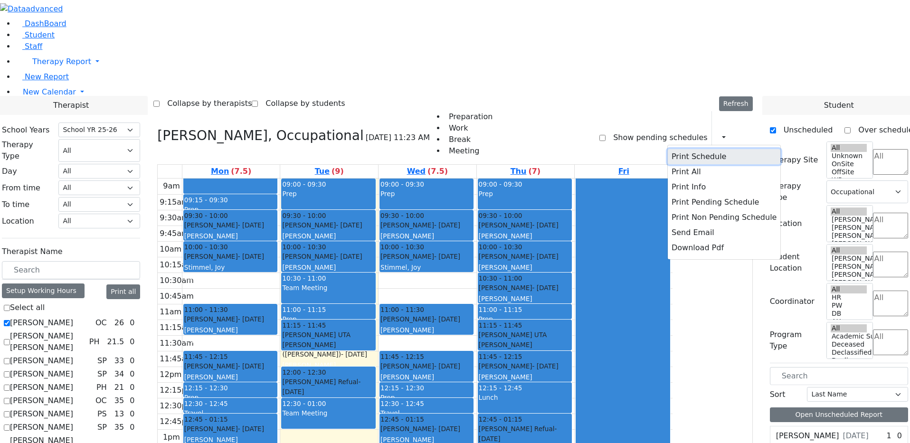
click at [700, 149] on button "Print Schedule" at bounding box center [724, 156] width 113 height 15
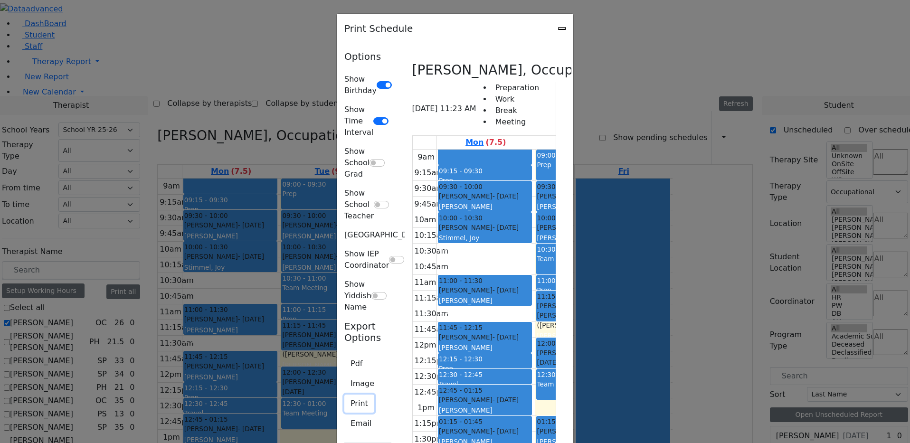
click at [344, 395] on button "Print" at bounding box center [359, 404] width 30 height 18
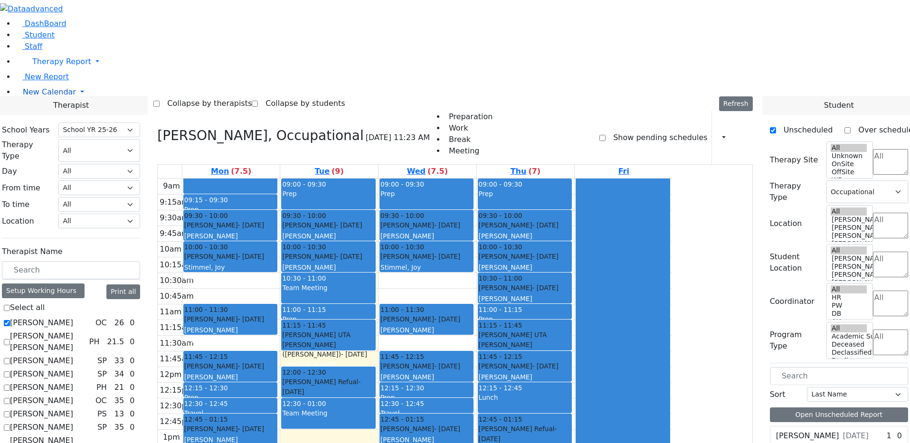
click at [48, 102] on link "New Calendar" at bounding box center [462, 92] width 895 height 19
click at [47, 117] on link "Calendar" at bounding box center [37, 110] width 34 height 11
select select "212"
select select "1"
click at [44, 96] on span "New Calendar" at bounding box center [49, 91] width 53 height 9
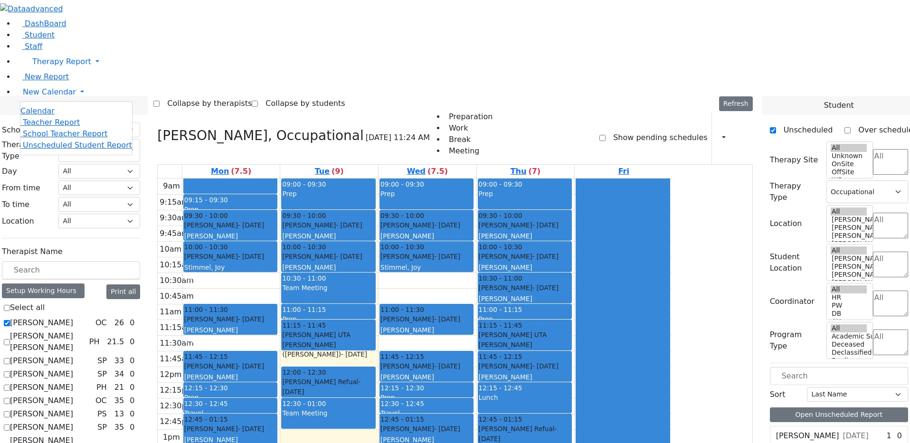
click at [34, 127] on span "Teacher Report" at bounding box center [51, 122] width 57 height 9
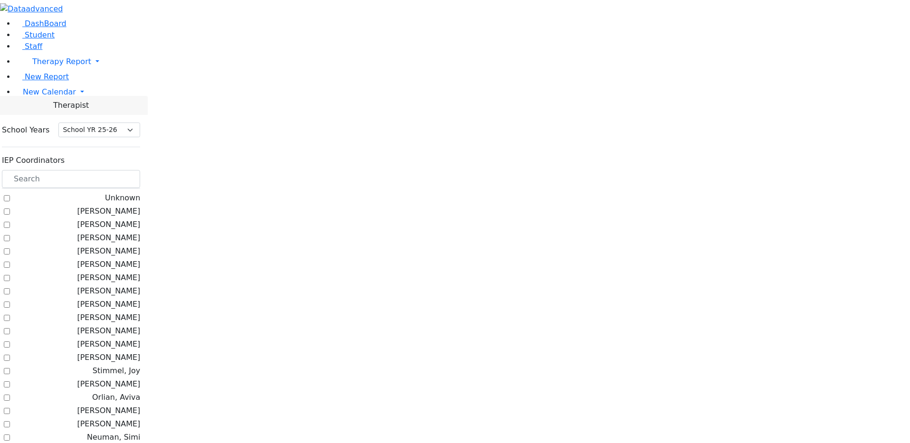
select select "212"
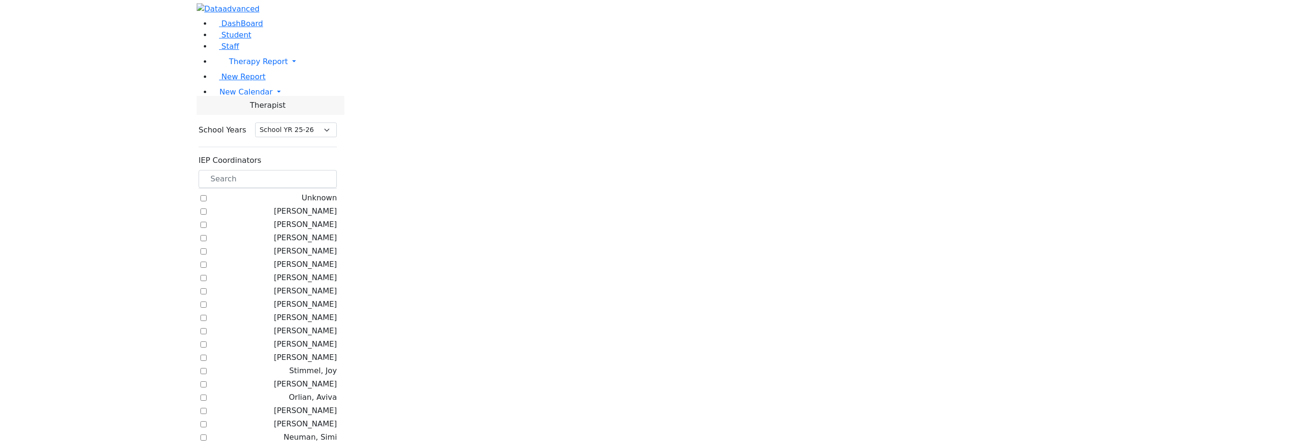
scroll to position [190, 0]
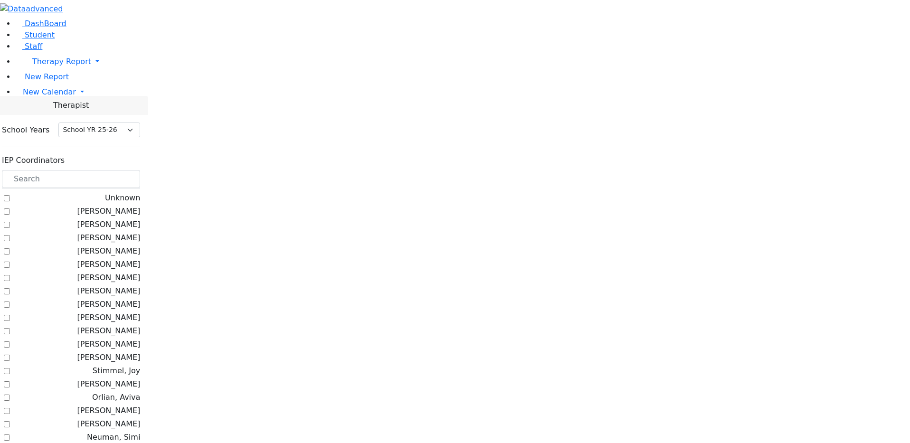
checkbox input "true"
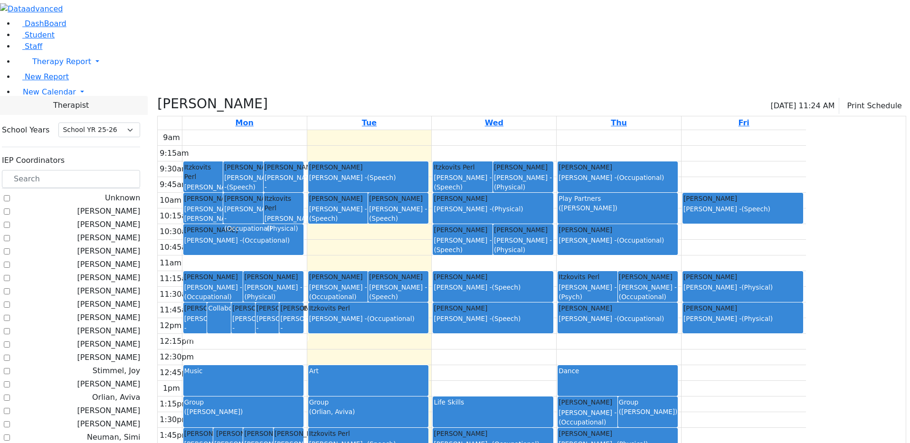
click at [398, 178] on div "9am 9:15am 9:30am 9:45am 10am 10:15am 10:30am 10:45am 11am 11:15am 11:30am 11:4…" at bounding box center [482, 318] width 648 height 376
click at [411, 180] on div "9am 9:15am 9:30am 9:45am 10am 10:15am 10:30am 10:45am 11am 11:15am 11:30am 11:4…" at bounding box center [482, 318] width 648 height 376
click at [423, 161] on div "9am 9:15am 9:30am 9:45am 10am 10:15am 10:30am 10:45am 11am 11:15am 11:30am 11:4…" at bounding box center [482, 318] width 648 height 376
drag, startPoint x: 425, startPoint y: 151, endPoint x: 425, endPoint y: 159, distance: 8.1
click at [425, 152] on div "9am 9:15am 9:30am 9:45am 10am 10:15am 10:30am 10:45am 11am 11:15am 11:30am 11:4…" at bounding box center [482, 318] width 648 height 376
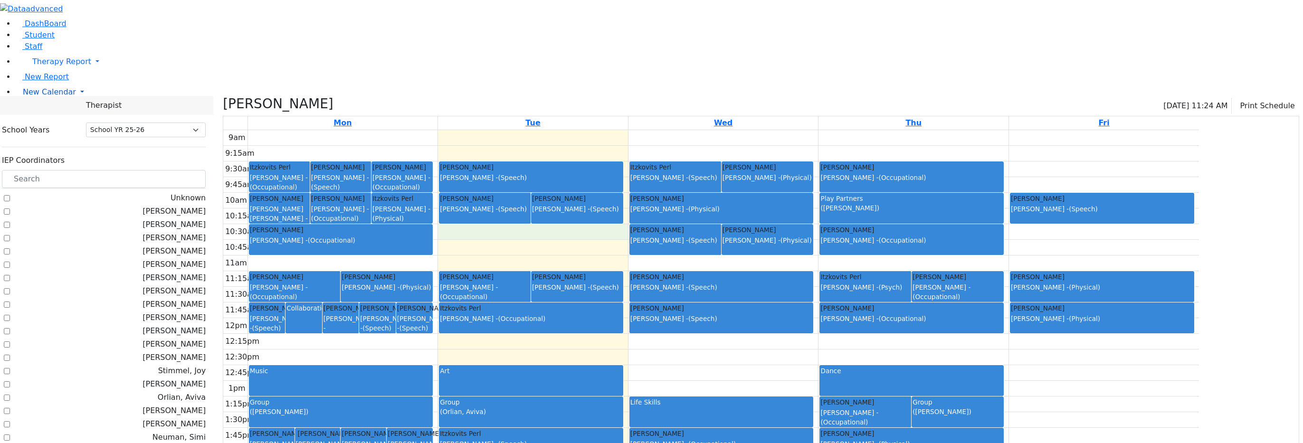
click at [52, 96] on span "New Calendar" at bounding box center [49, 91] width 53 height 9
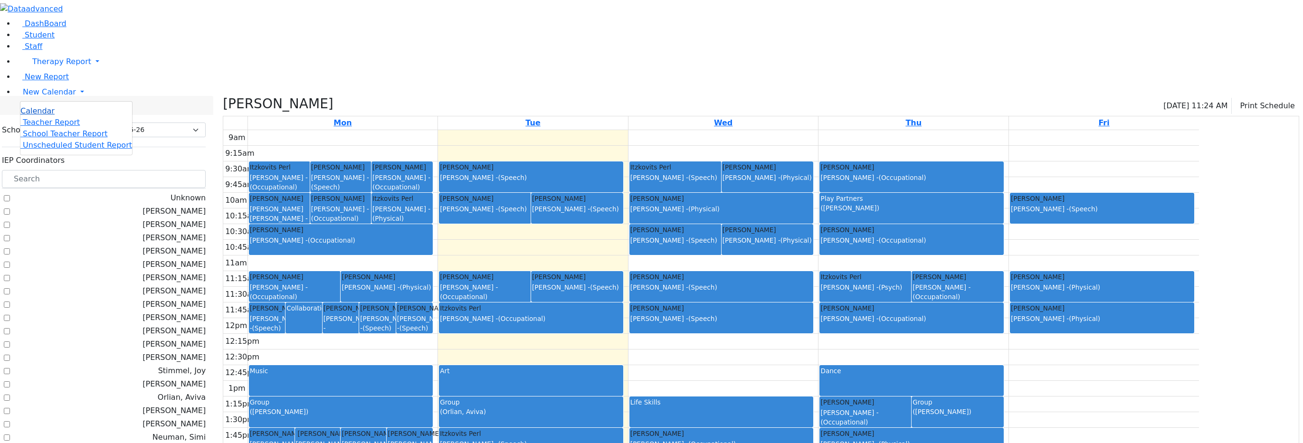
click at [43, 115] on span "Calendar" at bounding box center [37, 110] width 34 height 9
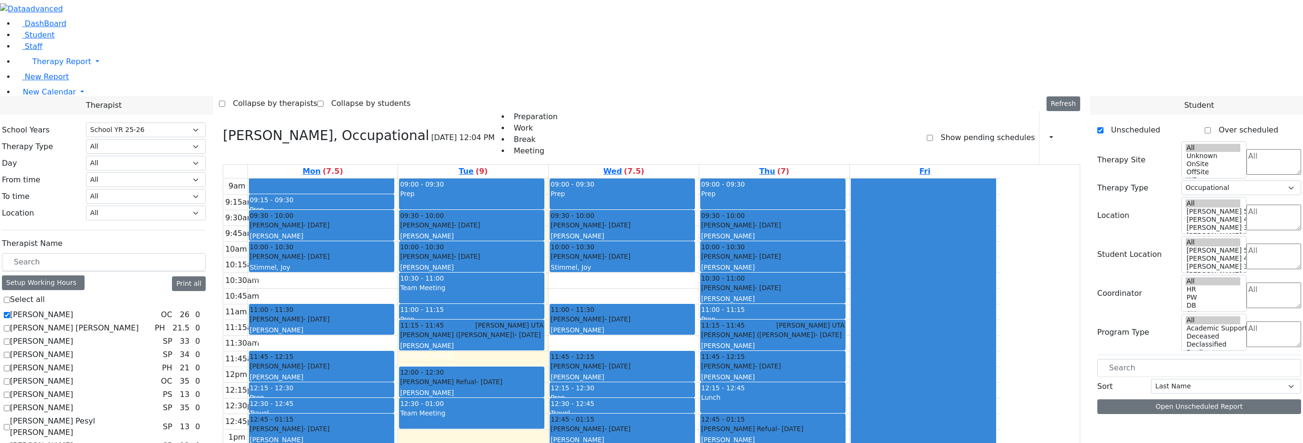
select select "212"
select select "1"
click at [73, 309] on label "[PERSON_NAME]" at bounding box center [41, 314] width 63 height 11
click at [10, 312] on input "[PERSON_NAME]" at bounding box center [7, 315] width 6 height 6
checkbox input "false"
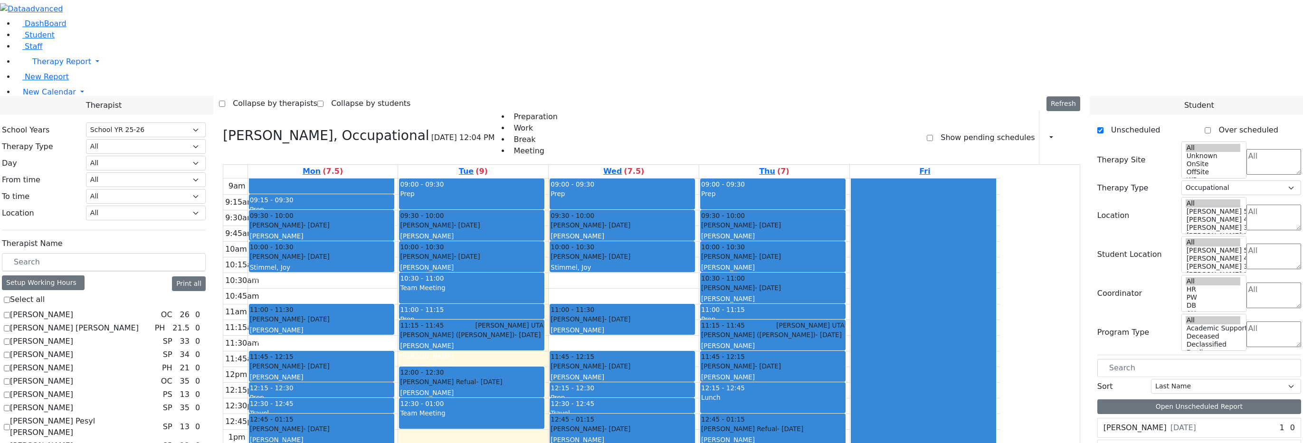
select select
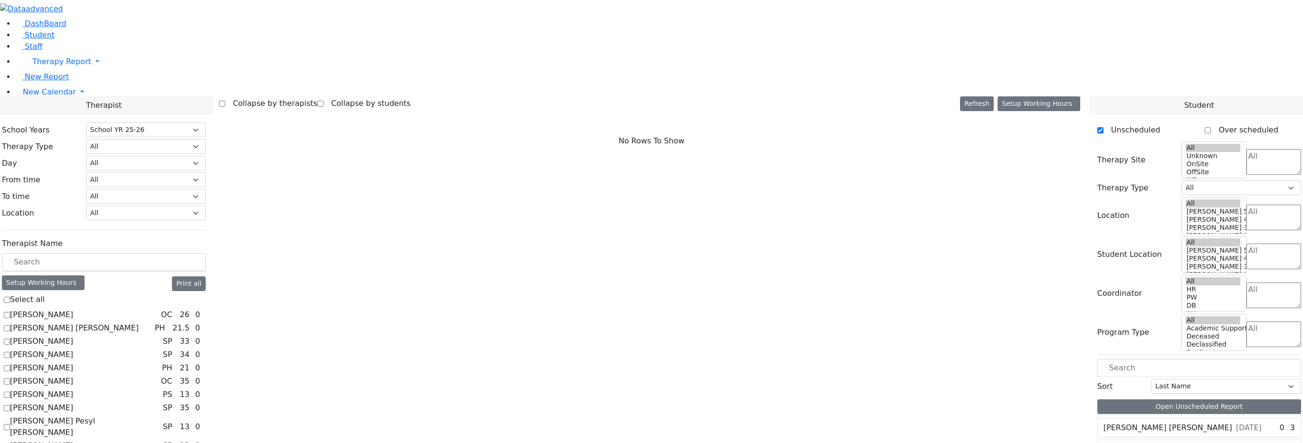
click at [206, 123] on div "School Years Select School YR Summer YR 25 School YR 25-26 Summer YR 25 School …" at bounding box center [104, 177] width 204 height 108
click at [206, 139] on select "All Psych Hearing Vision Speech Physical Occupational" at bounding box center [146, 146] width 120 height 15
select select "1"
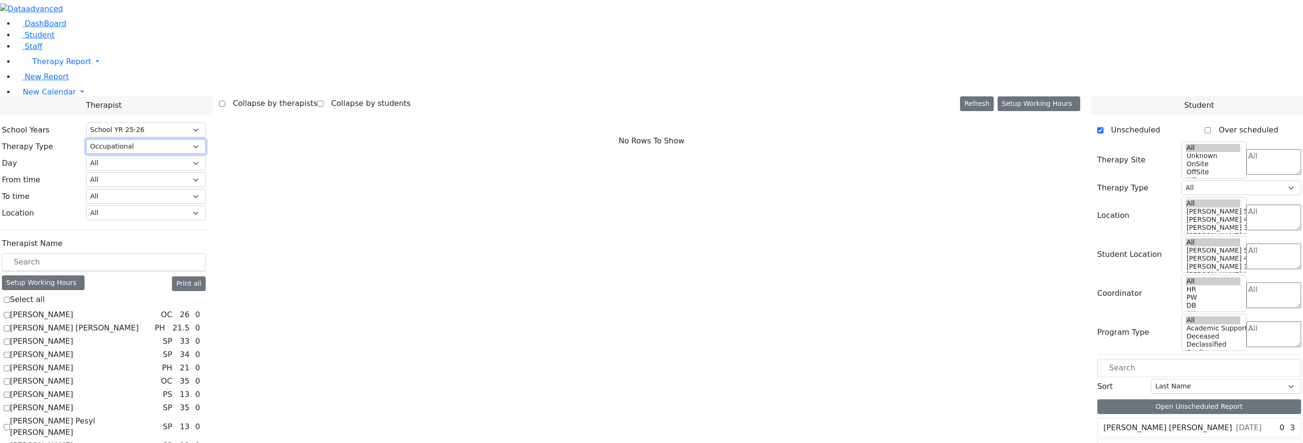
click at [189, 139] on select "All Psych Hearing Vision Speech Physical Occupational" at bounding box center [146, 146] width 120 height 15
select select "1"
click at [73, 309] on label "[PERSON_NAME]" at bounding box center [41, 314] width 63 height 11
click at [10, 312] on input "[PERSON_NAME]" at bounding box center [7, 315] width 6 height 6
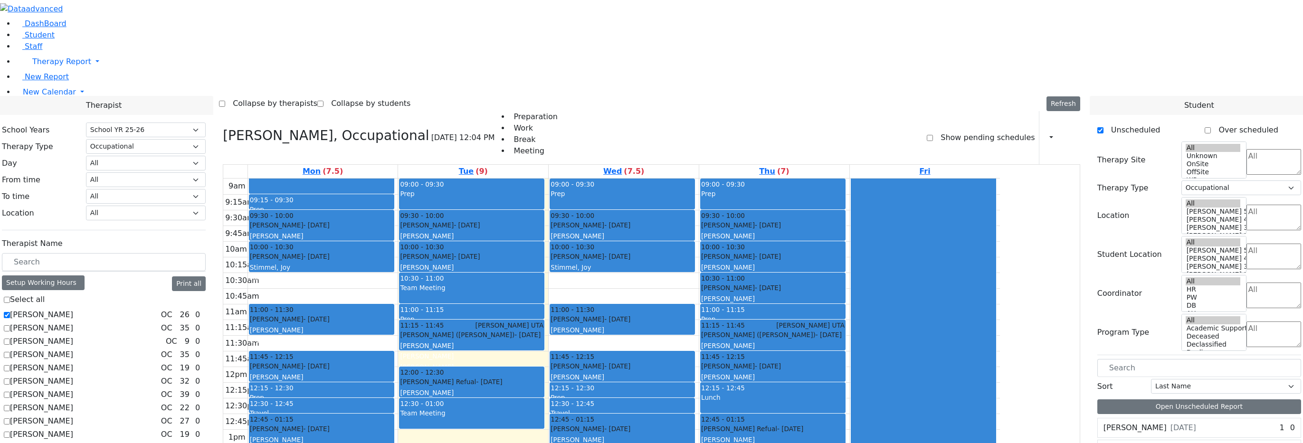
click at [73, 309] on label "[PERSON_NAME]" at bounding box center [41, 314] width 63 height 11
click at [10, 312] on input "[PERSON_NAME]" at bounding box center [7, 315] width 6 height 6
checkbox input "false"
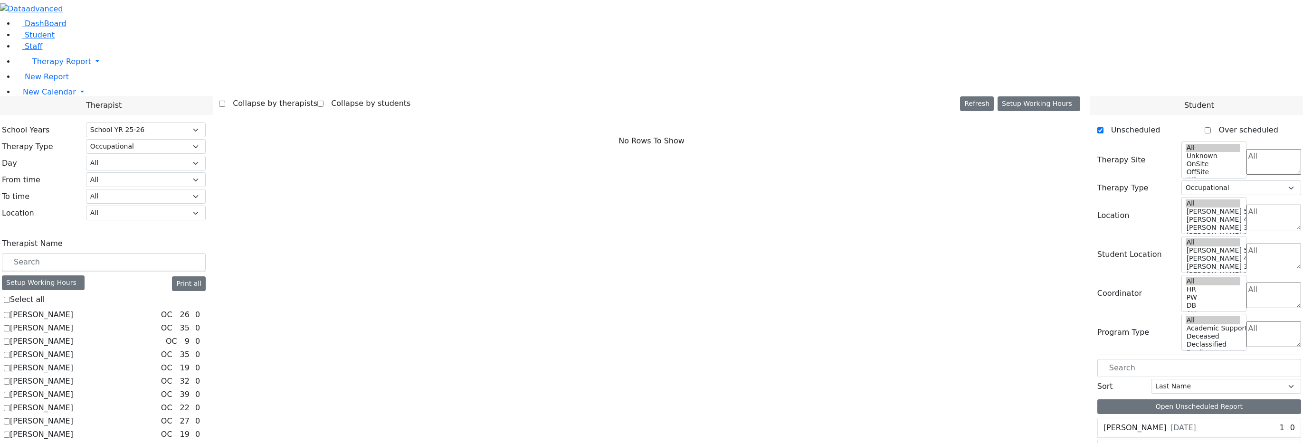
click at [73, 336] on label "[PERSON_NAME]" at bounding box center [41, 341] width 63 height 11
click at [10, 339] on input "[PERSON_NAME]" at bounding box center [7, 342] width 6 height 6
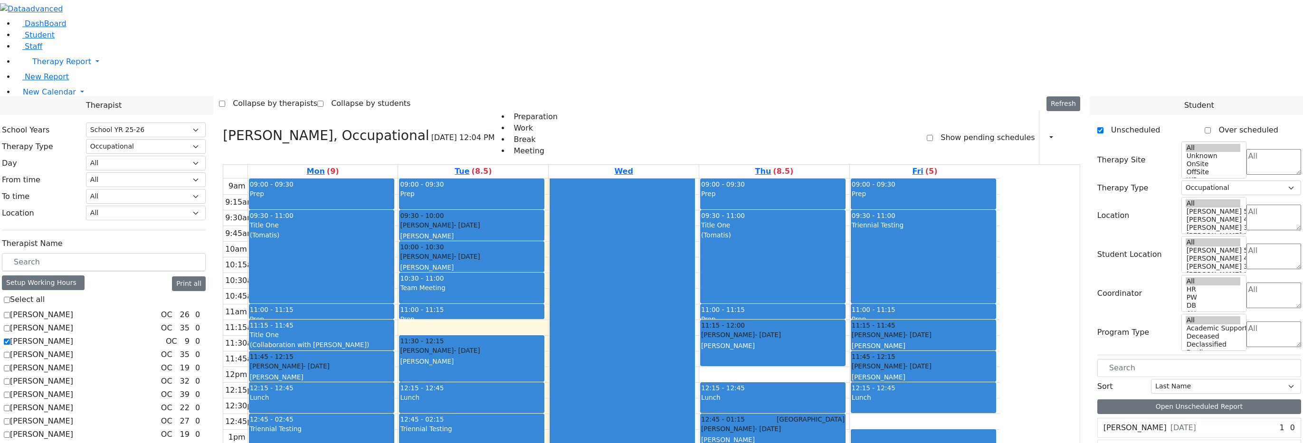
click at [73, 336] on label "[PERSON_NAME]" at bounding box center [41, 341] width 63 height 11
click at [10, 339] on input "[PERSON_NAME]" at bounding box center [7, 342] width 6 height 6
checkbox input "false"
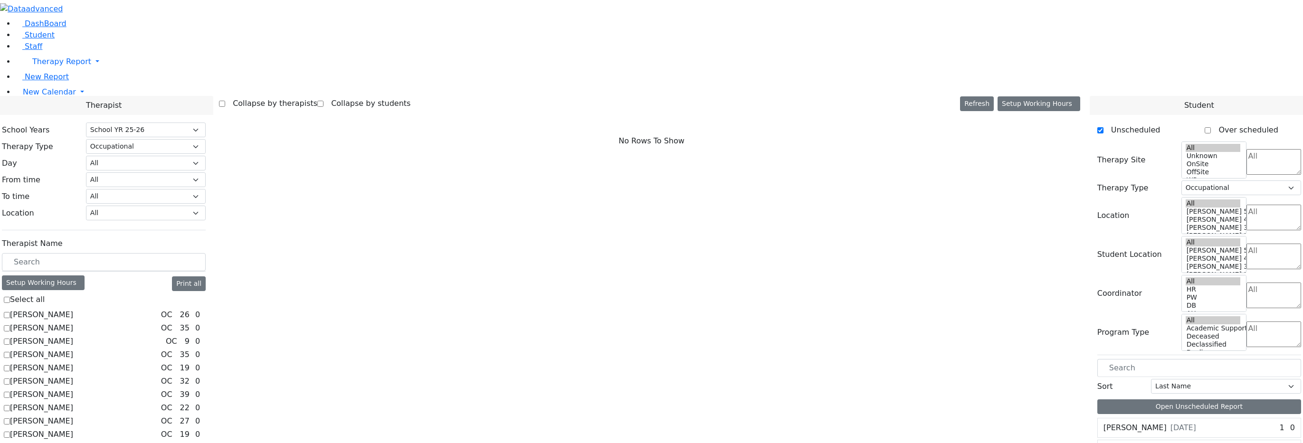
click at [73, 349] on label "[PERSON_NAME]" at bounding box center [41, 354] width 63 height 11
click at [10, 352] on input "[PERSON_NAME]" at bounding box center [7, 355] width 6 height 6
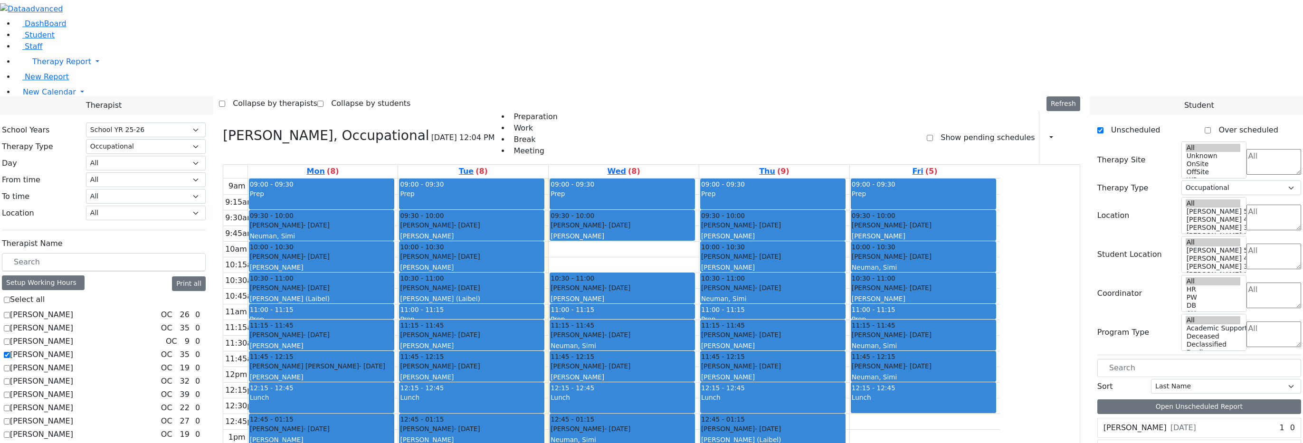
click at [73, 349] on label "[PERSON_NAME]" at bounding box center [41, 354] width 63 height 11
click at [10, 352] on input "[PERSON_NAME]" at bounding box center [7, 355] width 6 height 6
checkbox input "false"
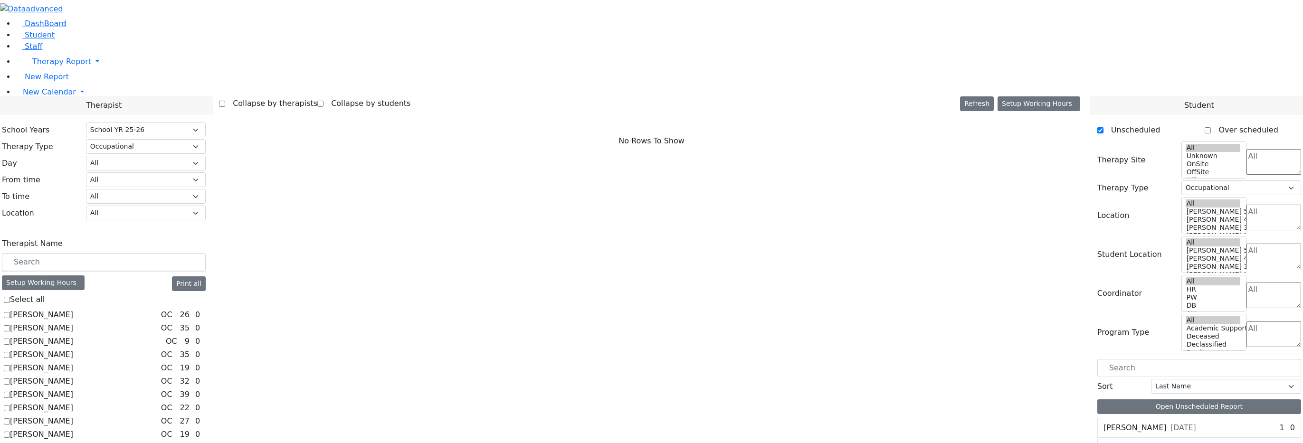
click at [73, 362] on label "[PERSON_NAME]" at bounding box center [41, 367] width 63 height 11
click at [10, 365] on input "[PERSON_NAME]" at bounding box center [7, 368] width 6 height 6
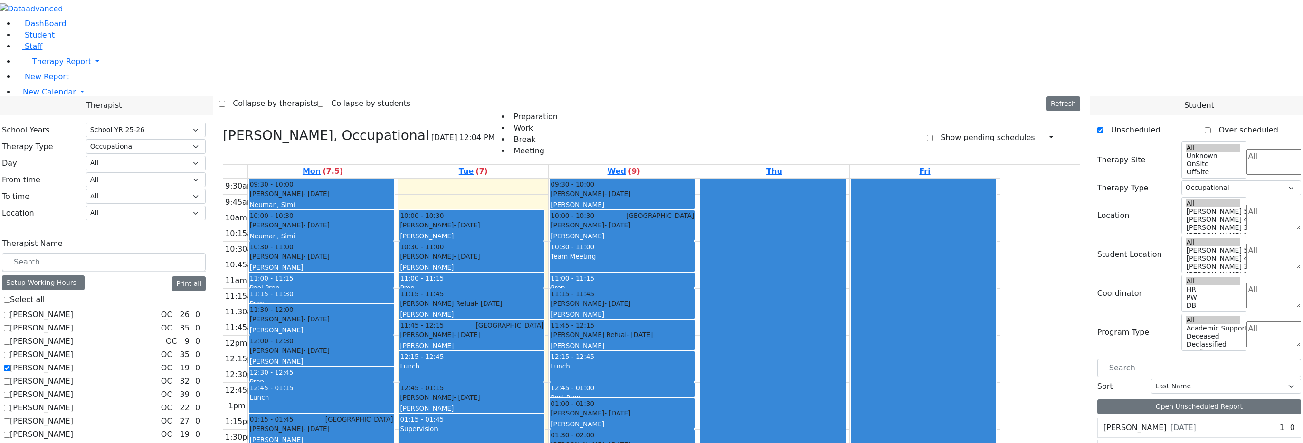
click at [73, 362] on label "[PERSON_NAME]" at bounding box center [41, 367] width 63 height 11
click at [10, 365] on input "[PERSON_NAME]" at bounding box center [7, 368] width 6 height 6
checkbox input "false"
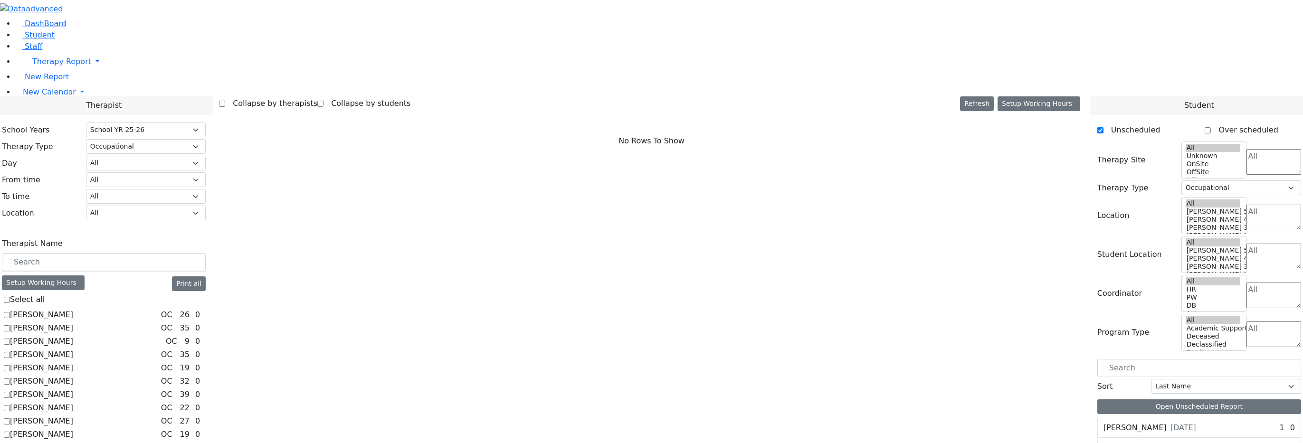
click at [73, 376] on label "[PERSON_NAME]" at bounding box center [41, 381] width 63 height 11
click at [10, 379] on input "[PERSON_NAME]" at bounding box center [7, 382] width 6 height 6
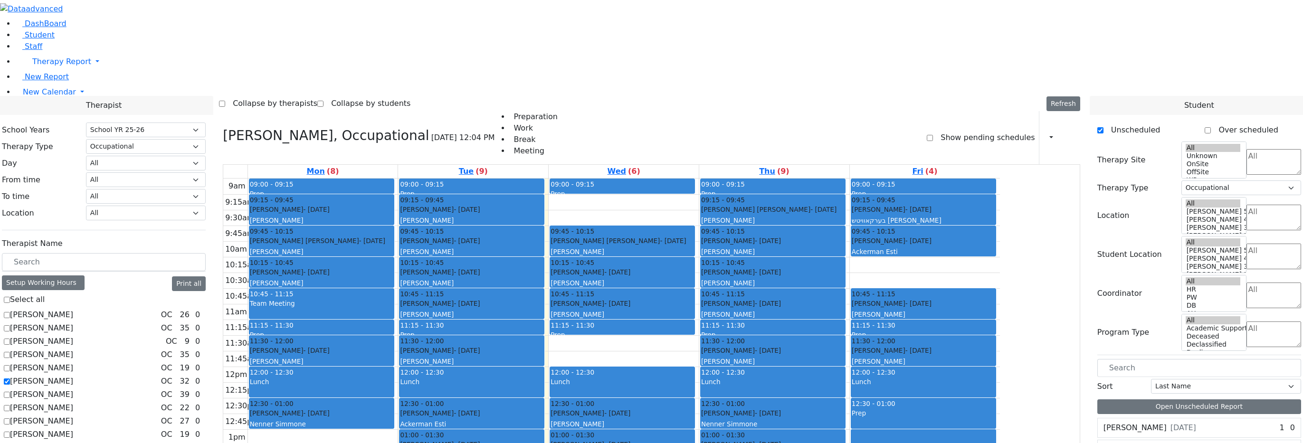
click at [73, 376] on label "[PERSON_NAME]" at bounding box center [41, 381] width 63 height 11
click at [10, 379] on input "[PERSON_NAME]" at bounding box center [7, 382] width 6 height 6
checkbox input "false"
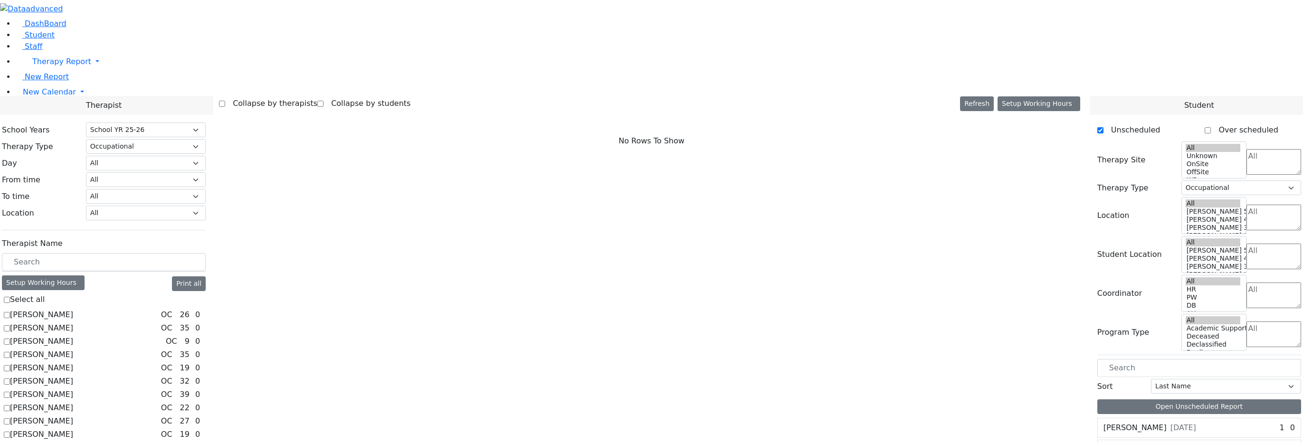
click at [73, 416] on label "[PERSON_NAME]" at bounding box center [41, 421] width 63 height 11
click at [10, 418] on input "[PERSON_NAME]" at bounding box center [7, 421] width 6 height 6
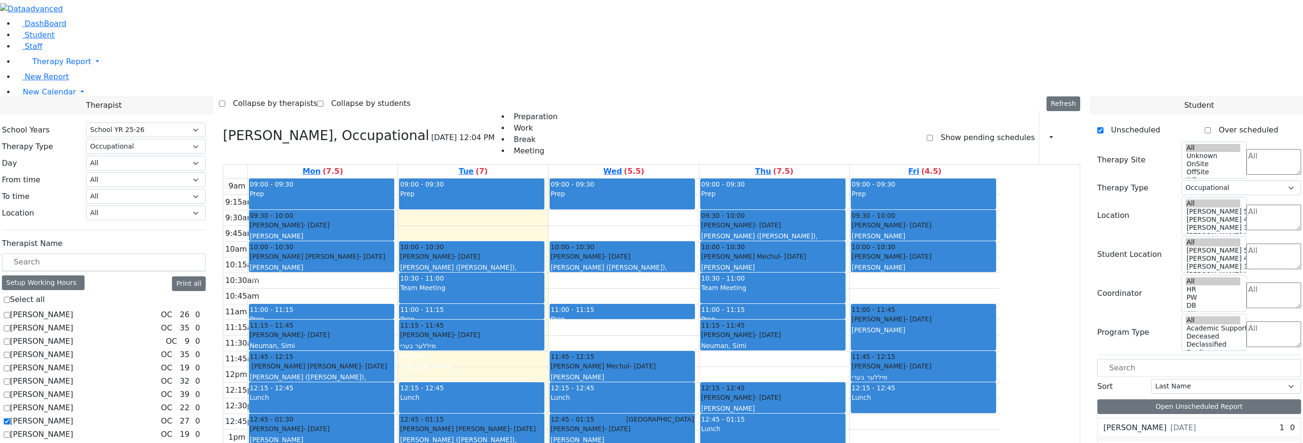
click at [73, 416] on label "[PERSON_NAME]" at bounding box center [41, 421] width 63 height 11
click at [10, 418] on input "[PERSON_NAME]" at bounding box center [7, 421] width 6 height 6
checkbox input "false"
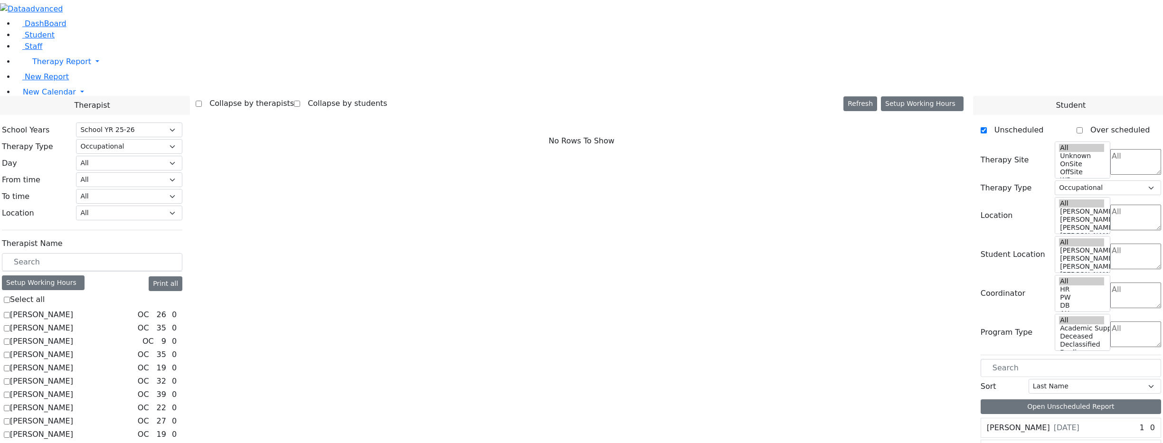
click at [73, 429] on label "[PERSON_NAME]" at bounding box center [41, 434] width 63 height 11
click at [10, 432] on input "[PERSON_NAME]" at bounding box center [7, 435] width 6 height 6
checkbox input "true"
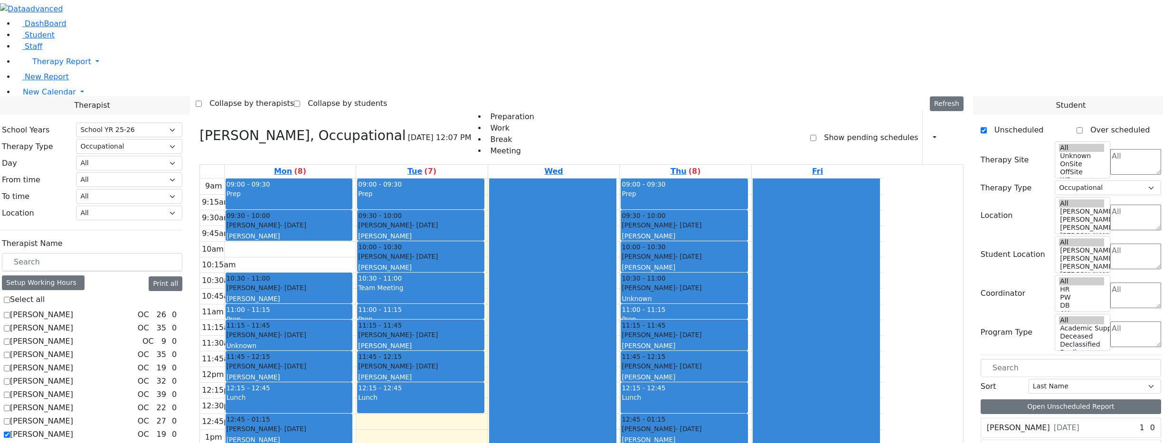
click at [73, 416] on label "[PERSON_NAME]" at bounding box center [41, 421] width 63 height 11
click at [10, 418] on input "[PERSON_NAME]" at bounding box center [7, 421] width 6 height 6
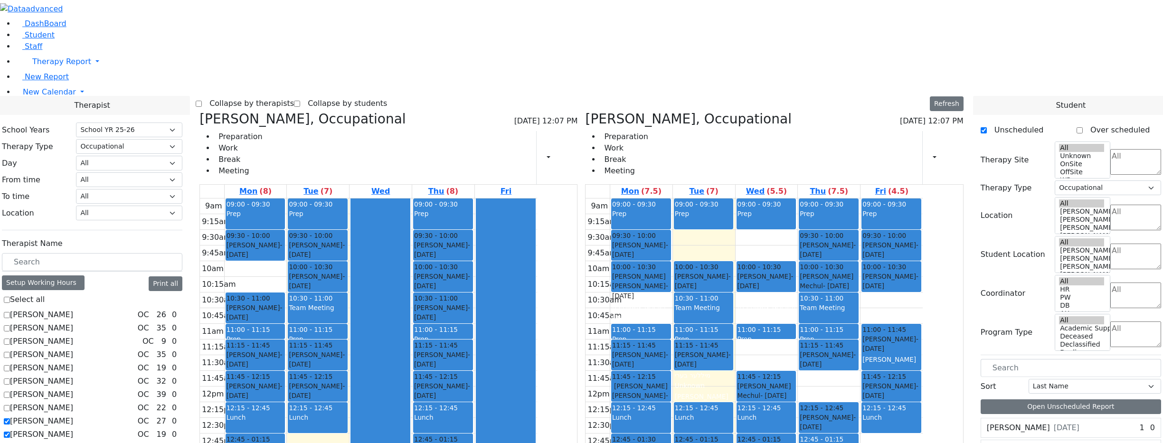
click at [73, 416] on label "[PERSON_NAME]" at bounding box center [41, 421] width 63 height 11
click at [10, 418] on input "[PERSON_NAME]" at bounding box center [7, 421] width 6 height 6
checkbox input "false"
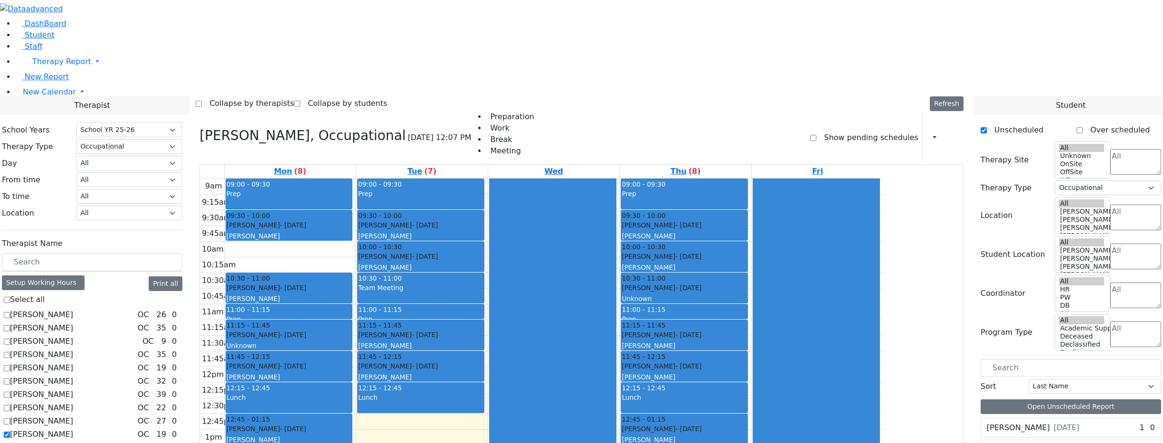
click at [73, 429] on label "[PERSON_NAME]" at bounding box center [41, 434] width 63 height 11
click at [10, 432] on input "[PERSON_NAME]" at bounding box center [7, 435] width 6 height 6
checkbox input "false"
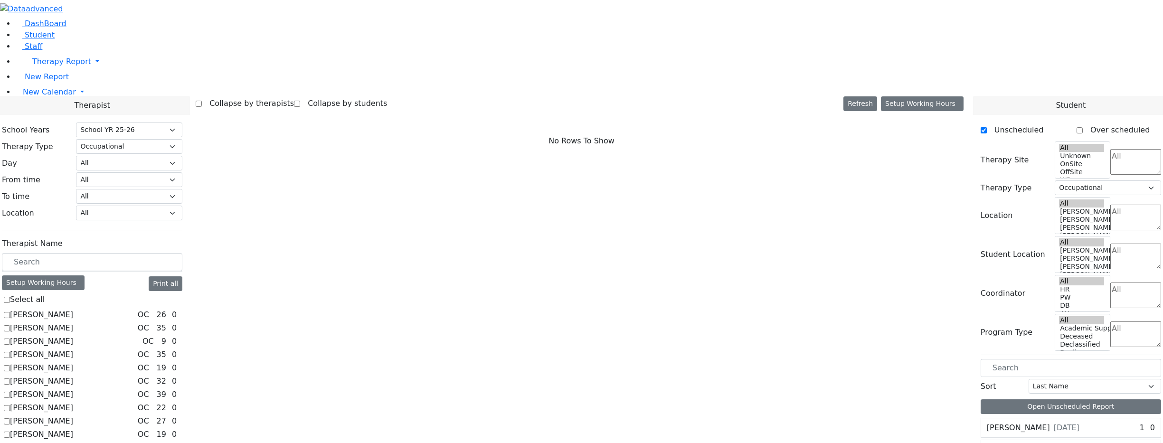
click at [73, 442] on label "[PERSON_NAME]" at bounding box center [41, 447] width 63 height 11
click at [10, 443] on input "[PERSON_NAME]" at bounding box center [7, 448] width 6 height 6
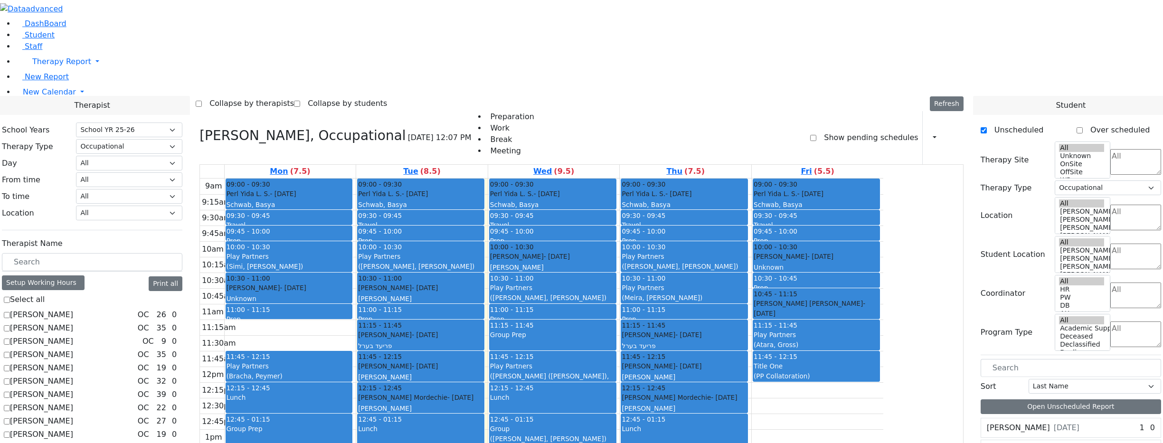
click at [73, 442] on label "[PERSON_NAME]" at bounding box center [41, 447] width 63 height 11
click at [10, 443] on input "[PERSON_NAME]" at bounding box center [7, 448] width 6 height 6
checkbox input "false"
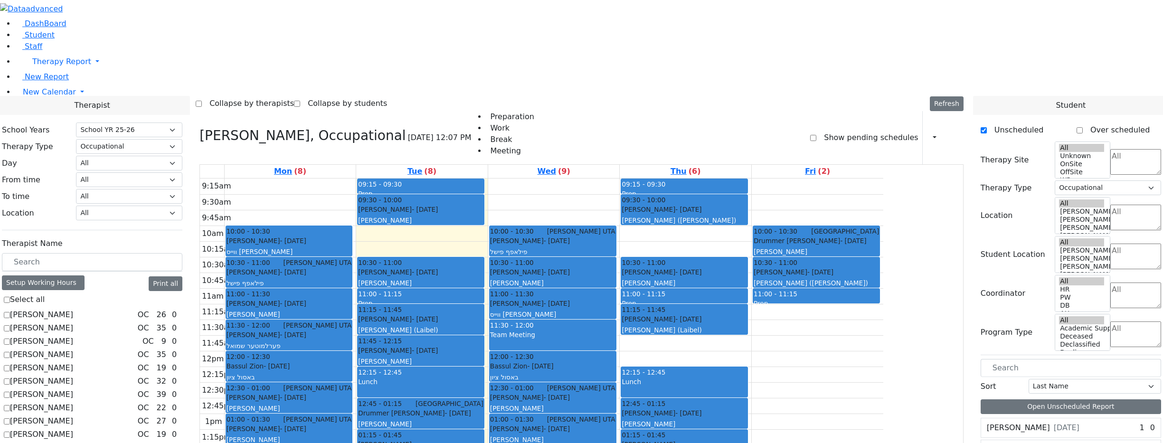
checkbox input "false"
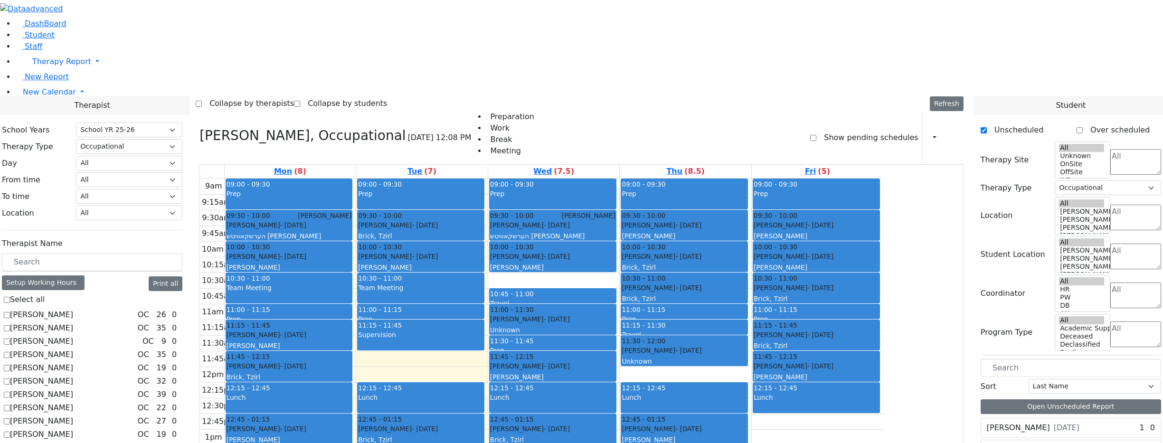
checkbox input "false"
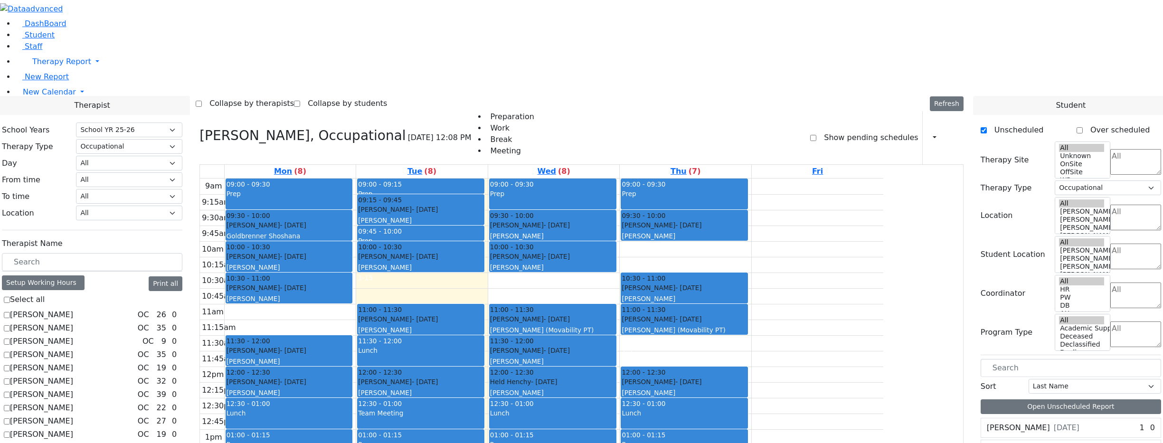
checkbox input "false"
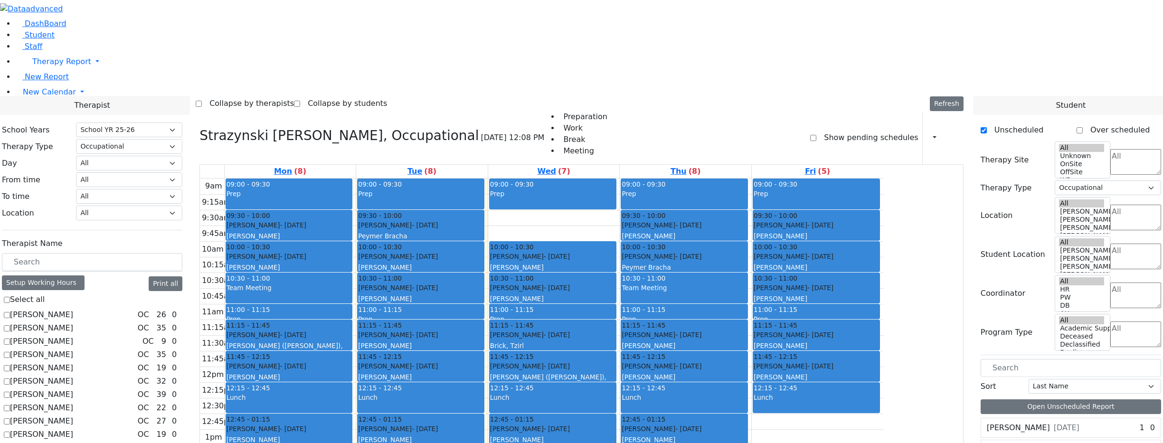
checkbox input "false"
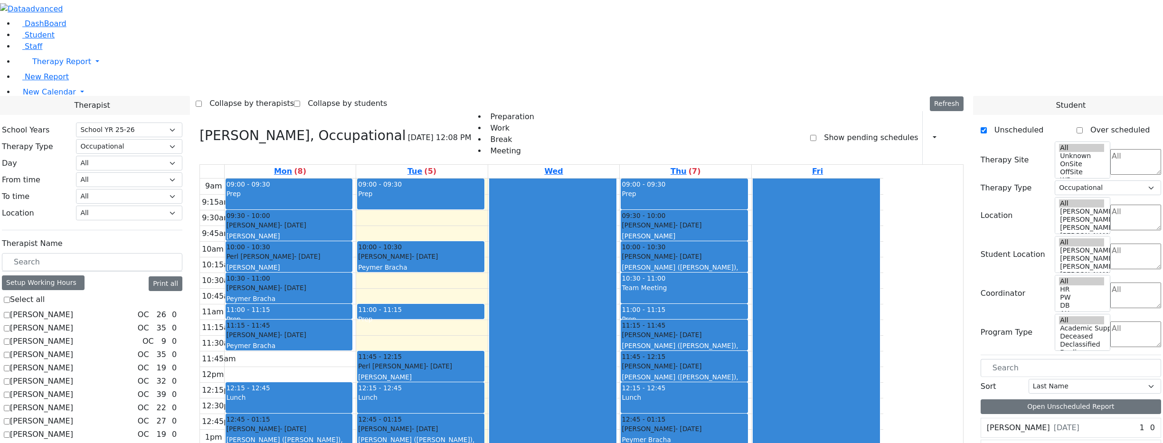
checkbox input "false"
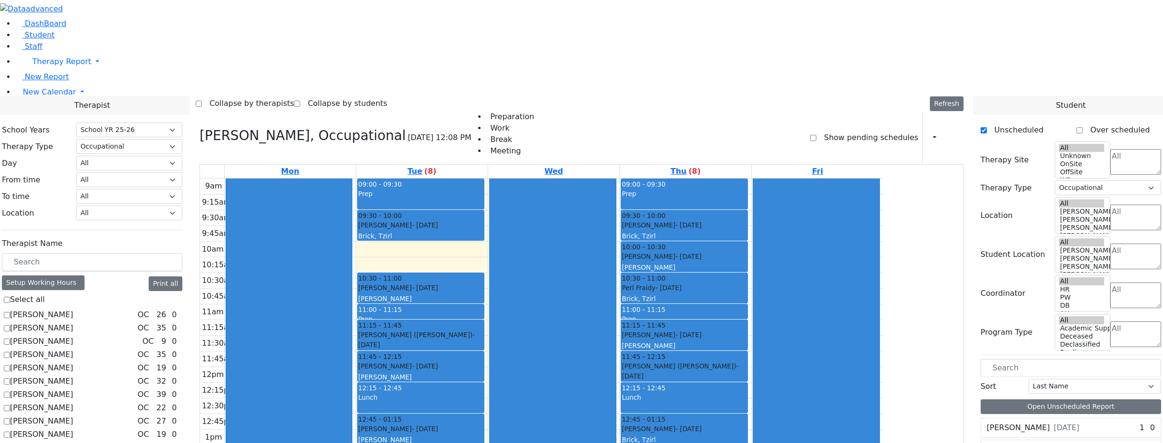
checkbox input "false"
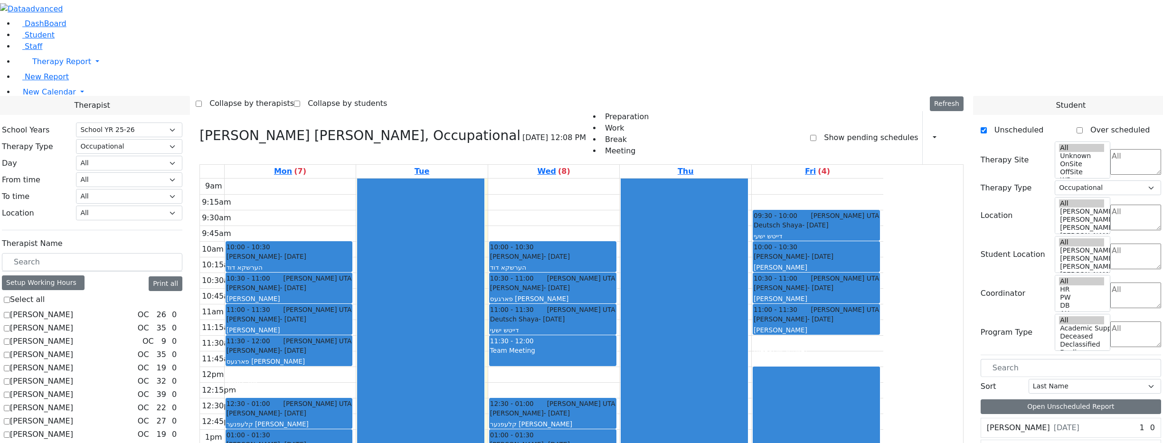
checkbox input "false"
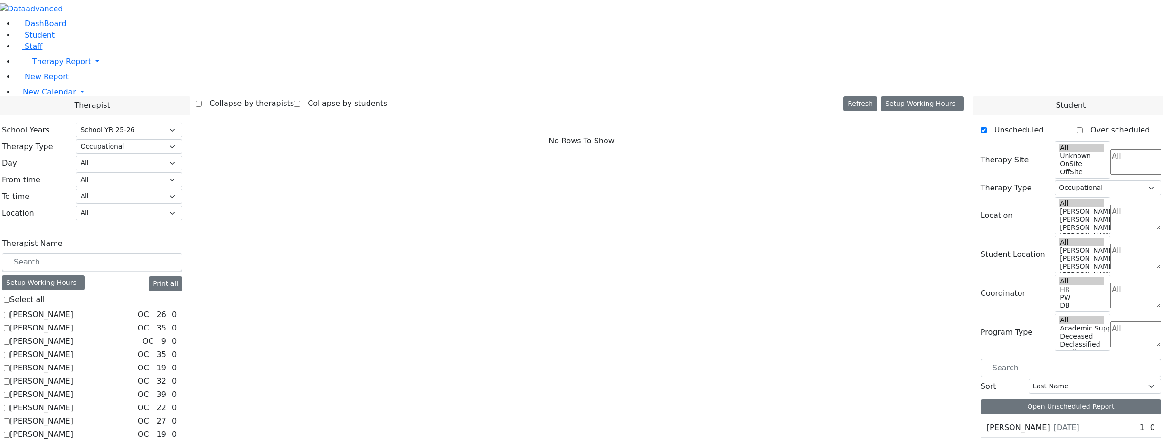
checkbox input "true"
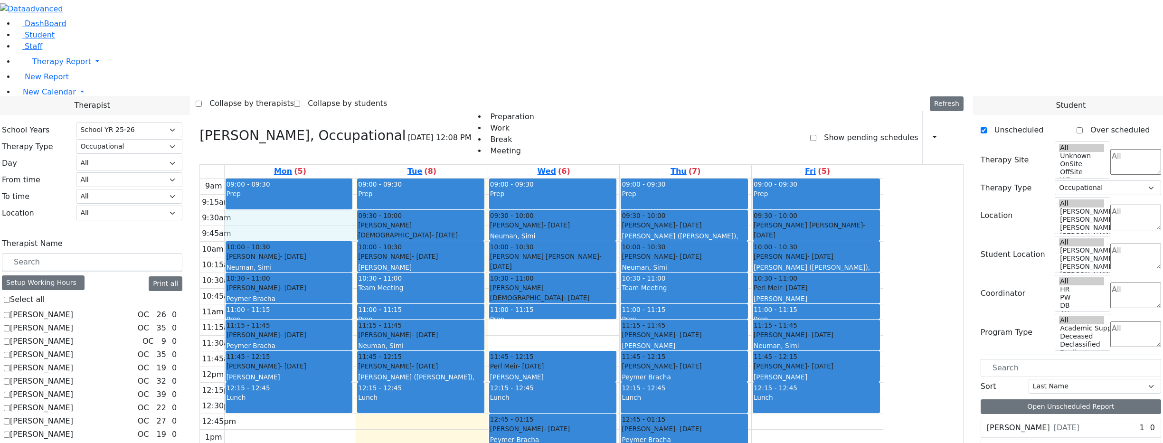
click at [417, 179] on div "9am 9:15am 9:30am 9:45am 10am 10:15am 10:30am 10:45am 11am 11:15am 11:30am 11:4…" at bounding box center [541, 367] width 683 height 376
drag, startPoint x: 607, startPoint y: 210, endPoint x: 614, endPoint y: 223, distance: 14.7
click at [610, 223] on div "9am 9:15am 9:30am 9:45am 10am 10:15am 10:30am 10:45am 11am 11:15am 11:30am 11:4…" at bounding box center [541, 367] width 683 height 376
click at [368, 179] on div "9am 9:15am 9:30am 9:45am 10am 10:15am 10:30am 10:45am 11am 11:15am 11:30am 11:4…" at bounding box center [541, 367] width 683 height 376
drag, startPoint x: 368, startPoint y: 100, endPoint x: 368, endPoint y: 106, distance: 6.6
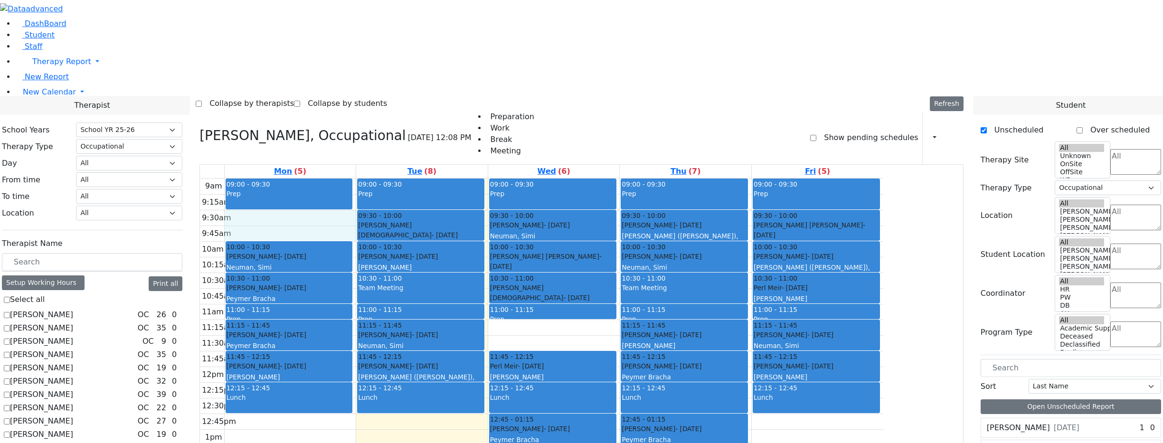
click at [578, 96] on div "Collapse by therapists Collapse by students Refresh Setup Working Hours Print S…" at bounding box center [582, 103] width 772 height 15
click at [73, 322] on label "[PERSON_NAME]" at bounding box center [41, 327] width 63 height 11
click at [10, 325] on input "[PERSON_NAME]" at bounding box center [7, 328] width 6 height 6
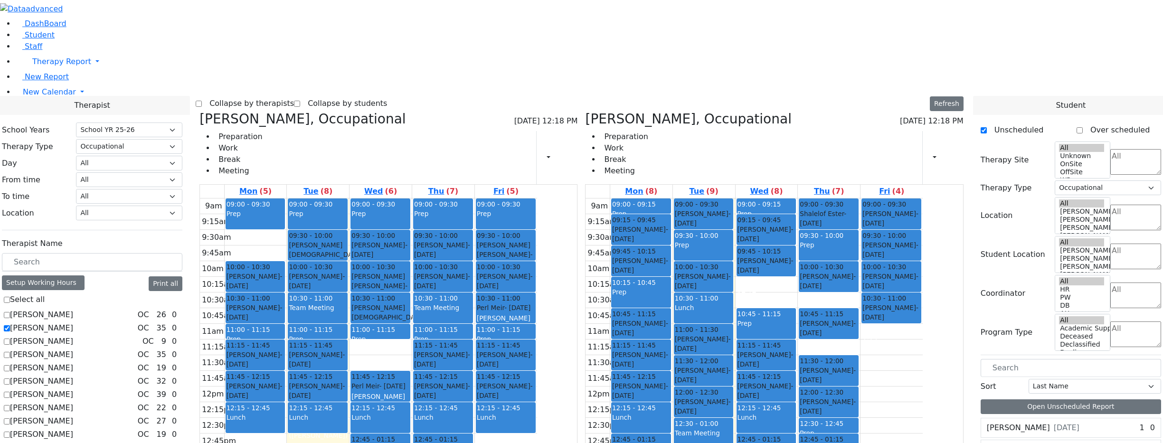
click at [73, 322] on label "[PERSON_NAME]" at bounding box center [41, 327] width 63 height 11
click at [10, 325] on input "[PERSON_NAME]" at bounding box center [7, 328] width 6 height 6
checkbox input "false"
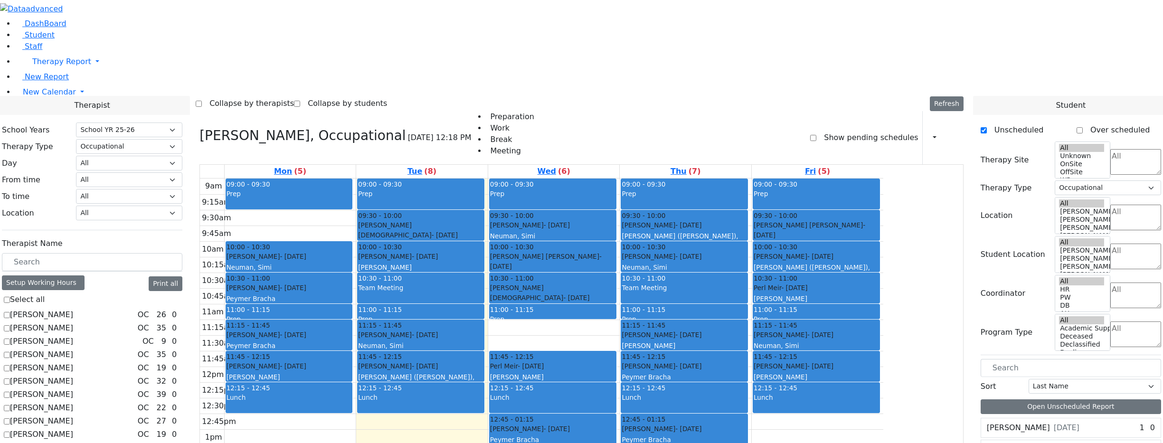
checkbox input "false"
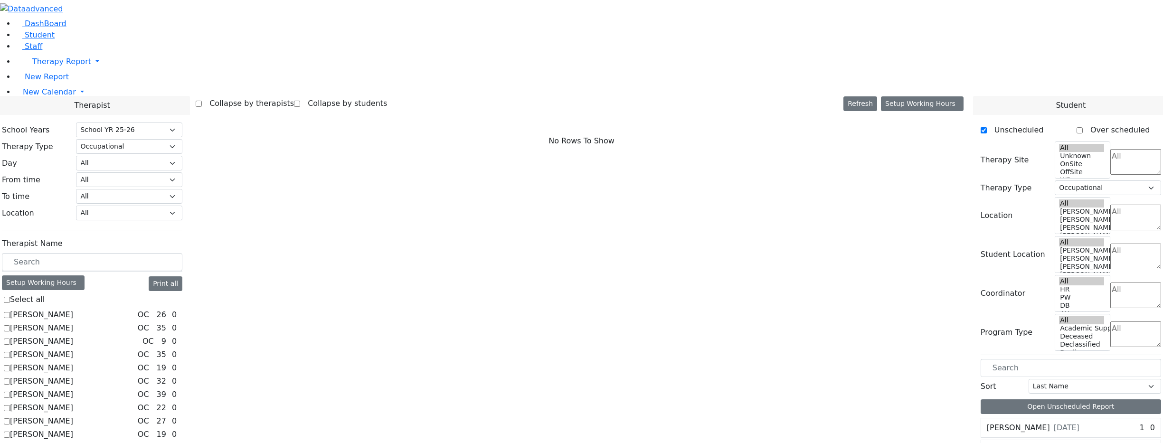
click at [73, 349] on label "[PERSON_NAME]" at bounding box center [41, 354] width 63 height 11
click at [10, 352] on input "[PERSON_NAME]" at bounding box center [7, 355] width 6 height 6
checkbox input "true"
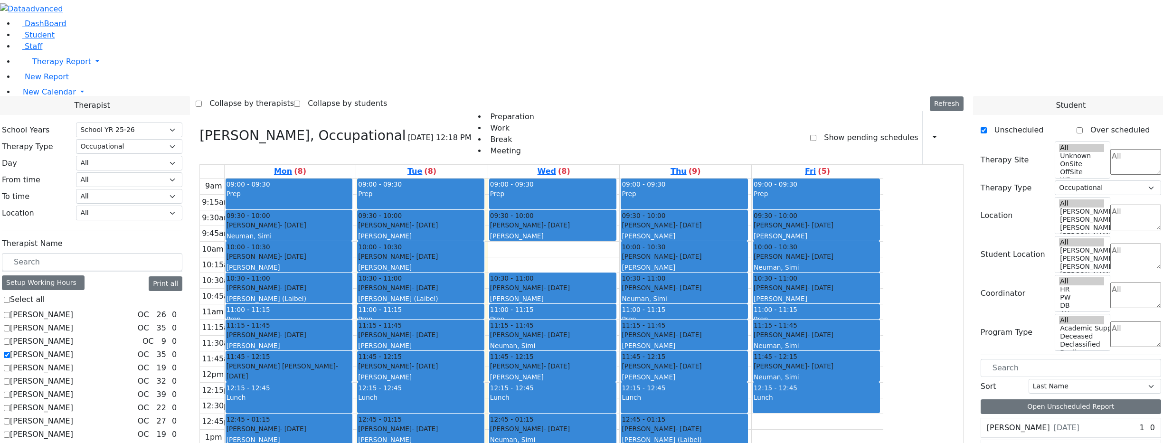
scroll to position [1, 0]
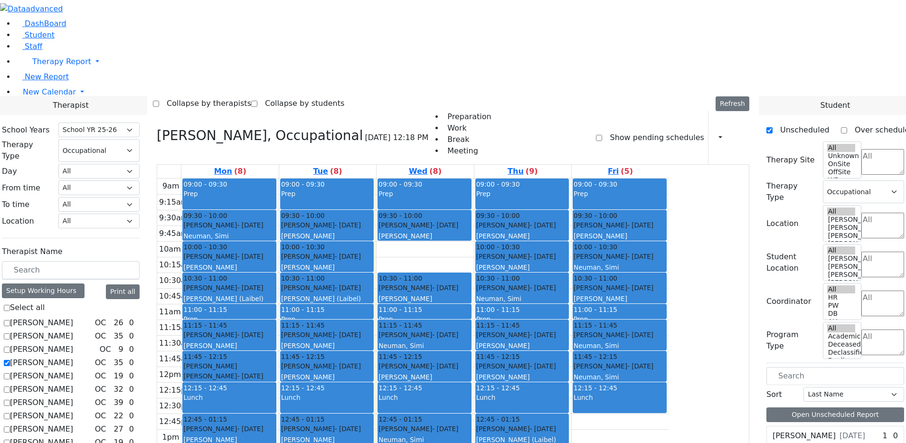
select select "212"
select select "1"
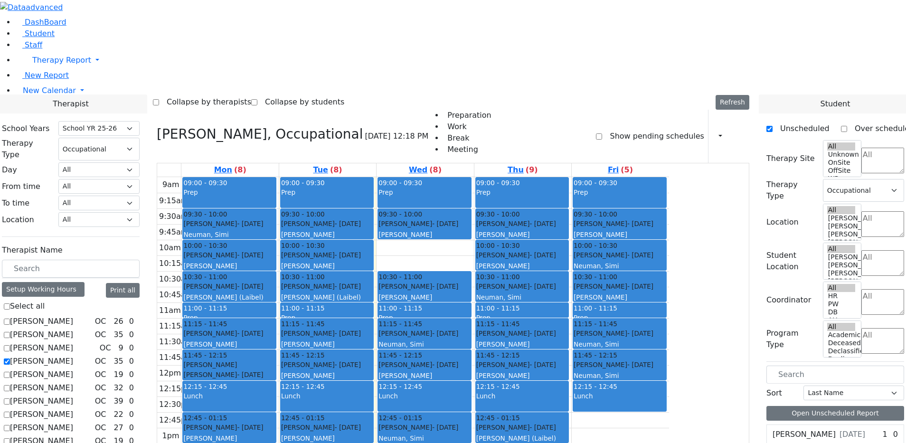
click at [73, 356] on label "[PERSON_NAME]" at bounding box center [41, 361] width 63 height 11
click at [10, 359] on input "[PERSON_NAME]" at bounding box center [7, 362] width 6 height 6
checkbox input "false"
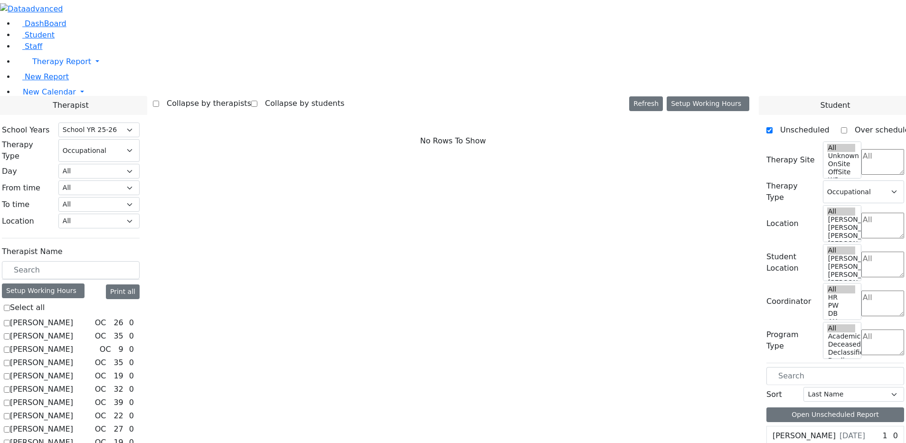
scroll to position [123, 0]
click at [140, 139] on select "All Psych Hearing Vision Speech Physical Occupational" at bounding box center [98, 150] width 81 height 23
select select
click at [140, 139] on select "All Psych Hearing Vision Speech Physical Occupational" at bounding box center [98, 150] width 81 height 23
select select
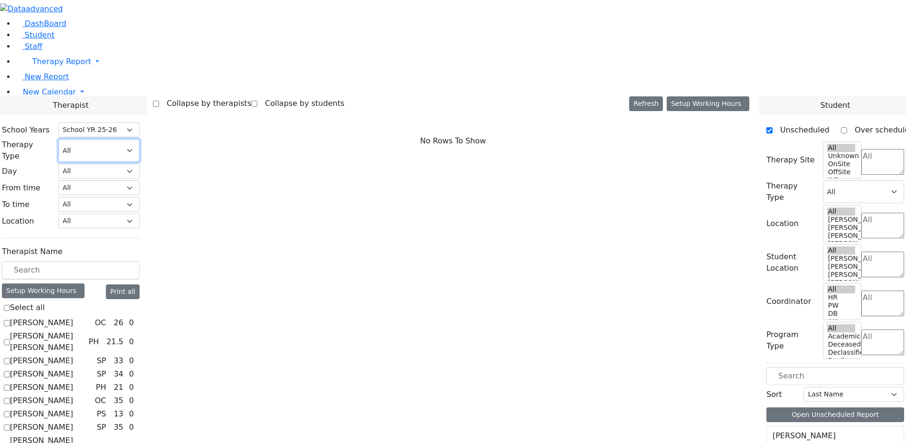
scroll to position [737, 0]
checkbox input "true"
select select "5"
